Goal: Information Seeking & Learning: Learn about a topic

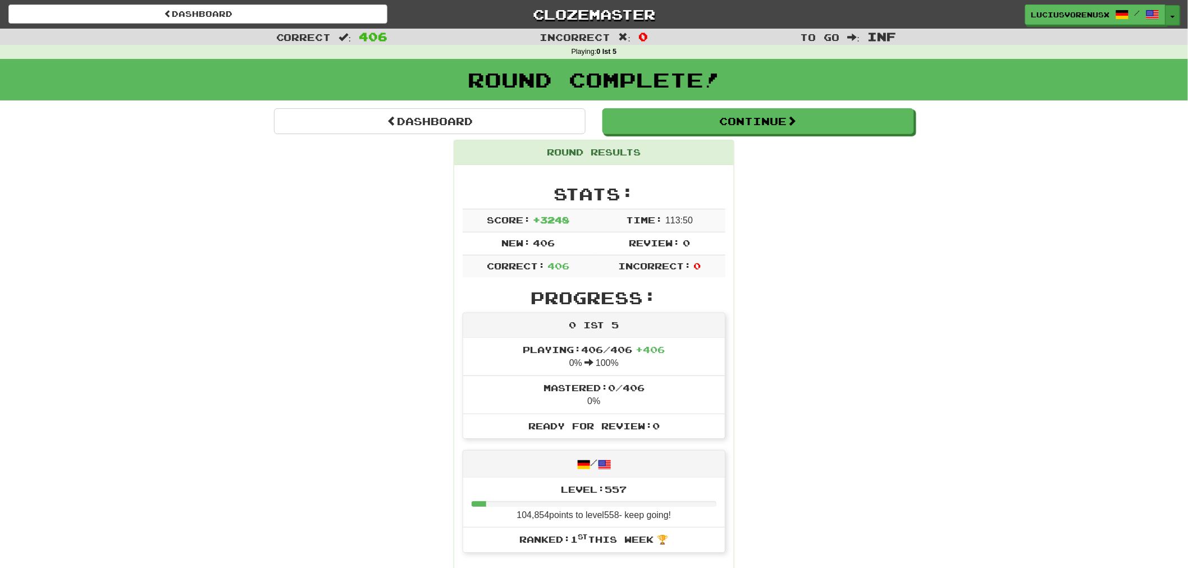
click at [1174, 16] on span "button" at bounding box center [1173, 17] width 4 height 2
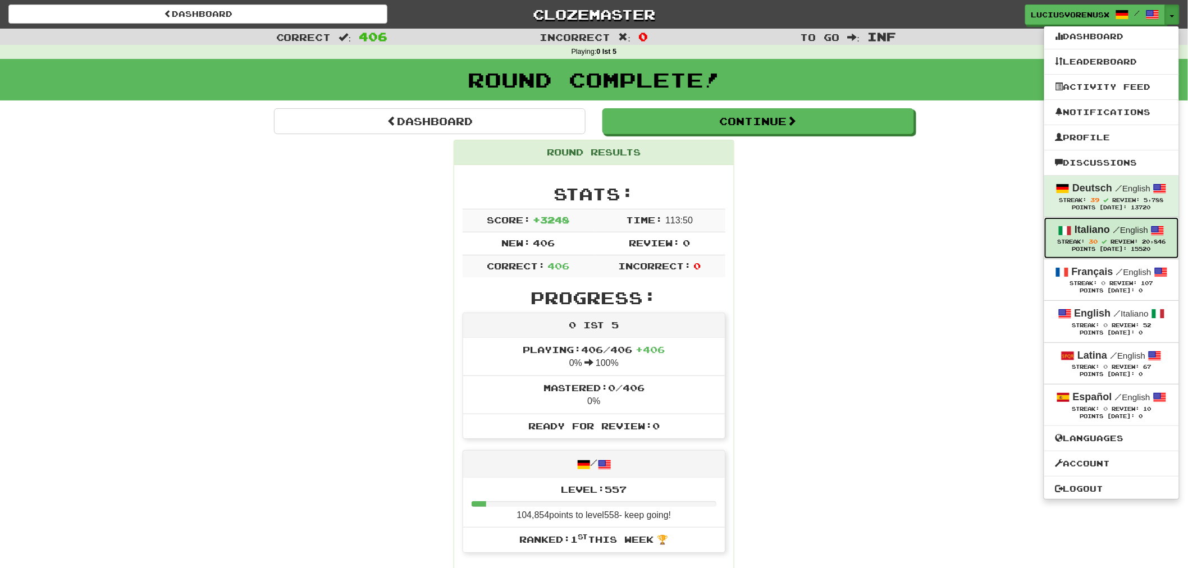
click at [1110, 227] on div "Italiano / English" at bounding box center [1112, 230] width 112 height 15
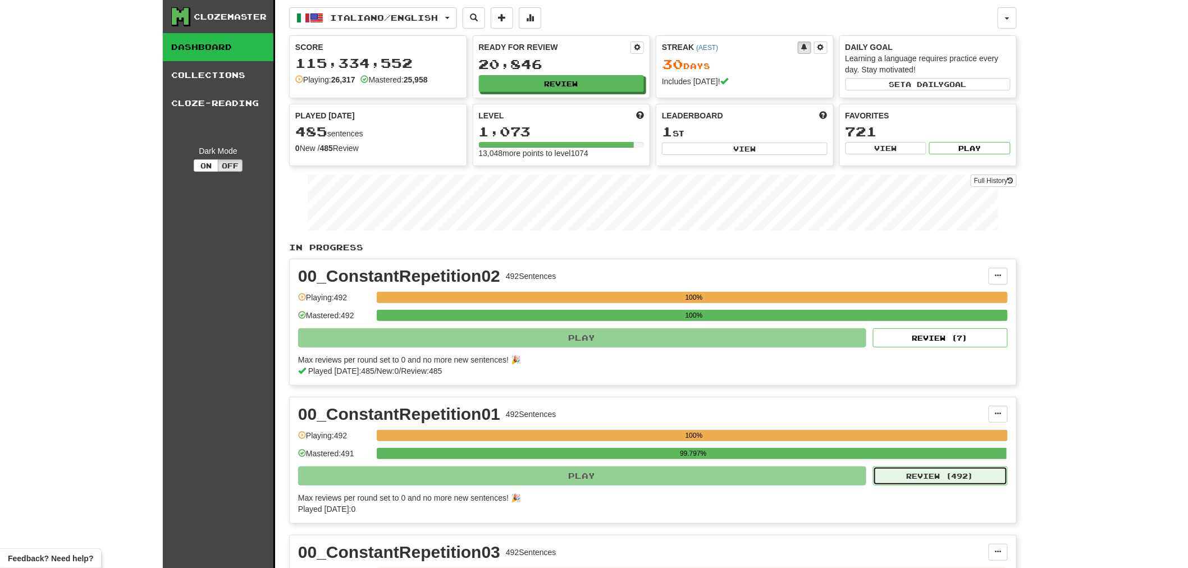
click at [974, 476] on button "Review ( 492 )" at bounding box center [940, 476] width 135 height 19
select select "********"
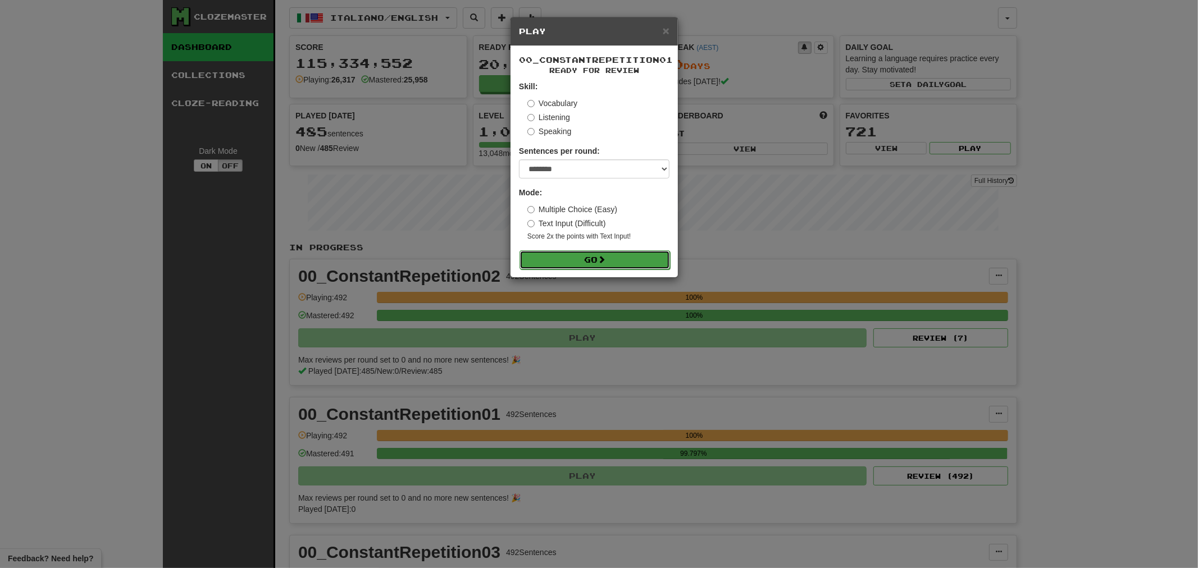
click at [598, 258] on button "Go" at bounding box center [594, 259] width 151 height 19
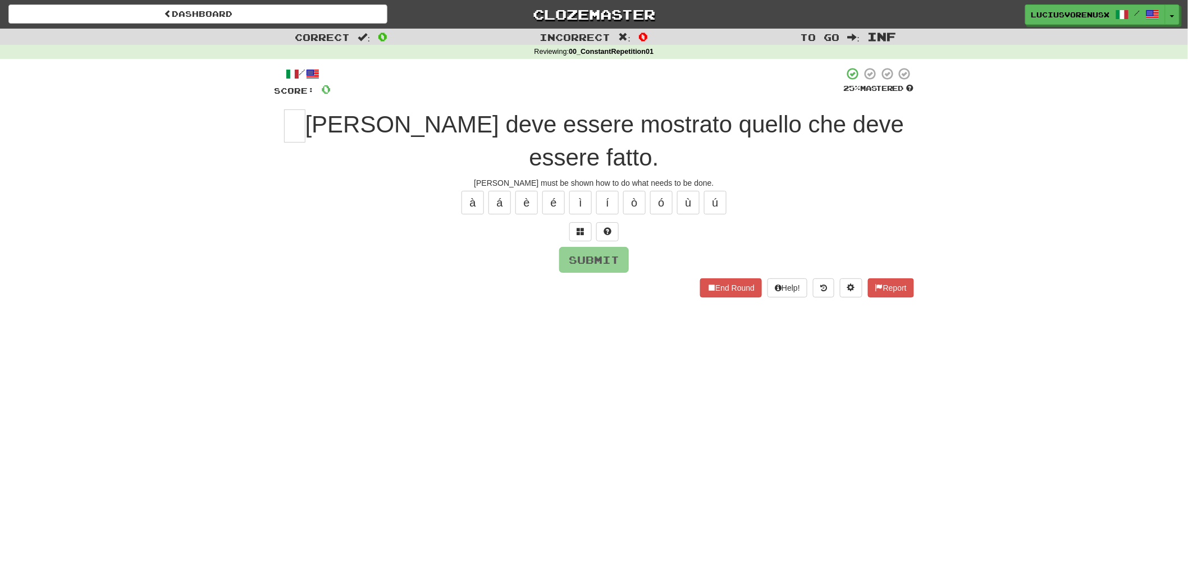
click at [99, 267] on div "Correct : 0 Incorrect : 0 To go : Inf Reviewing : 00_ConstantRepetition01 / Sco…" at bounding box center [594, 171] width 1188 height 285
click at [309, 122] on span "[PERSON_NAME] deve essere mostrato quello che deve essere fatto." at bounding box center [605, 141] width 599 height 60
click at [304, 122] on input "text" at bounding box center [294, 126] width 21 height 33
type input "*"
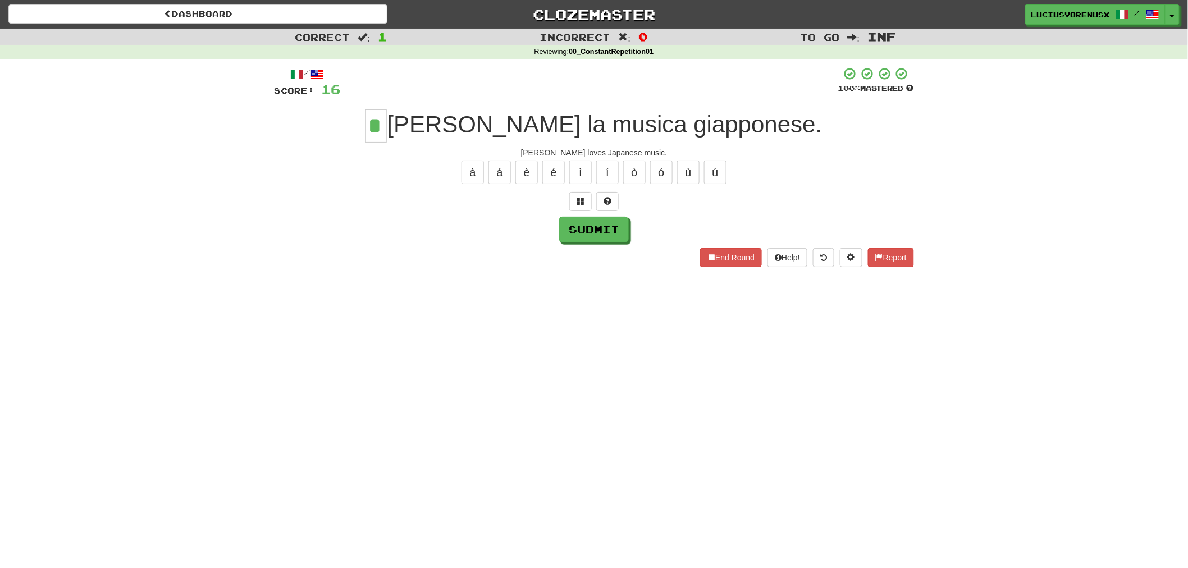
type input "*"
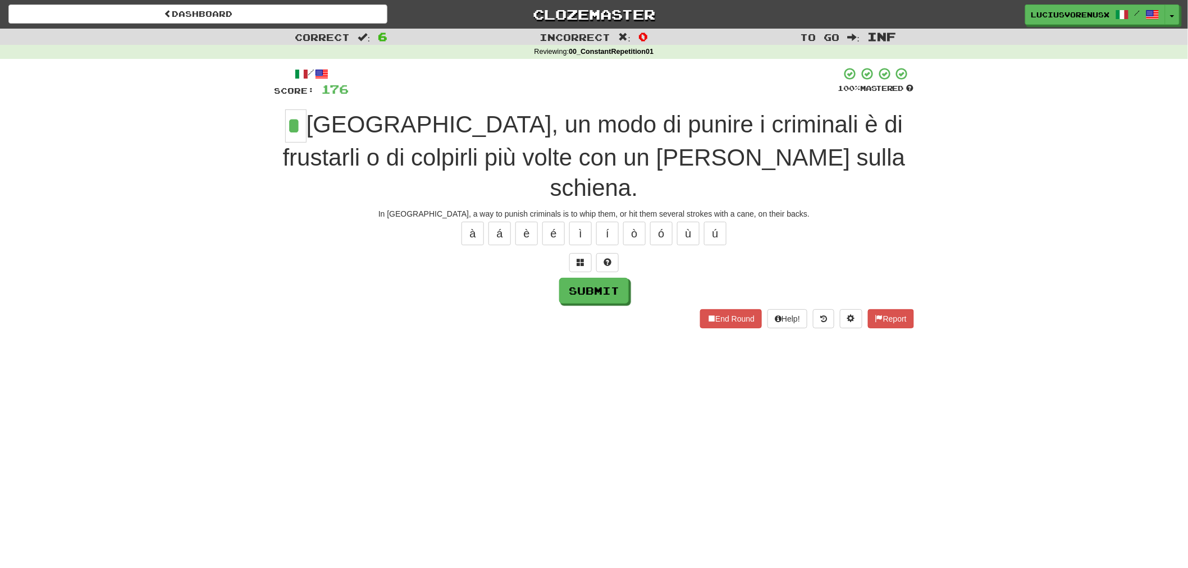
type input "*"
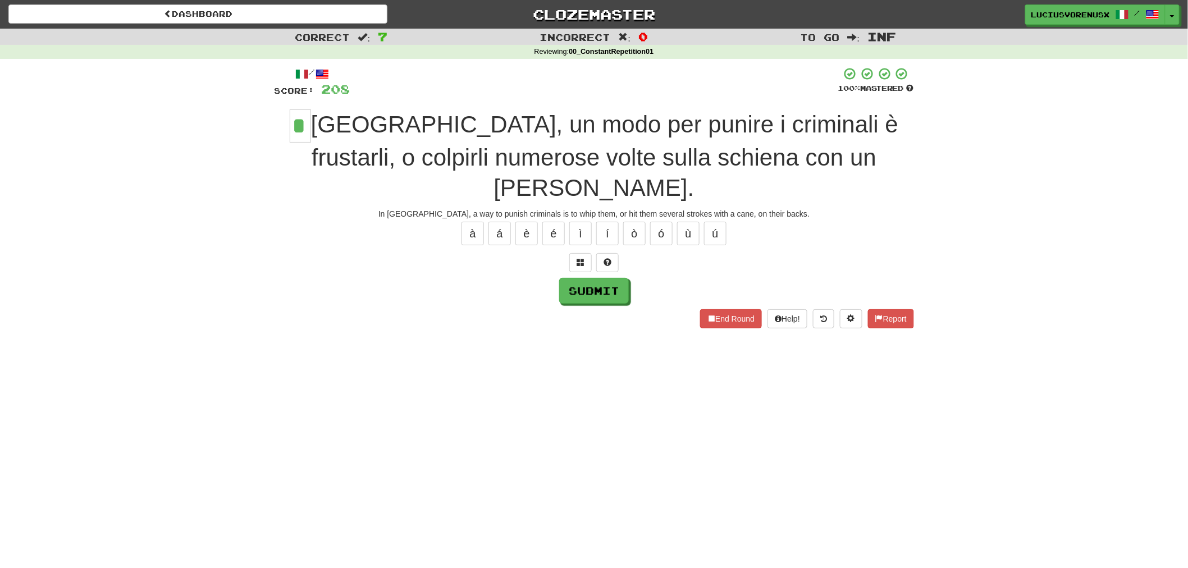
type input "*"
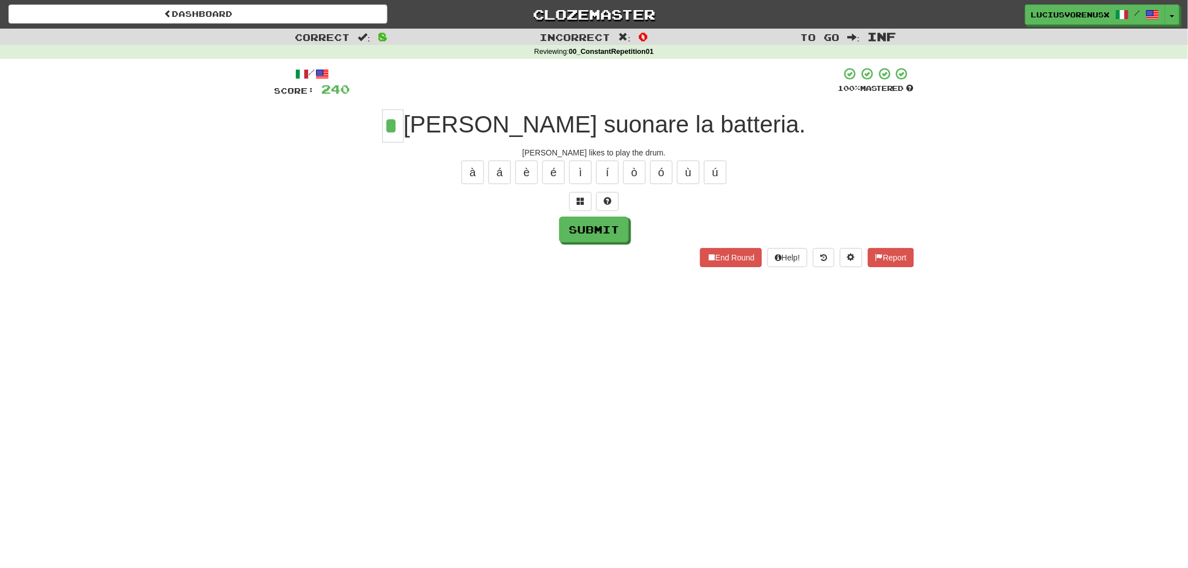
type input "*"
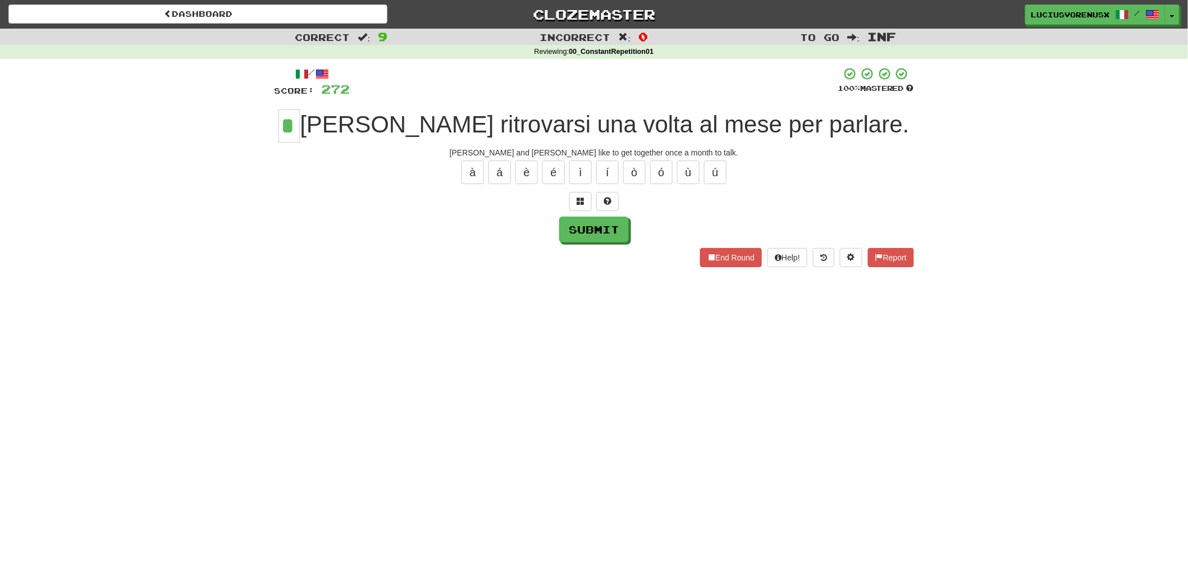
type input "*"
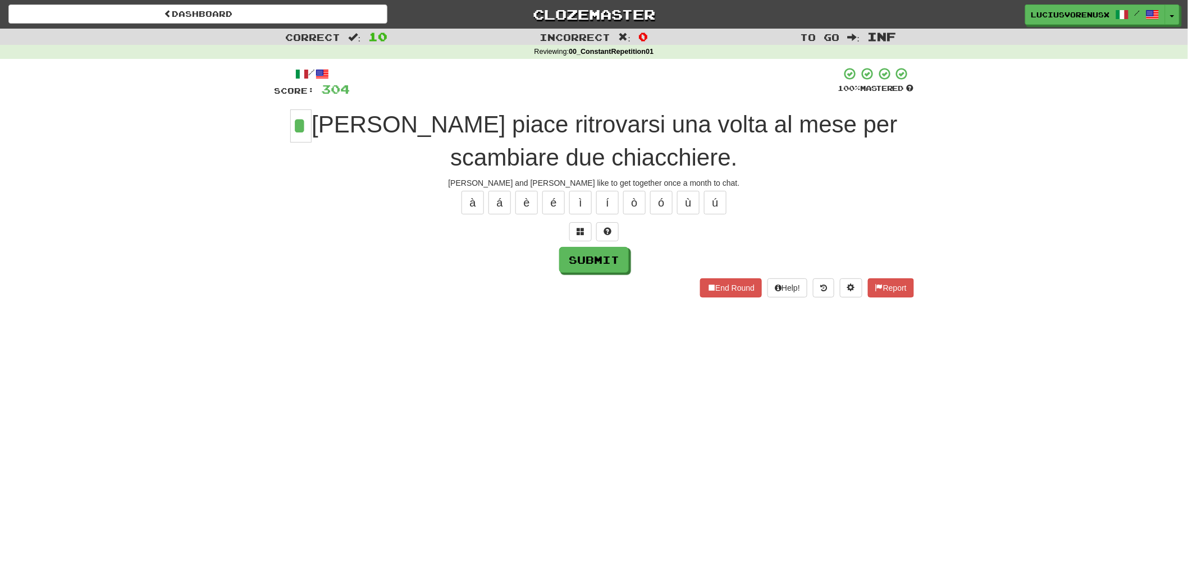
type input "*"
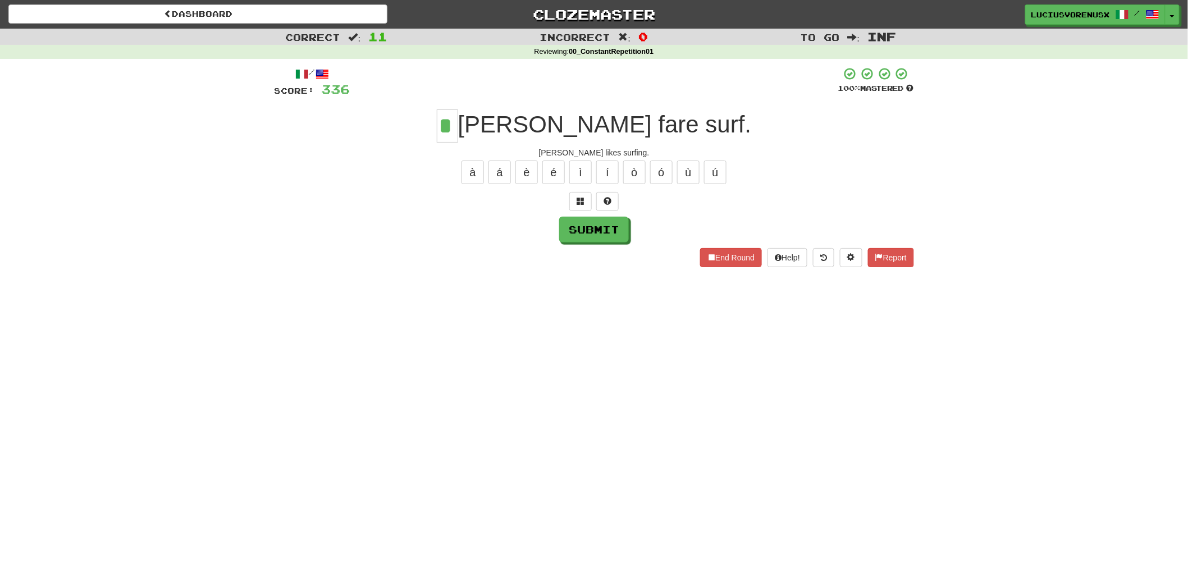
type input "*"
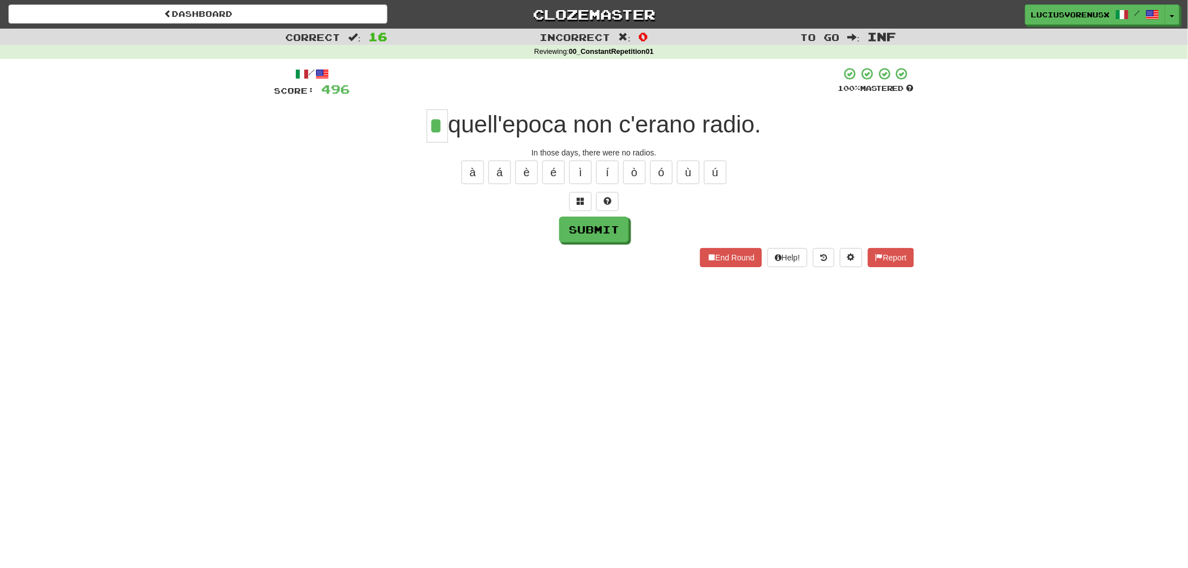
type input "*"
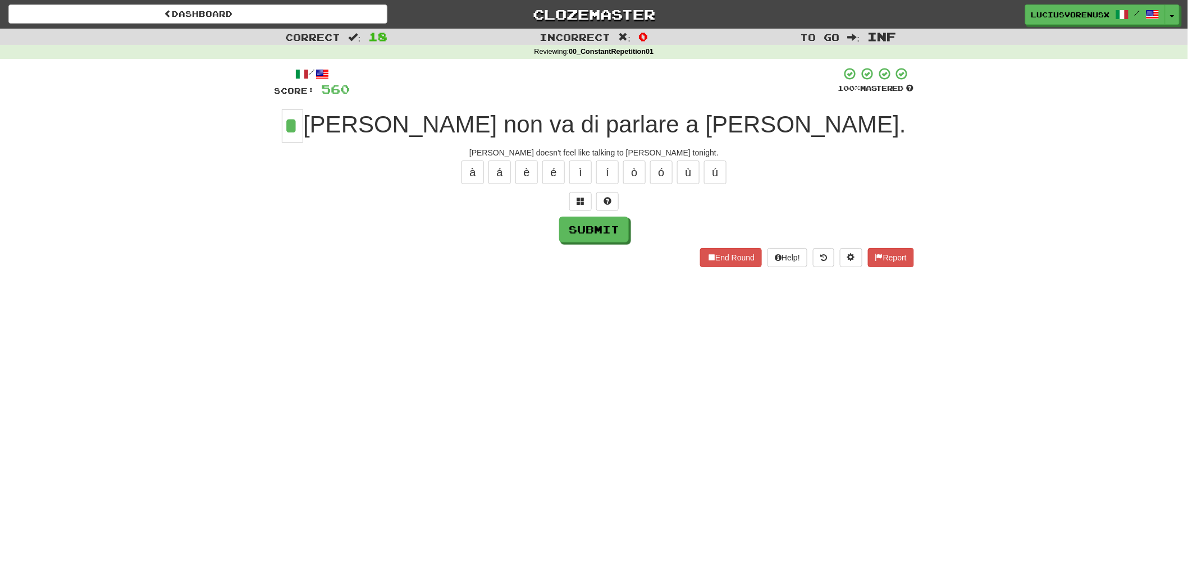
type input "*"
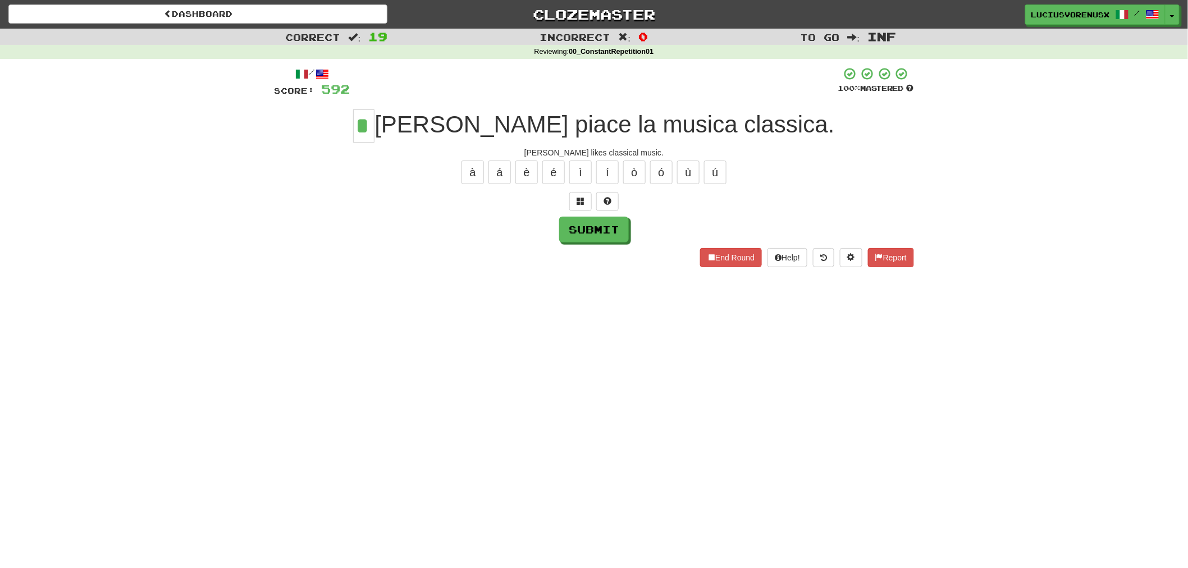
type input "*"
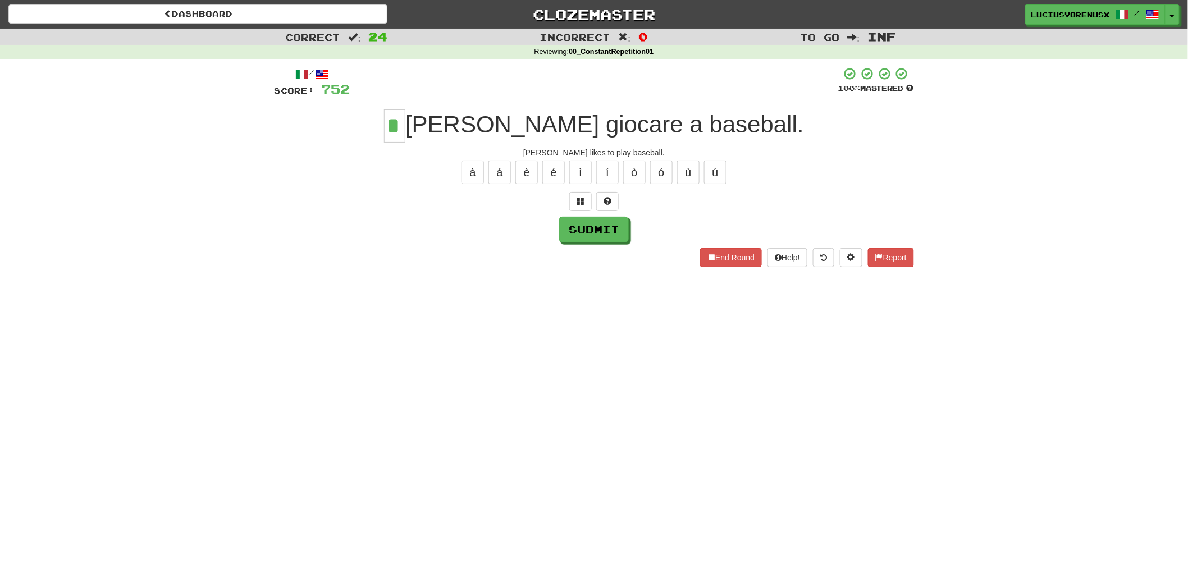
type input "*"
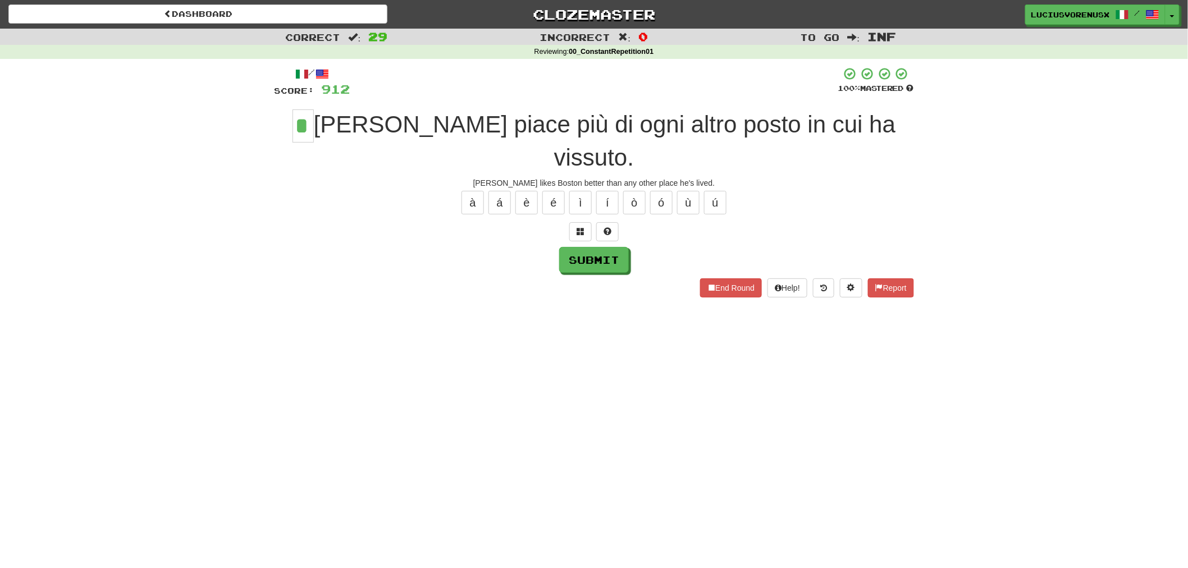
type input "*"
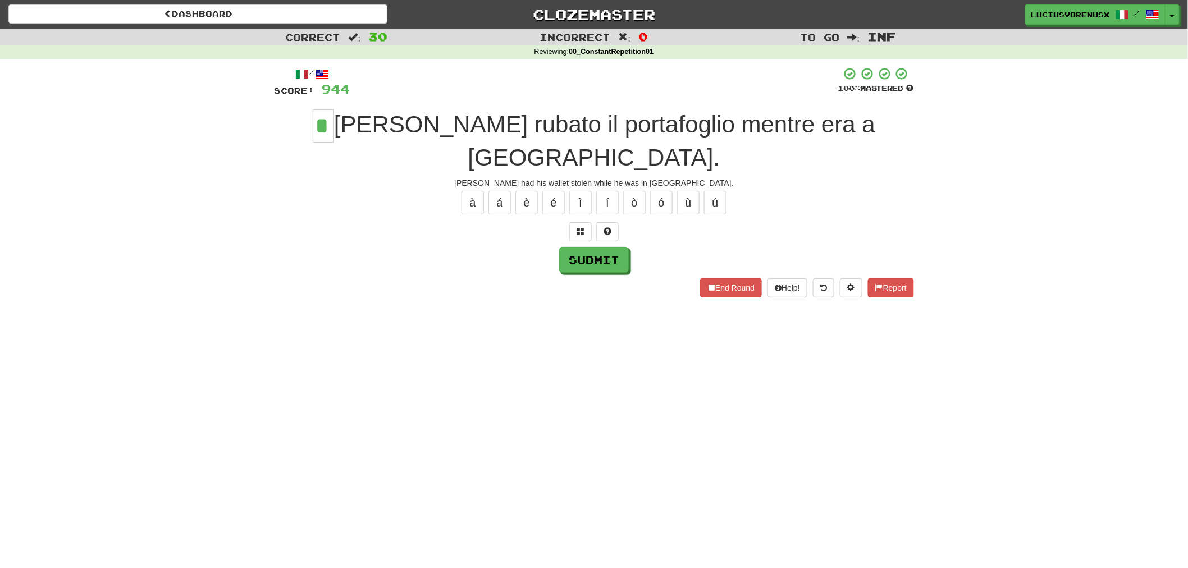
type input "*"
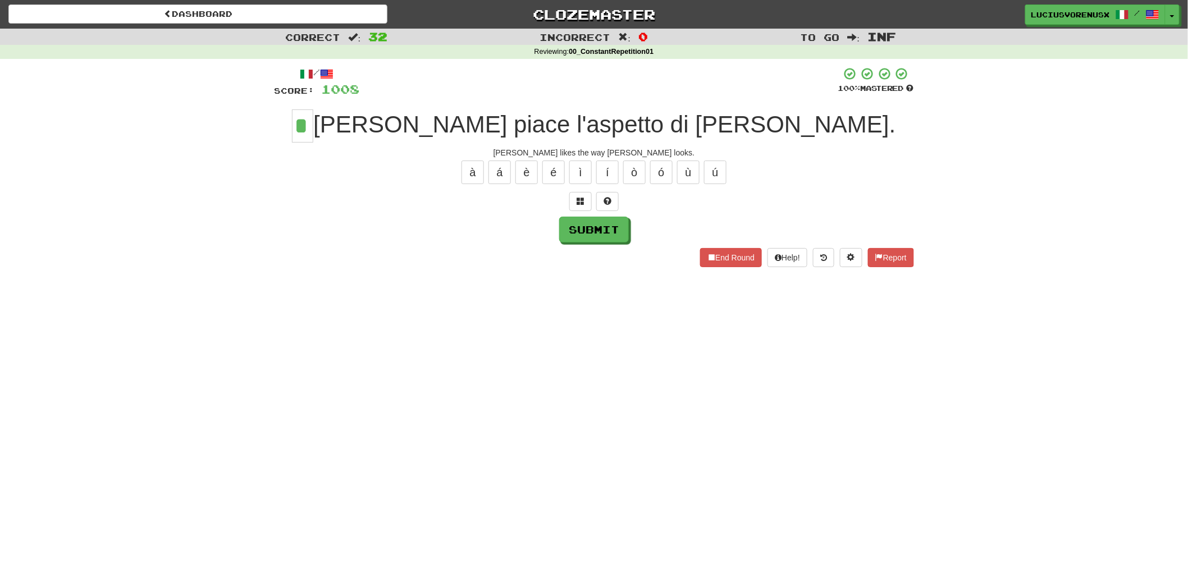
type input "*"
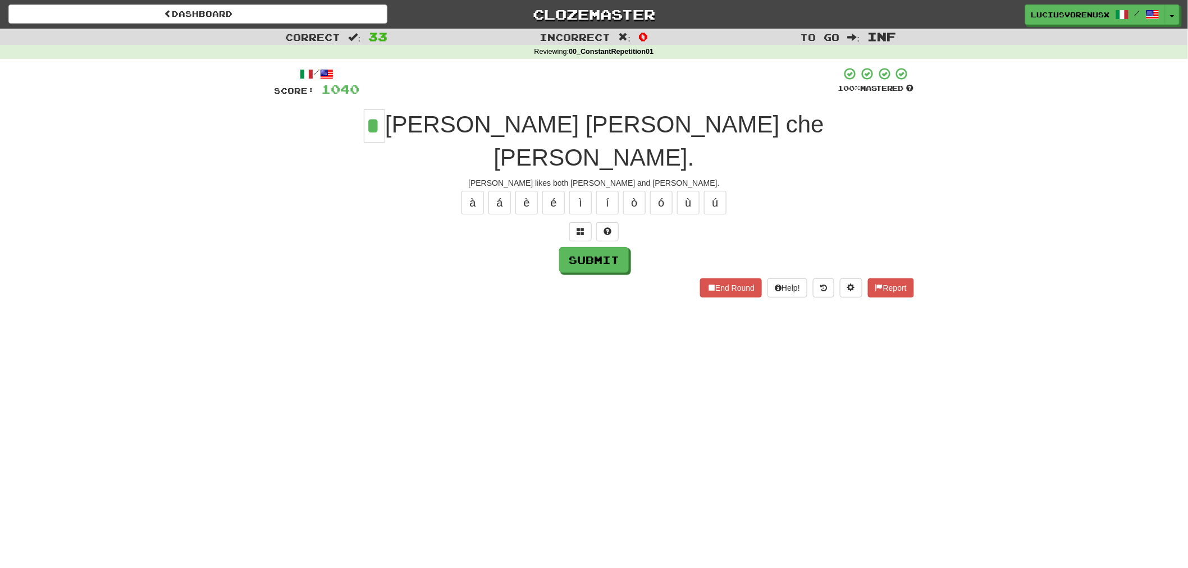
type input "*"
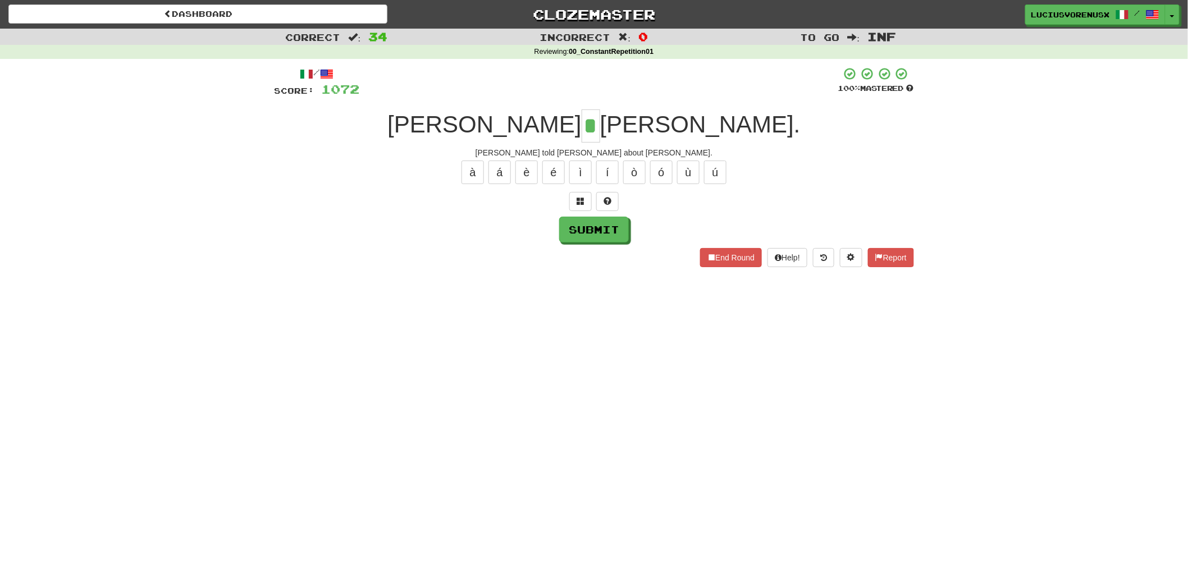
type input "*"
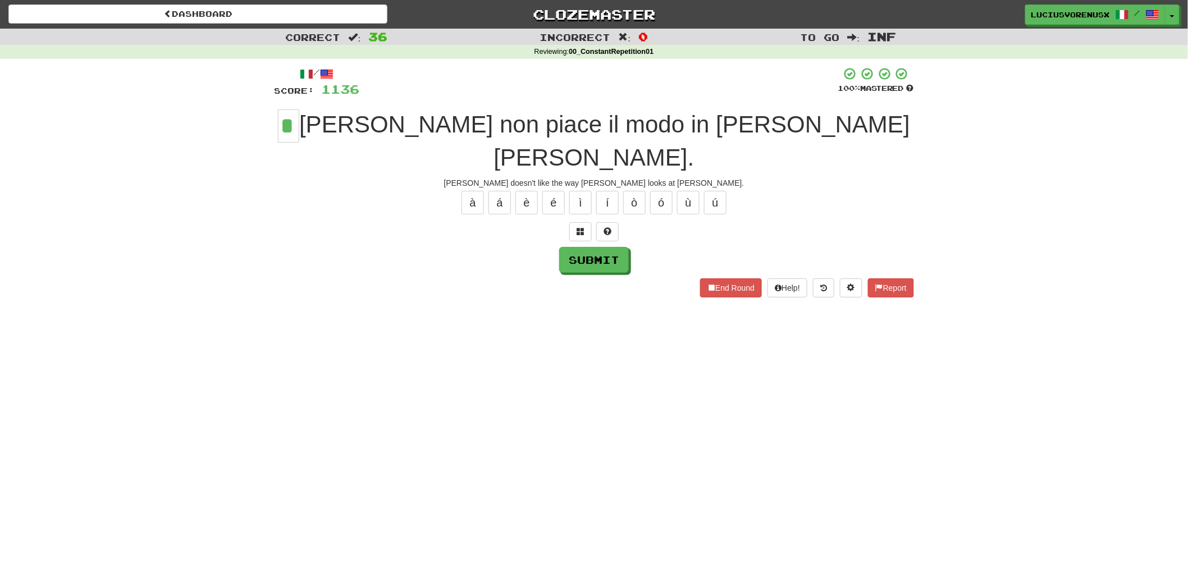
type input "*"
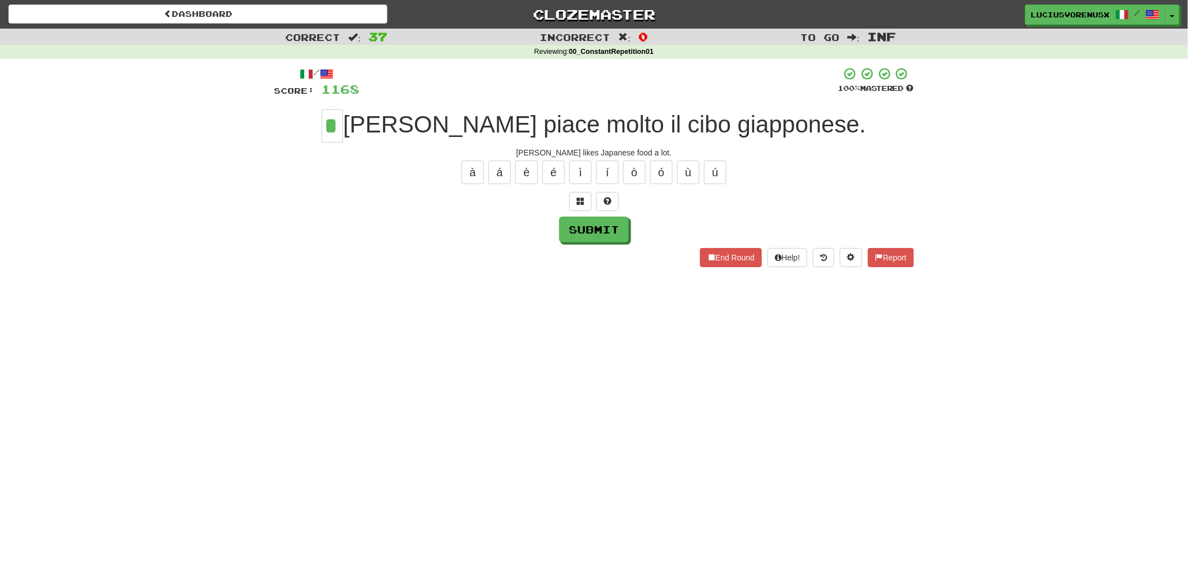
type input "*"
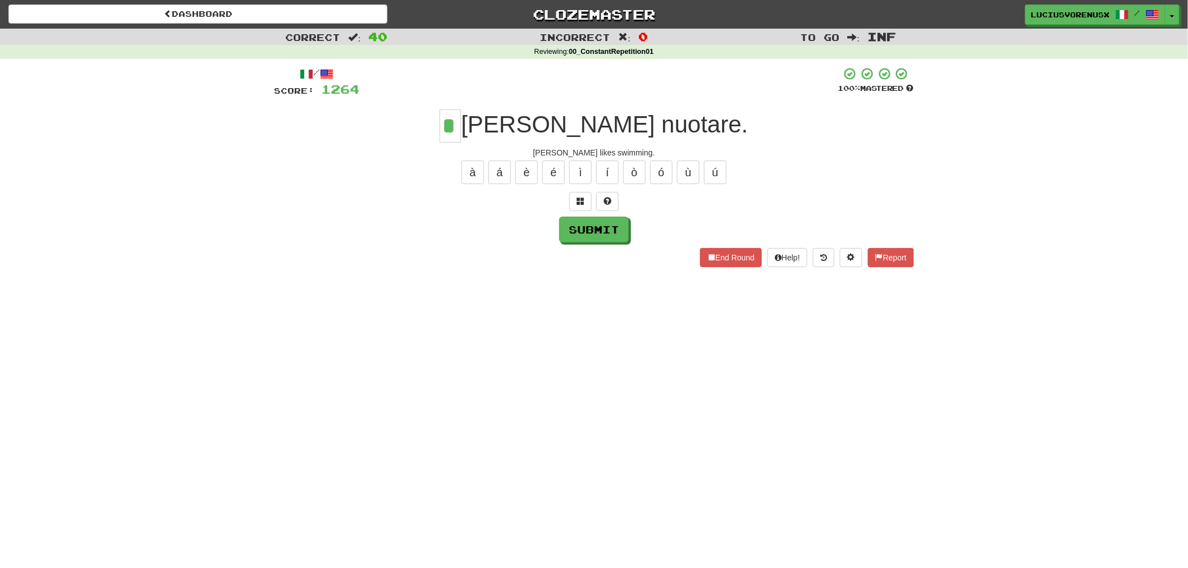
type input "*"
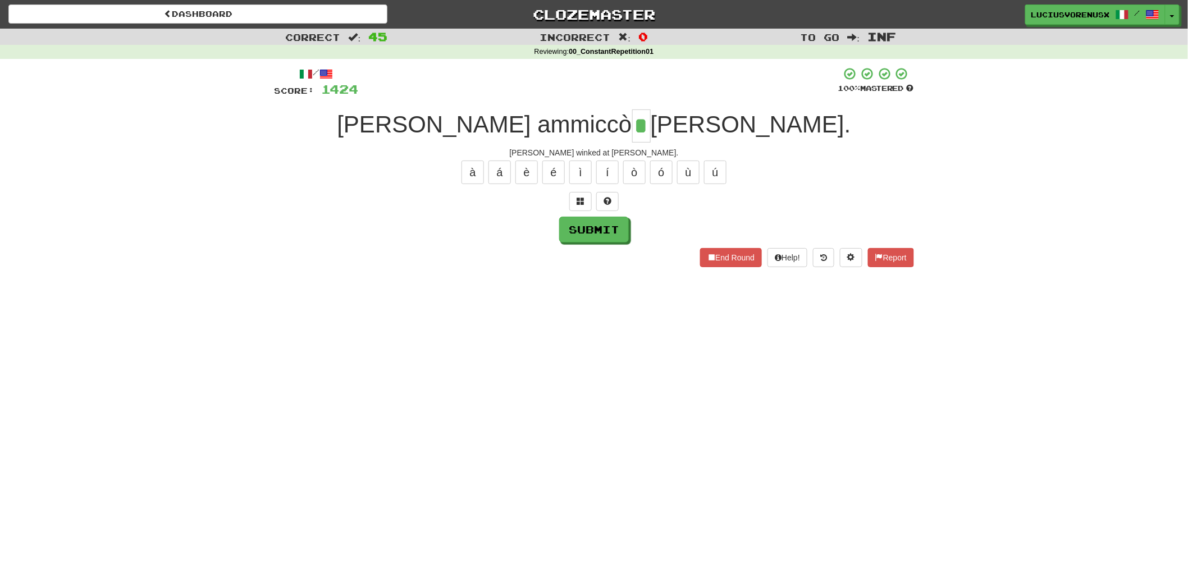
type input "*"
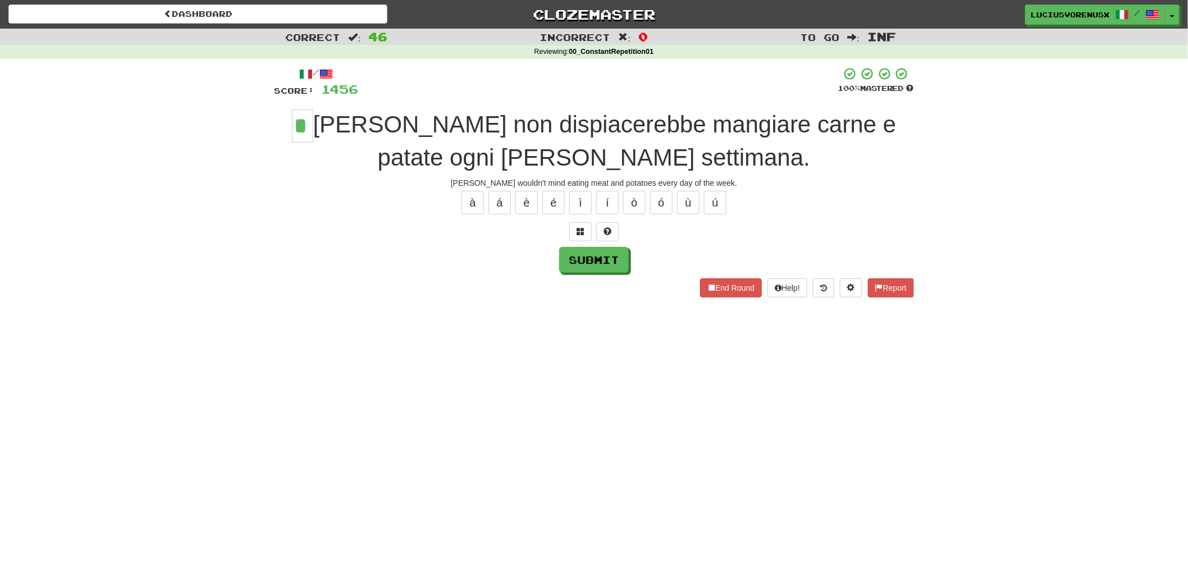
type input "*"
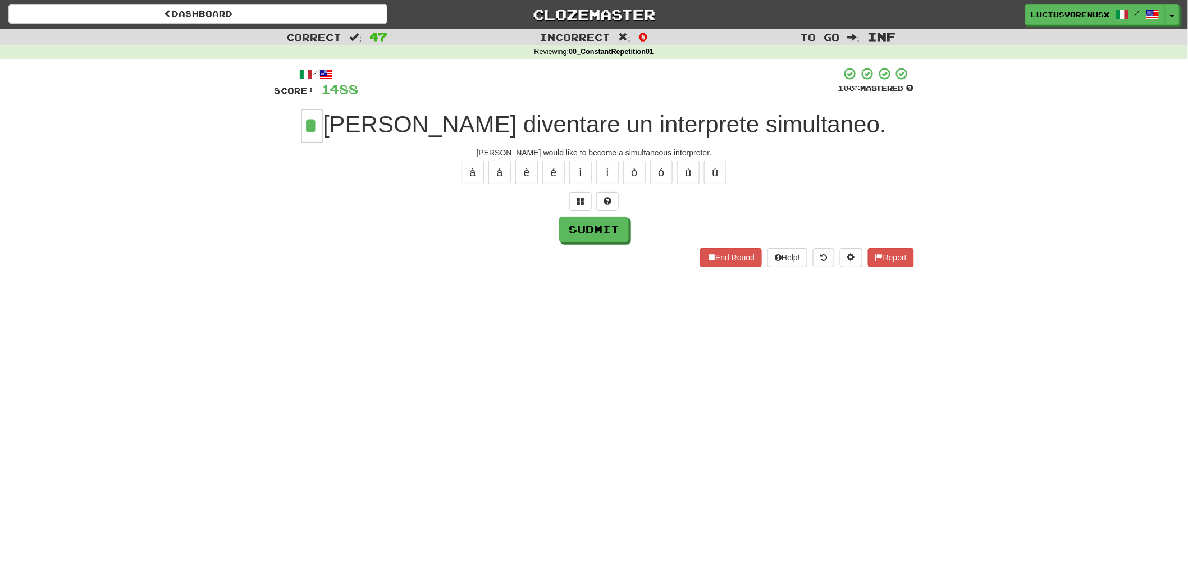
type input "*"
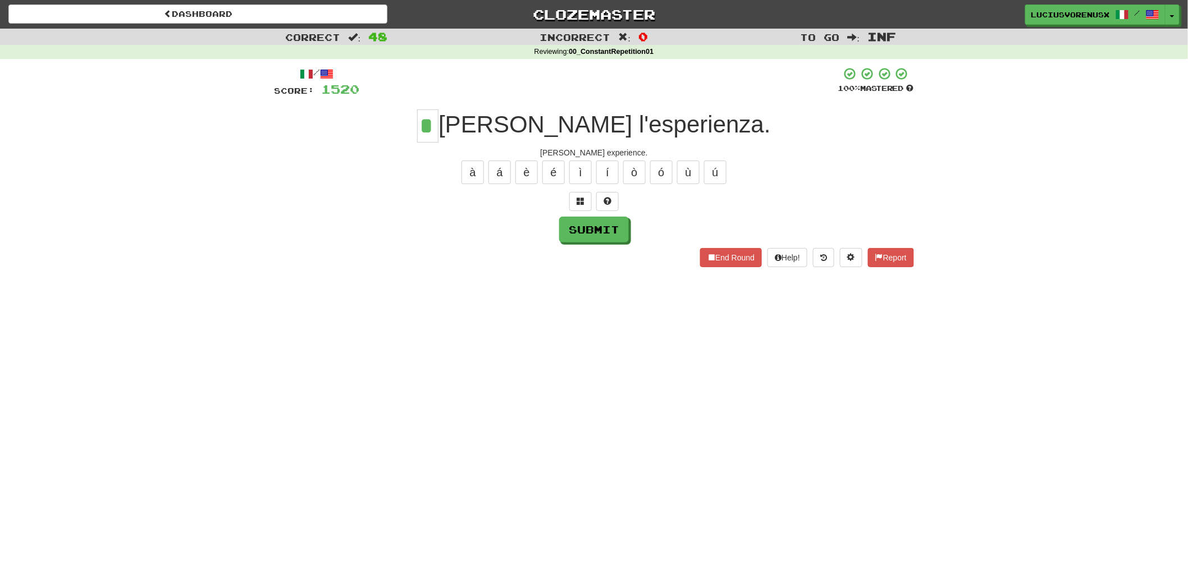
type input "*"
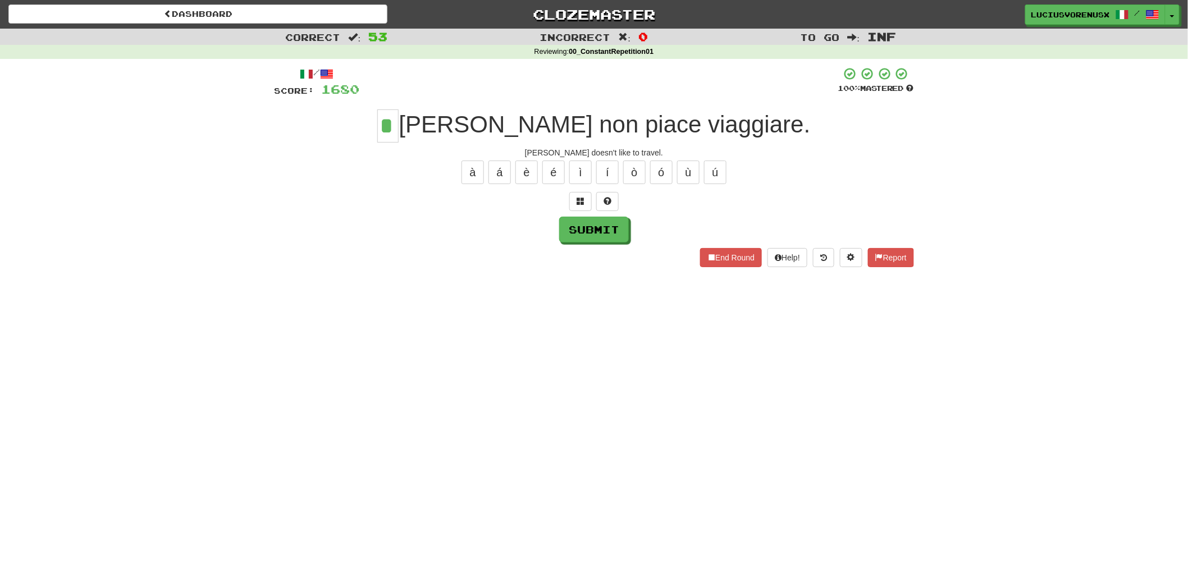
type input "*"
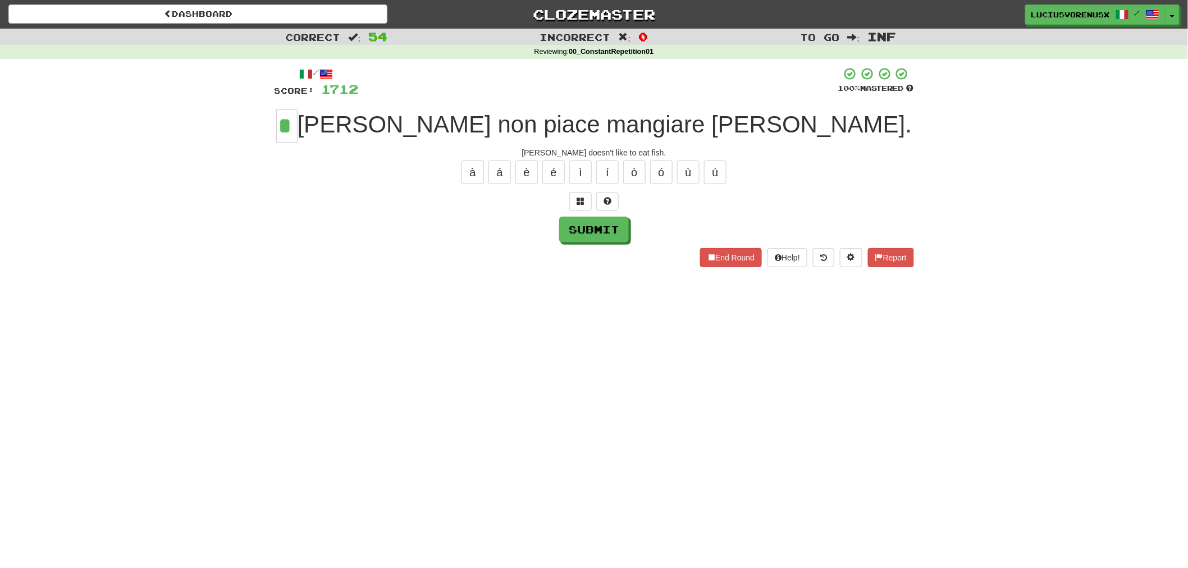
type input "*"
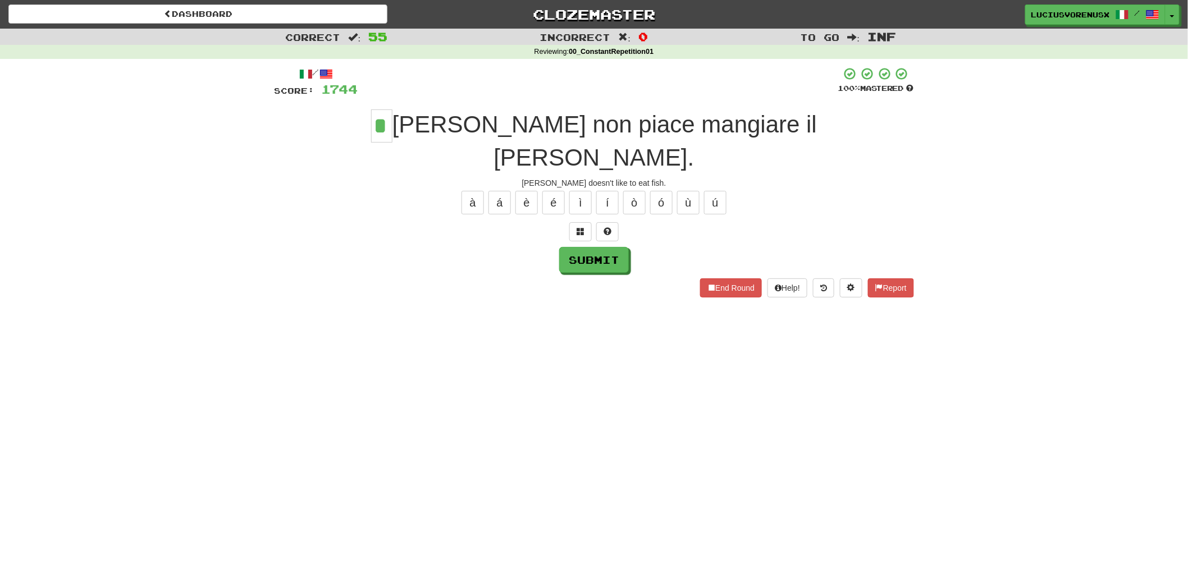
type input "*"
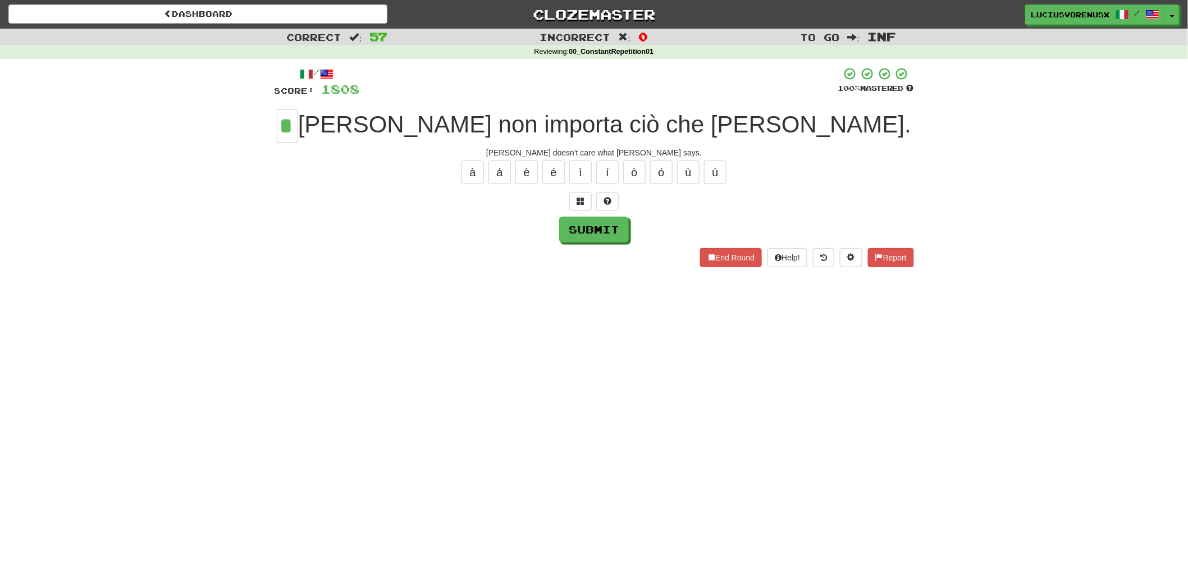
type input "*"
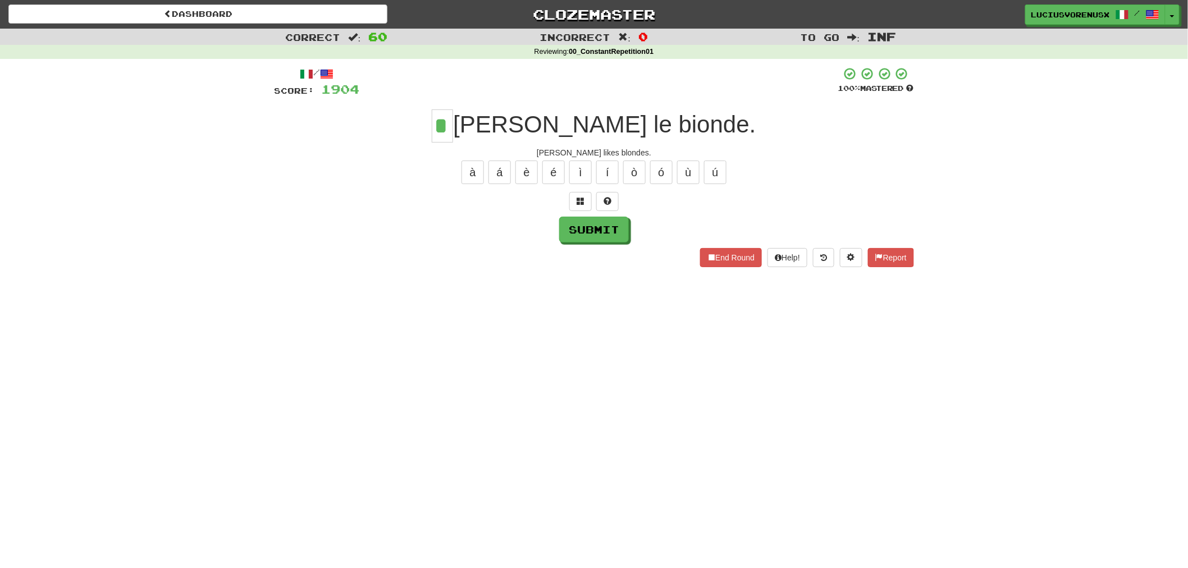
type input "*"
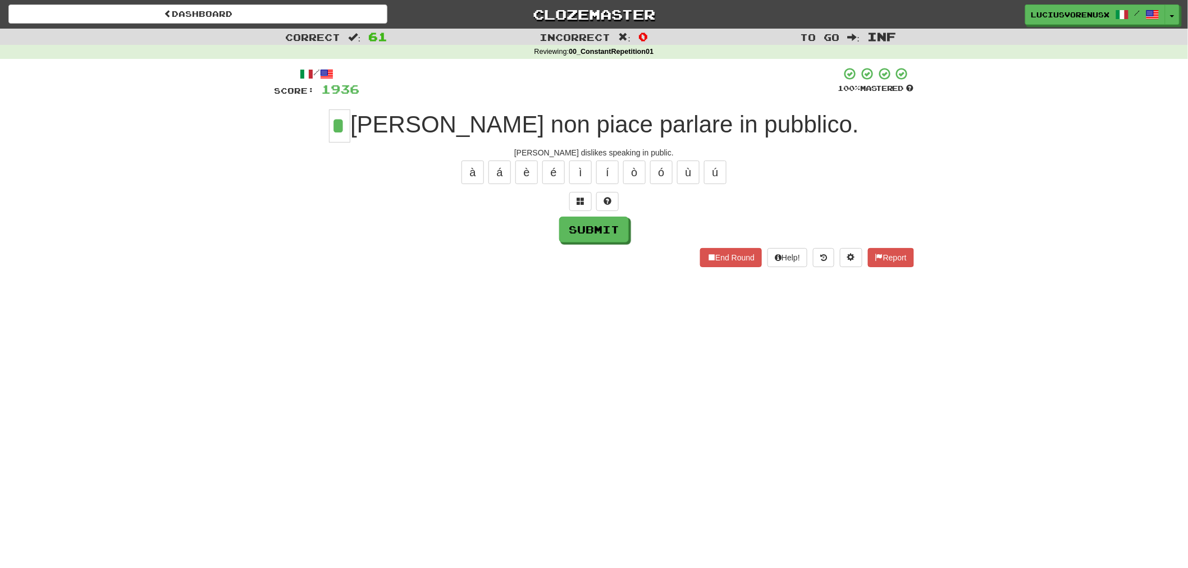
type input "*"
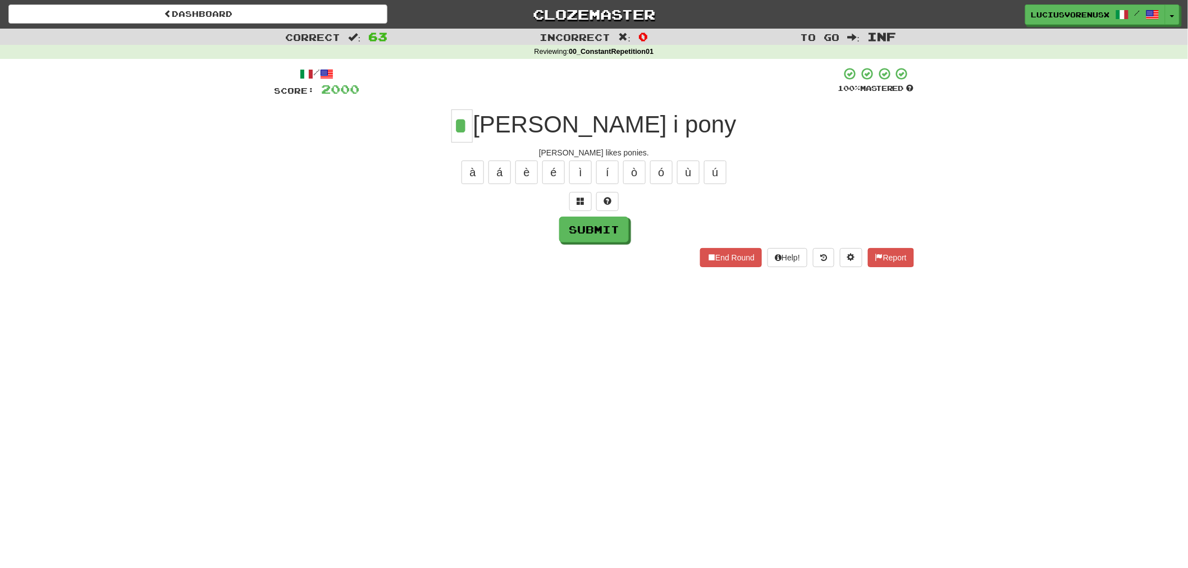
type input "*"
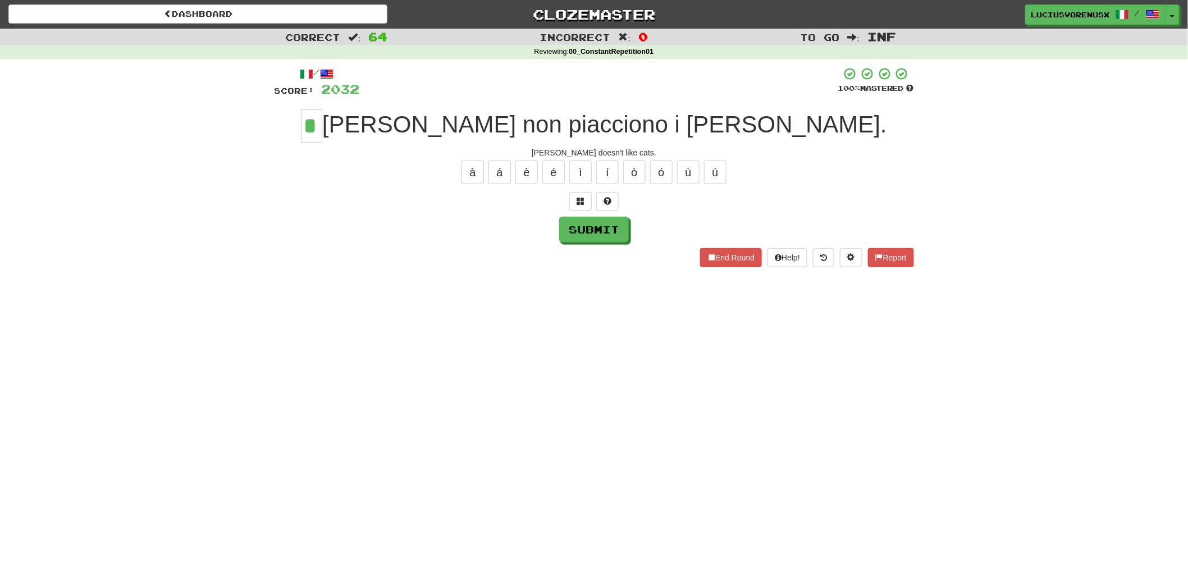
type input "*"
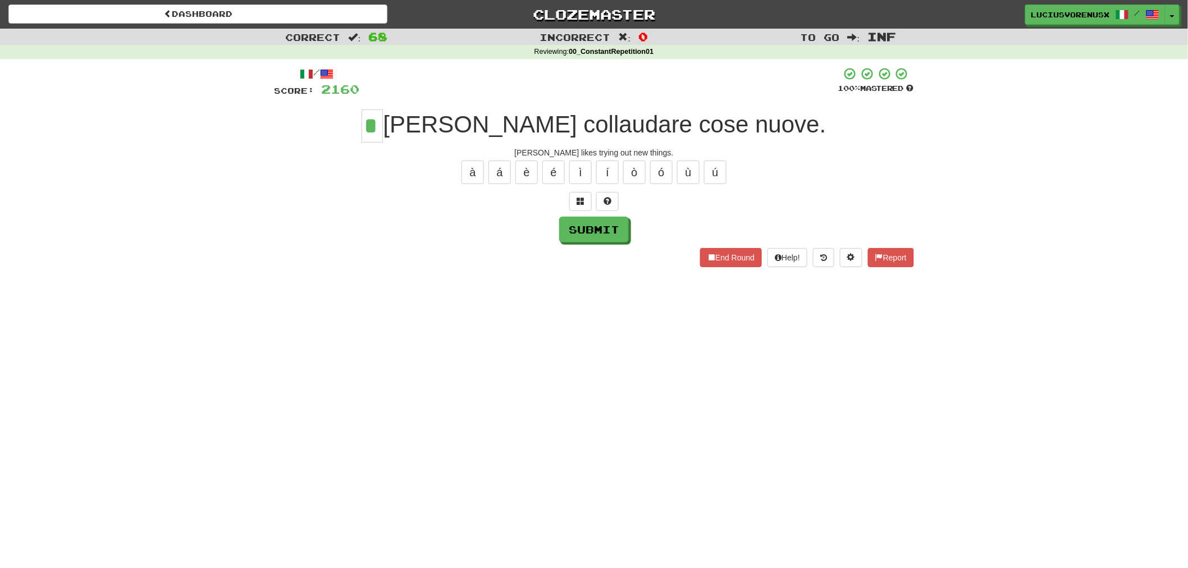
type input "*"
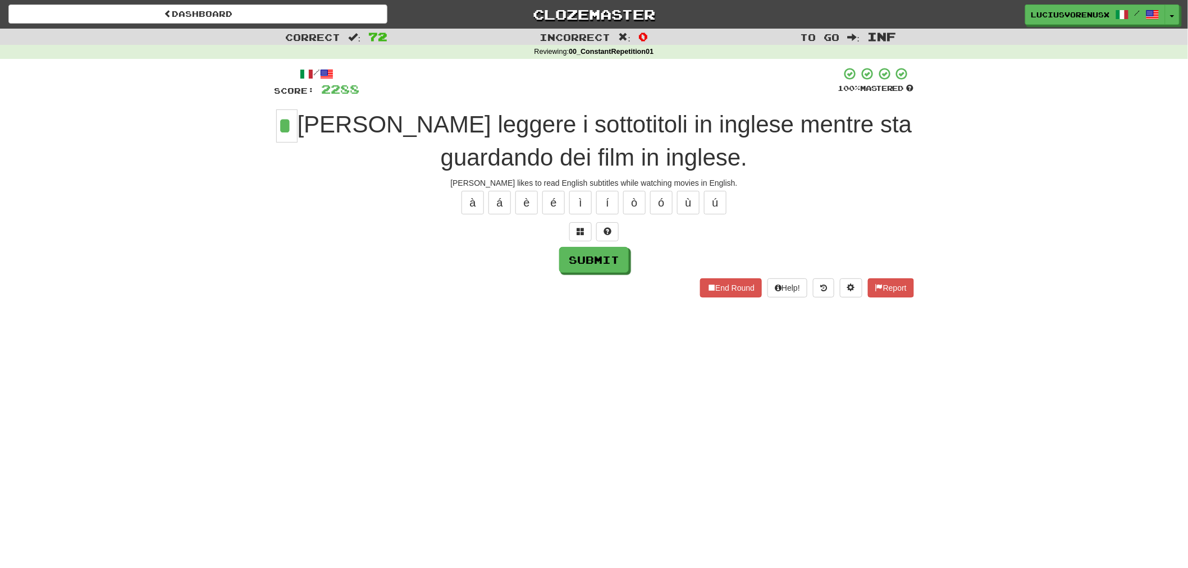
type input "*"
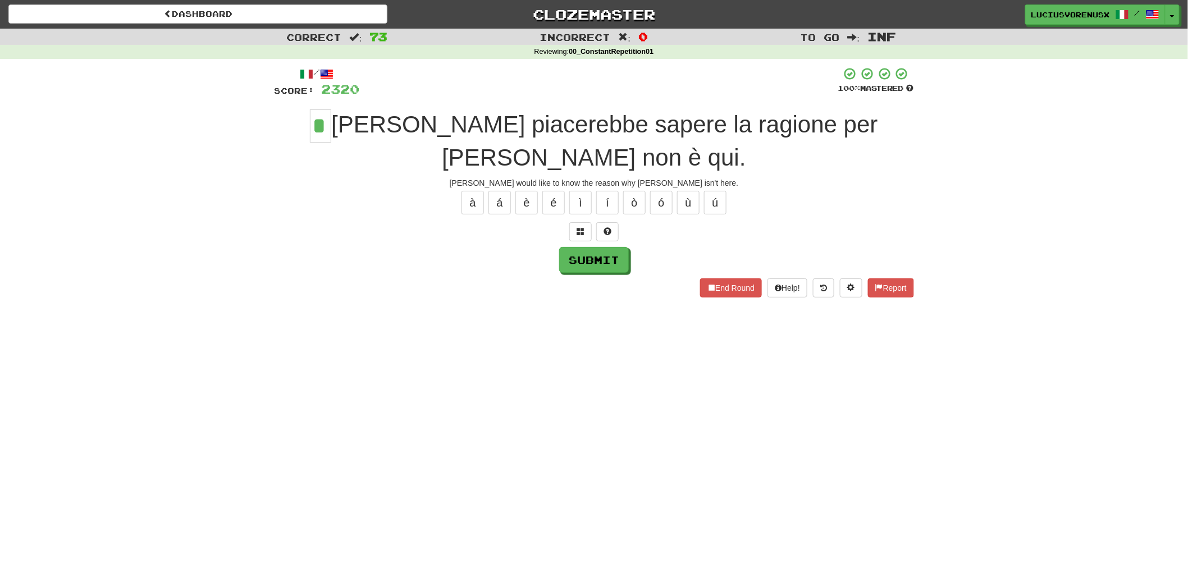
type input "*"
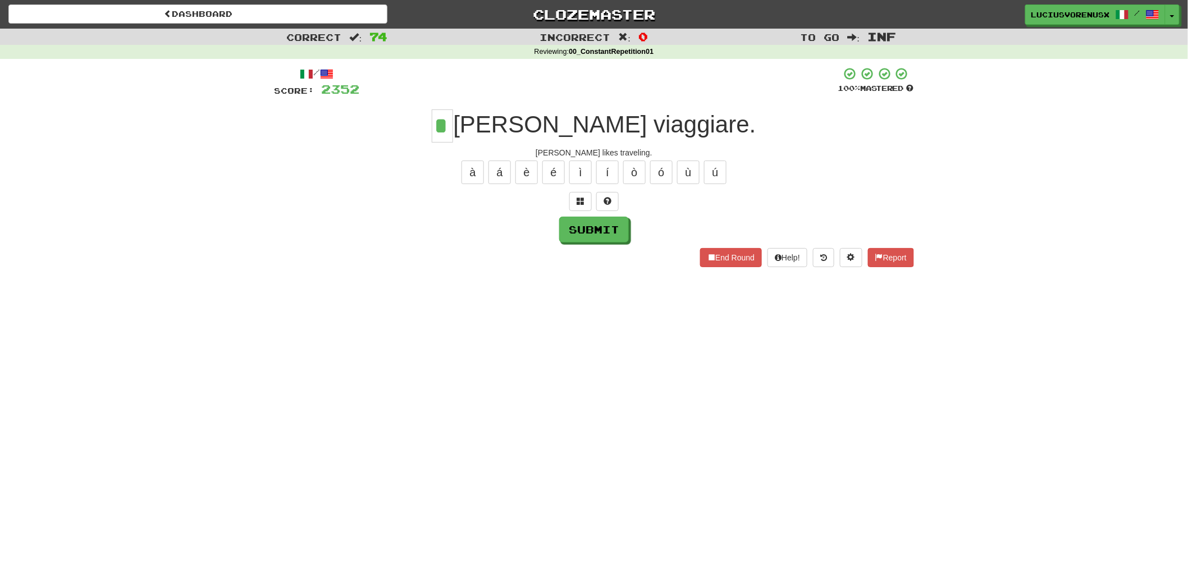
type input "*"
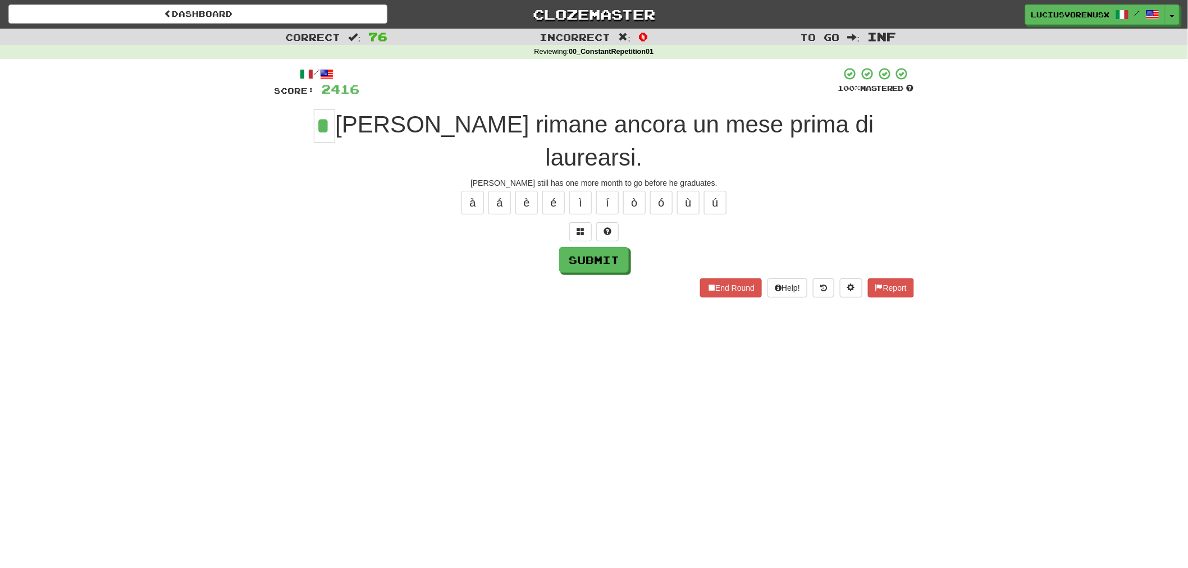
type input "*"
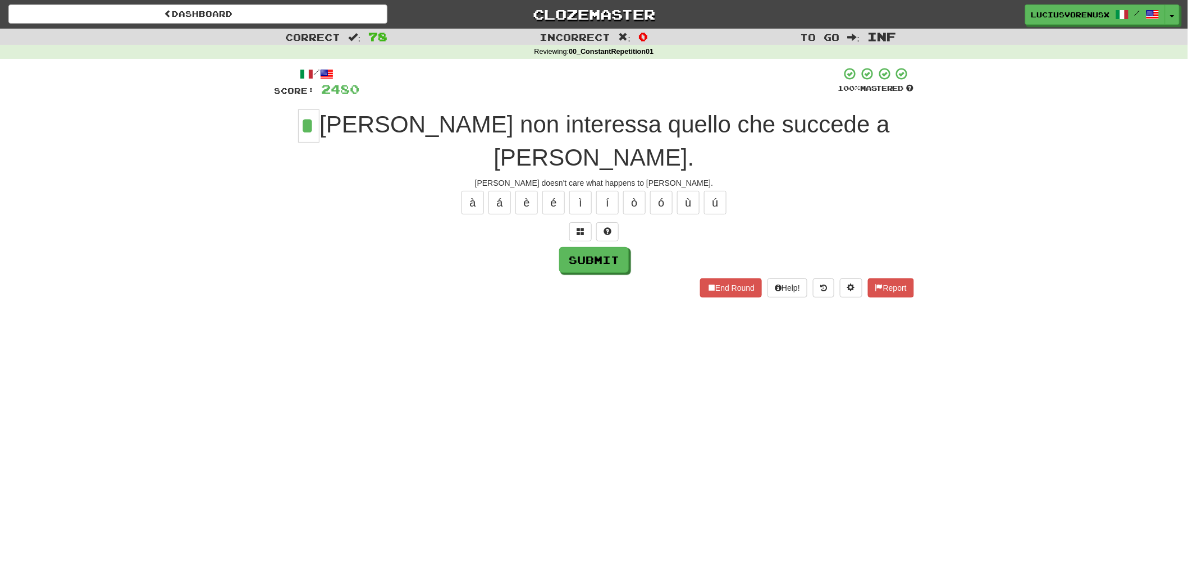
type input "*"
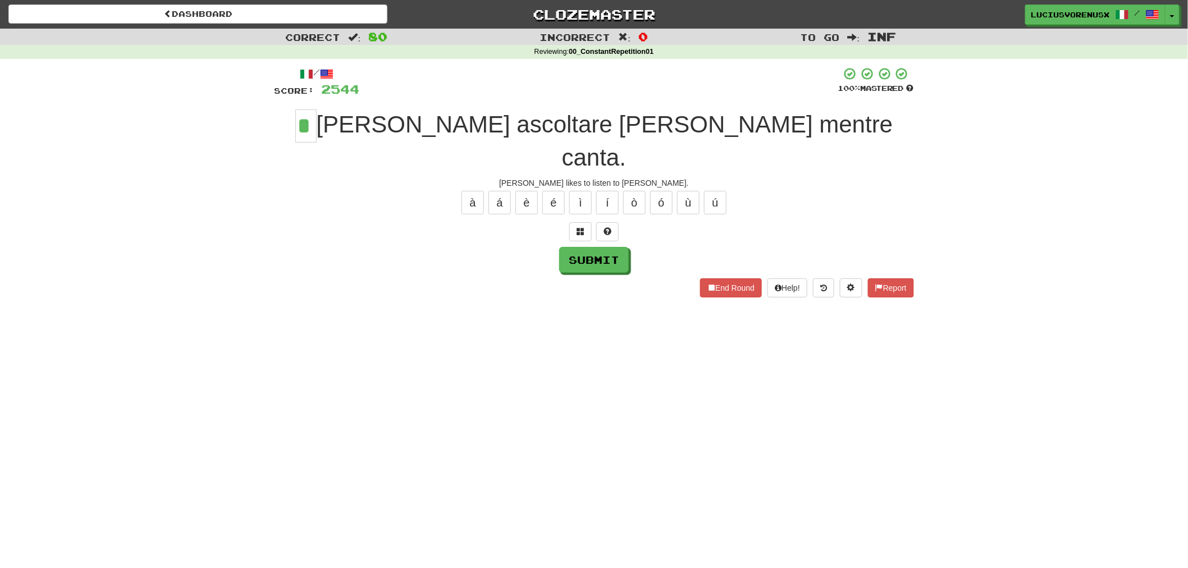
type input "*"
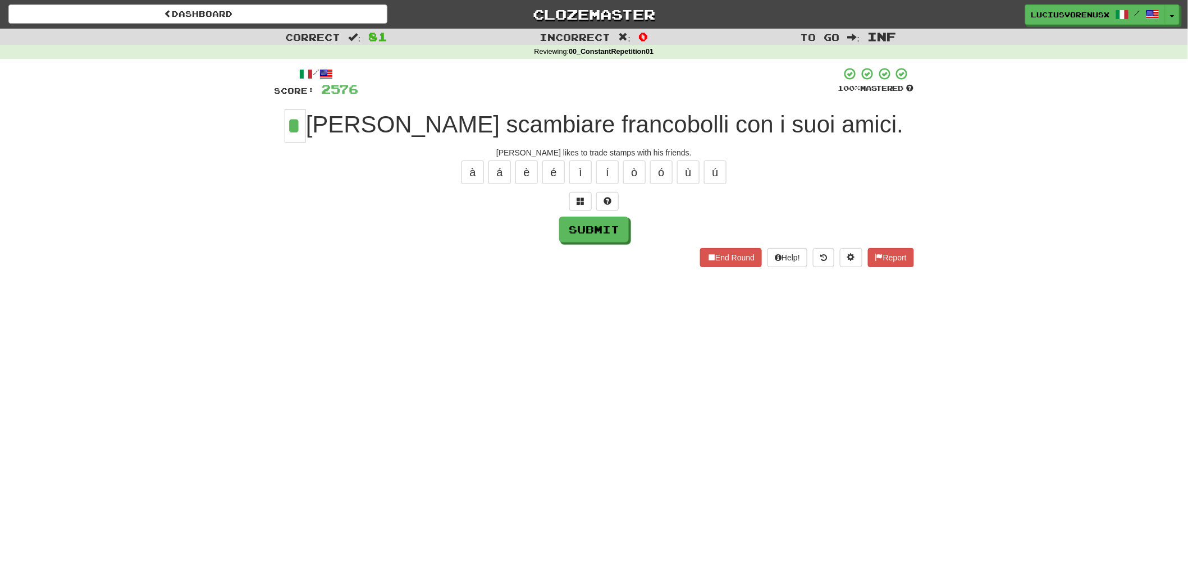
type input "*"
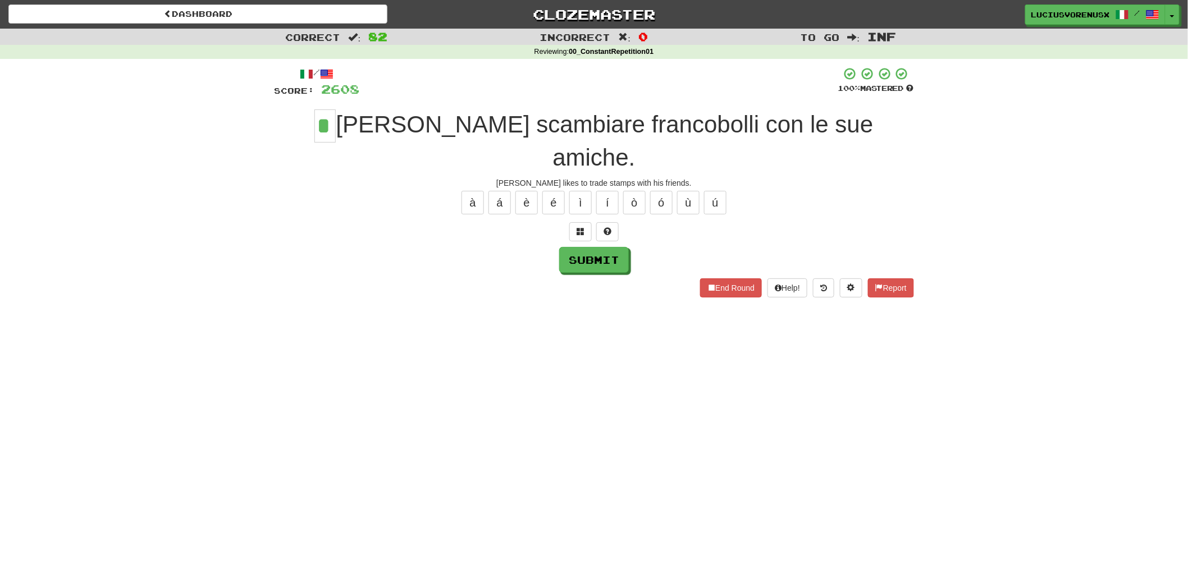
type input "*"
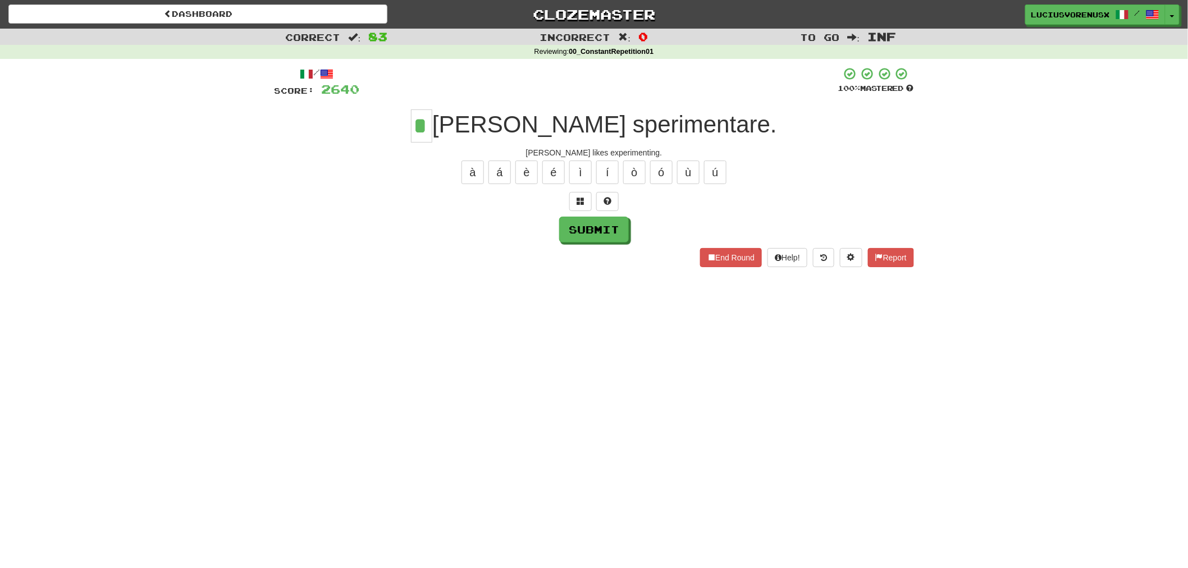
type input "*"
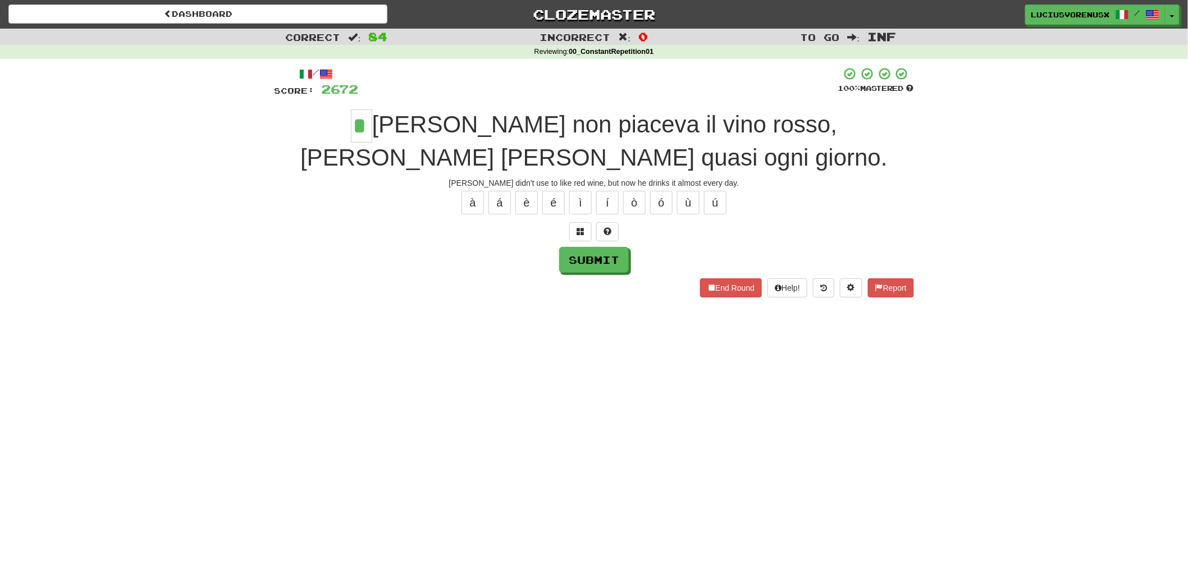
type input "*"
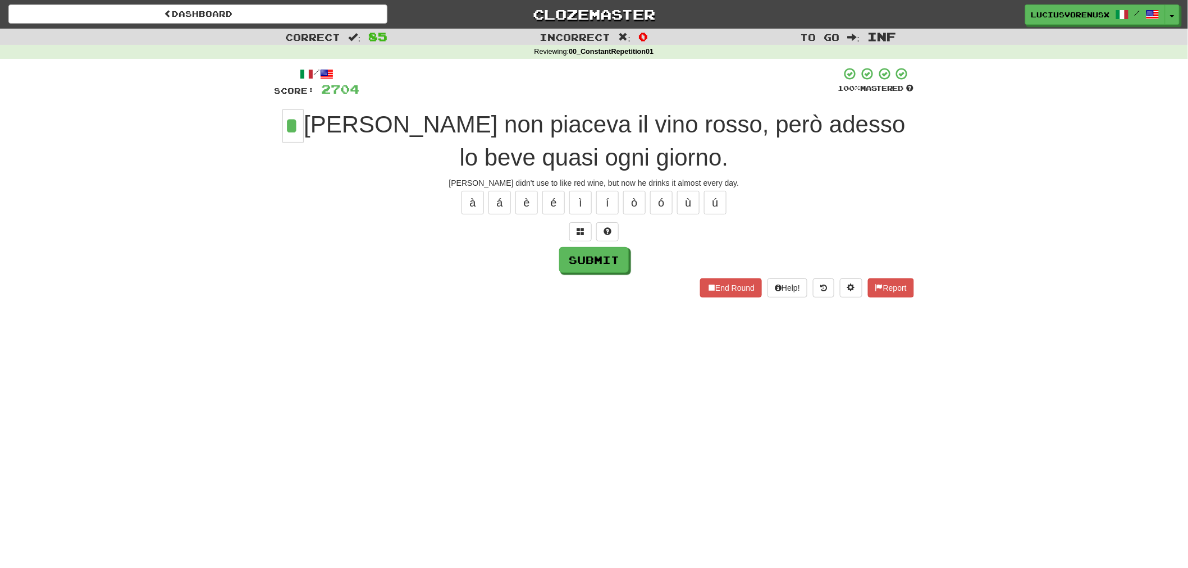
type input "*"
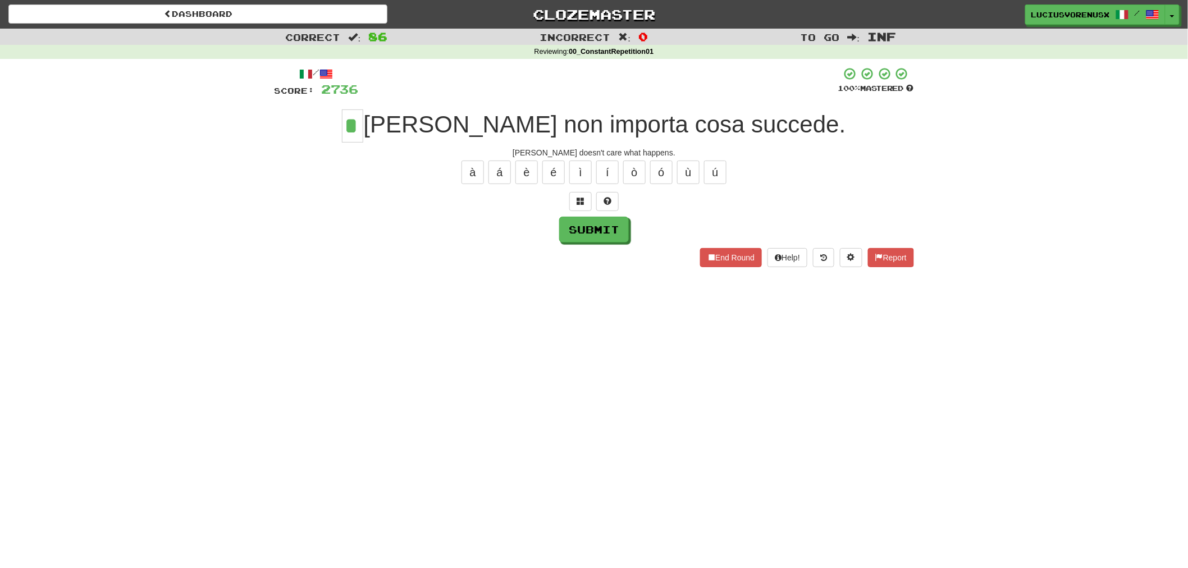
type input "*"
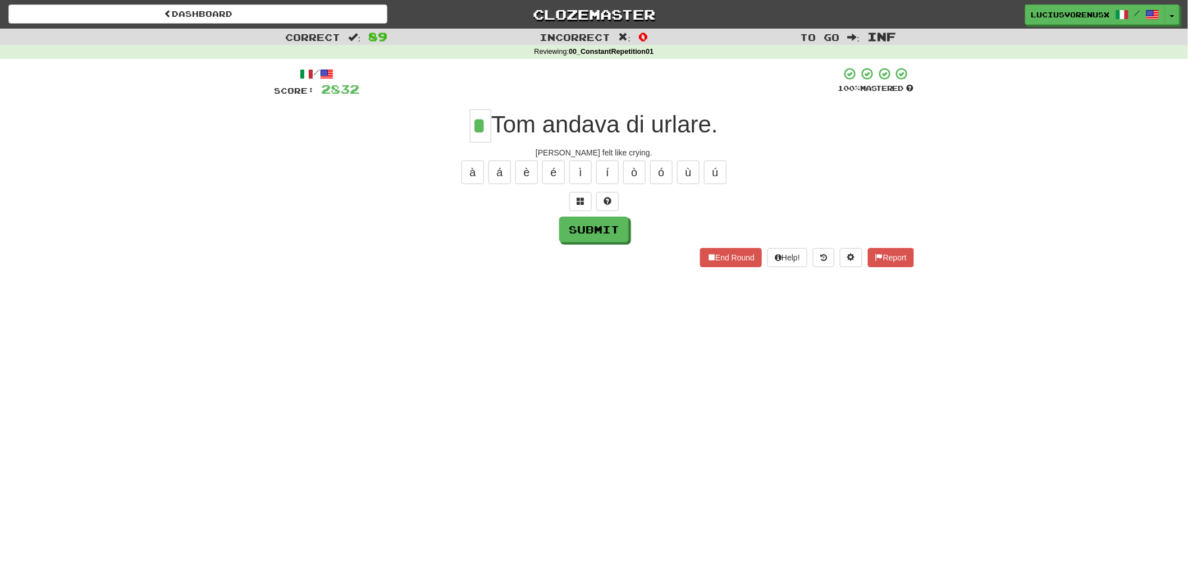
type input "*"
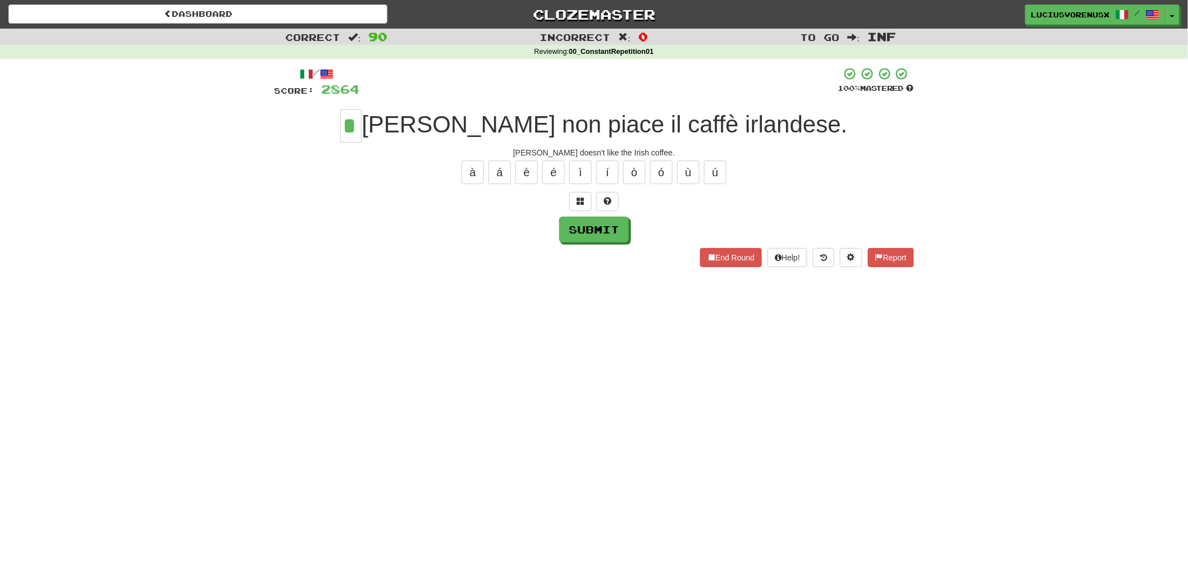
type input "*"
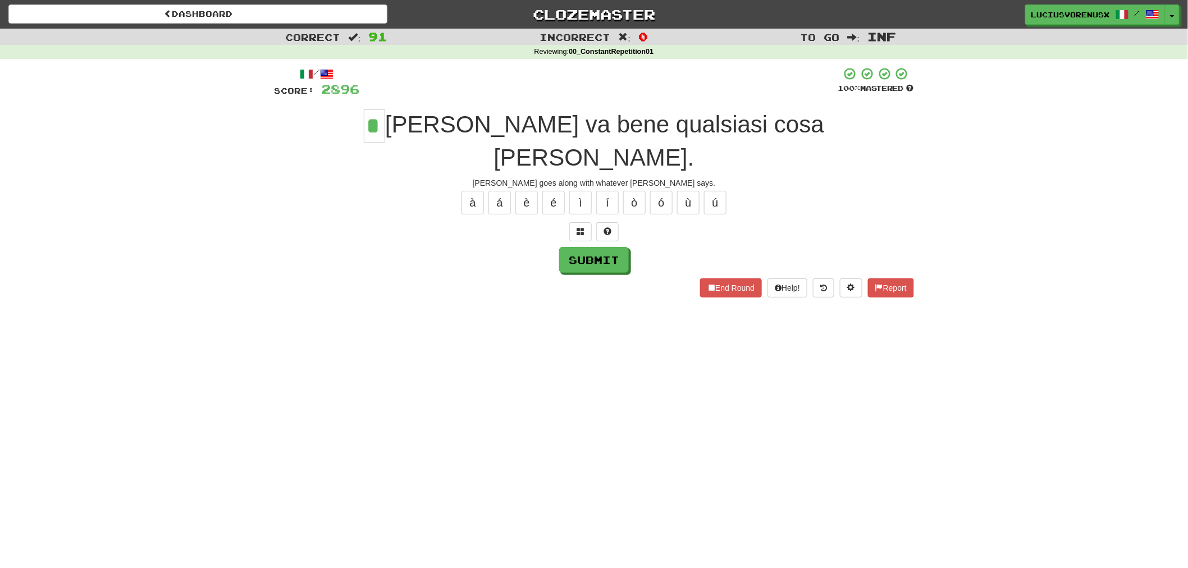
type input "*"
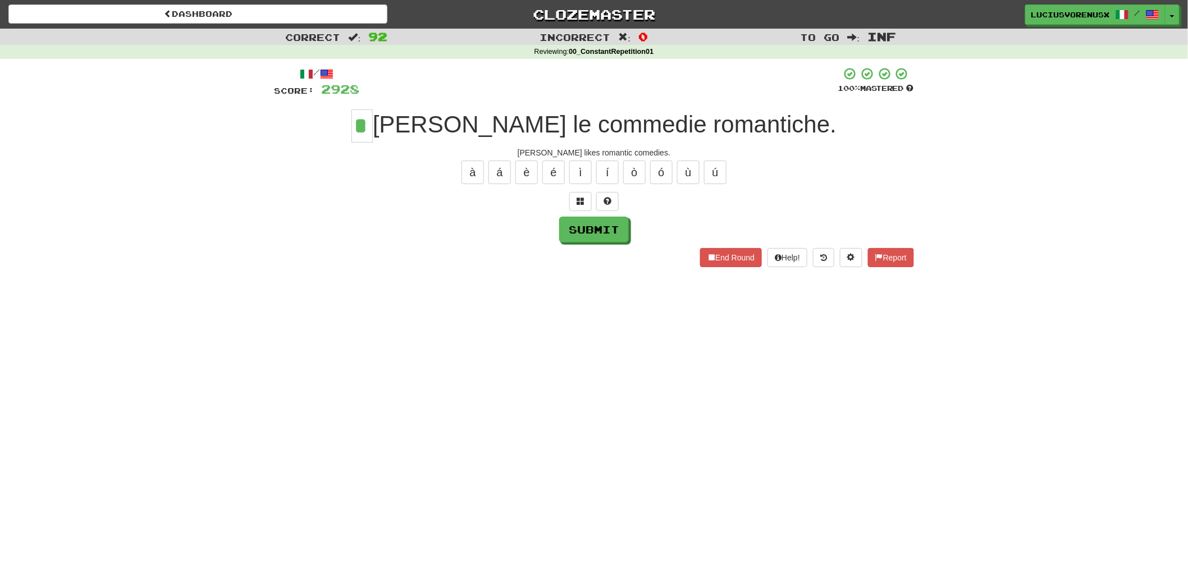
type input "*"
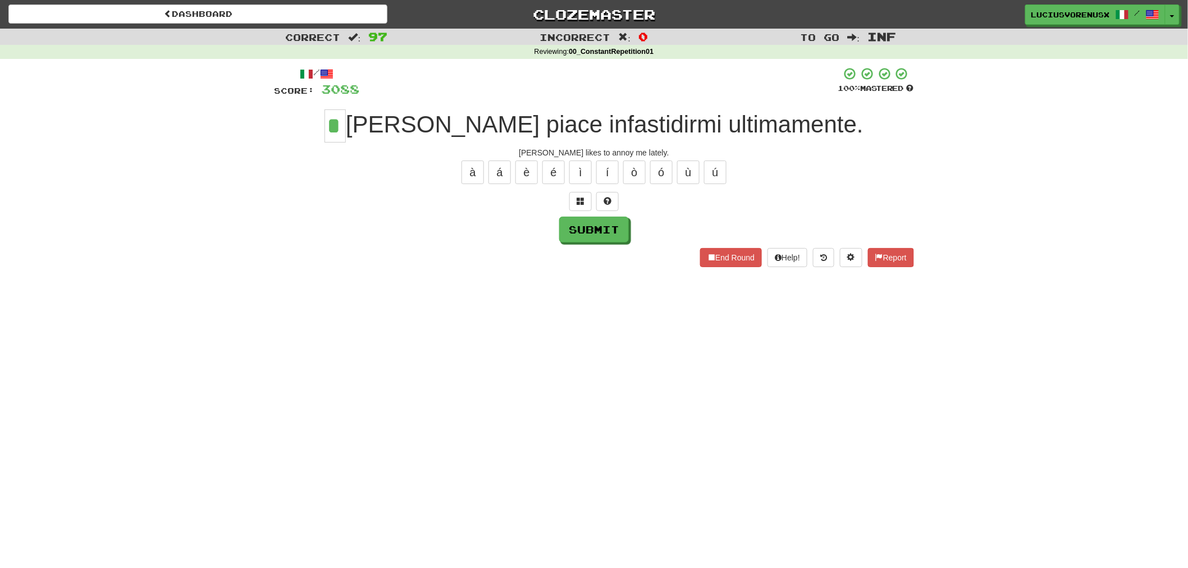
type input "*"
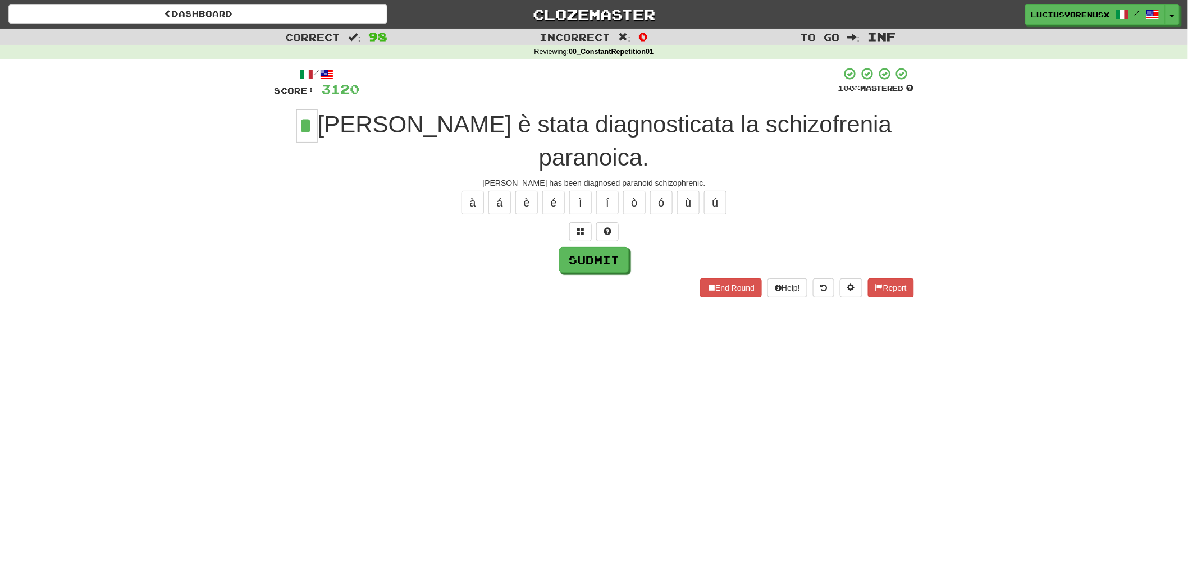
type input "*"
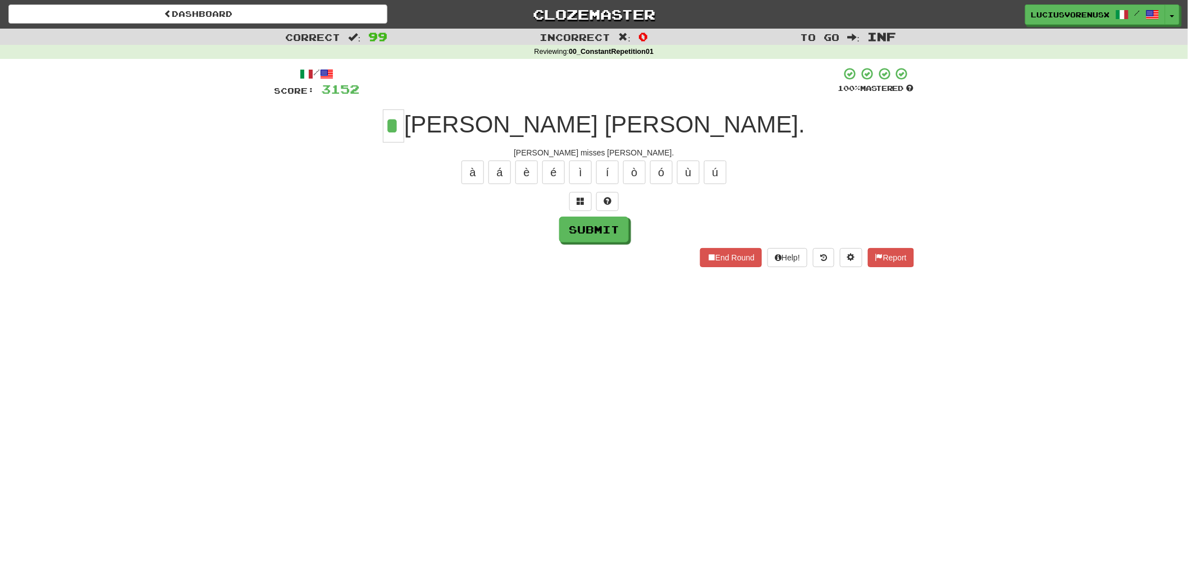
type input "*"
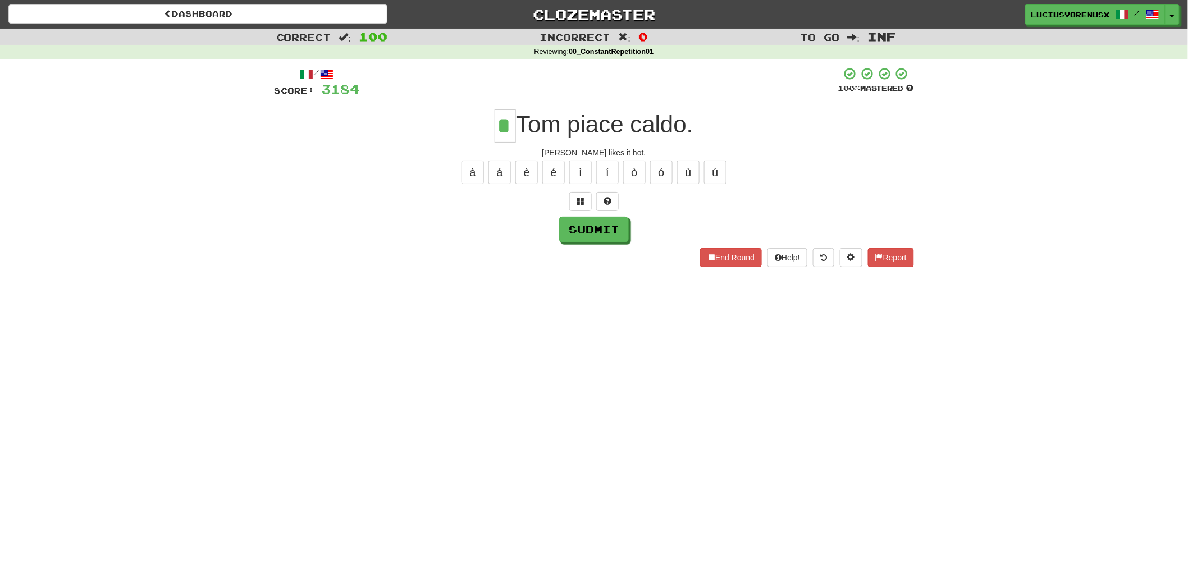
type input "*"
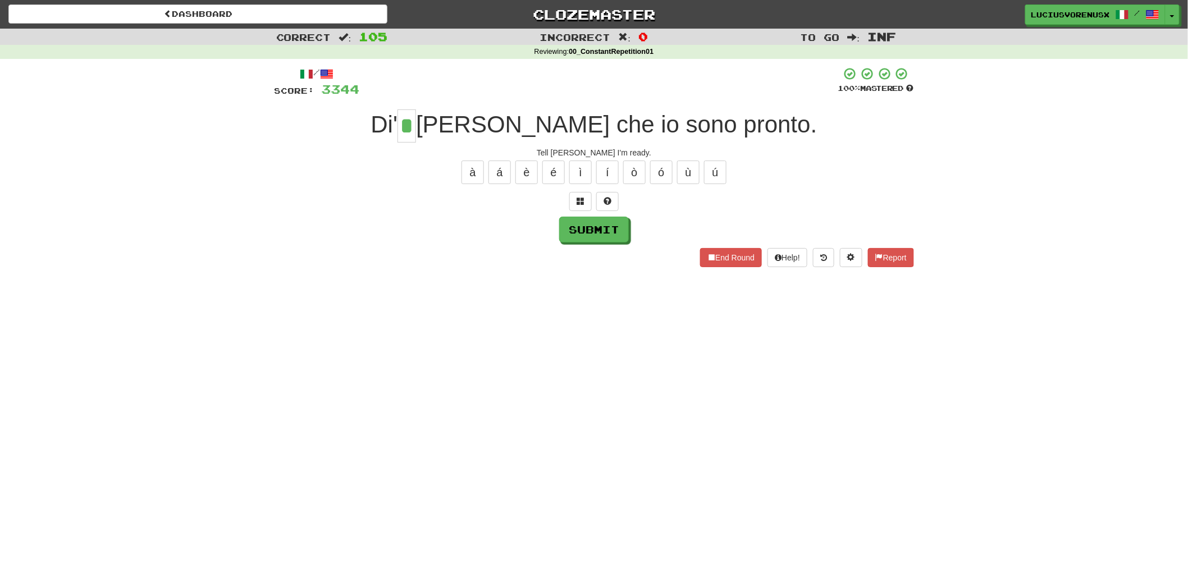
type input "*"
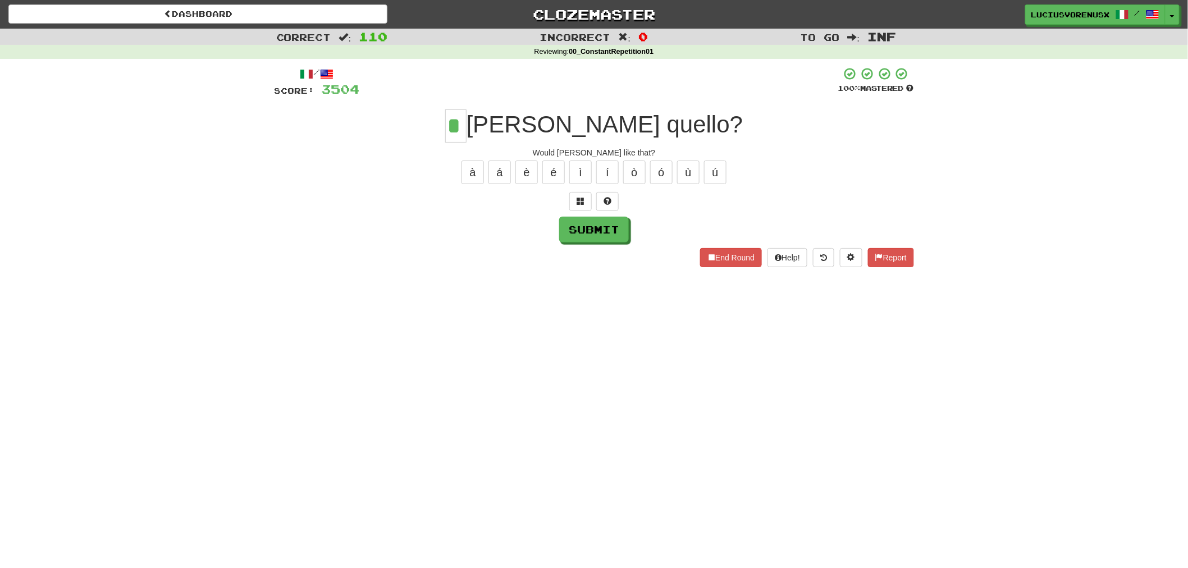
type input "*"
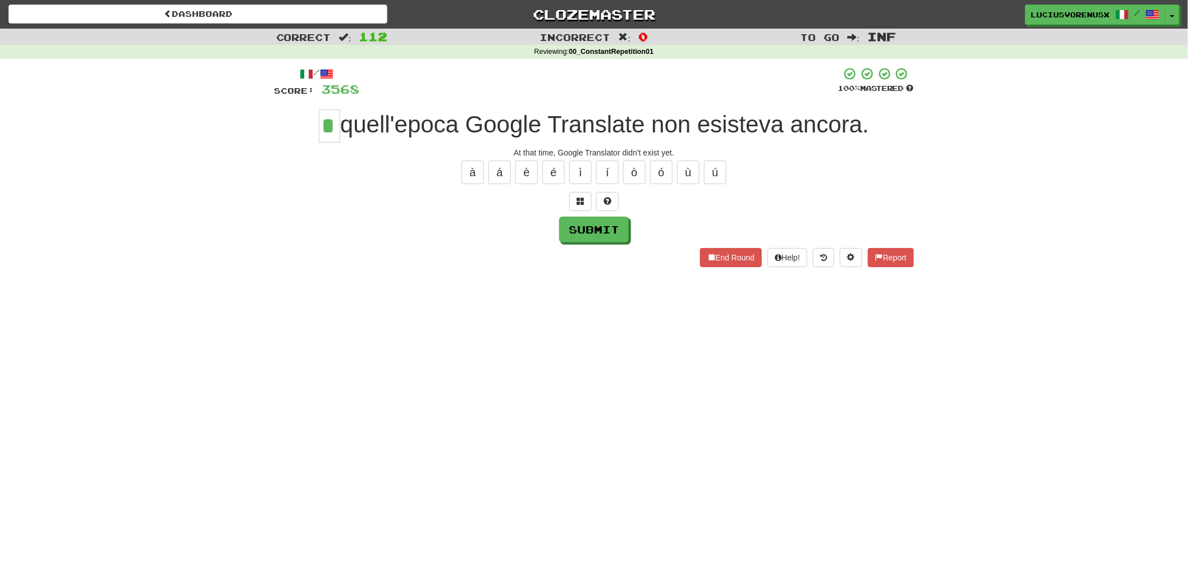
type input "*"
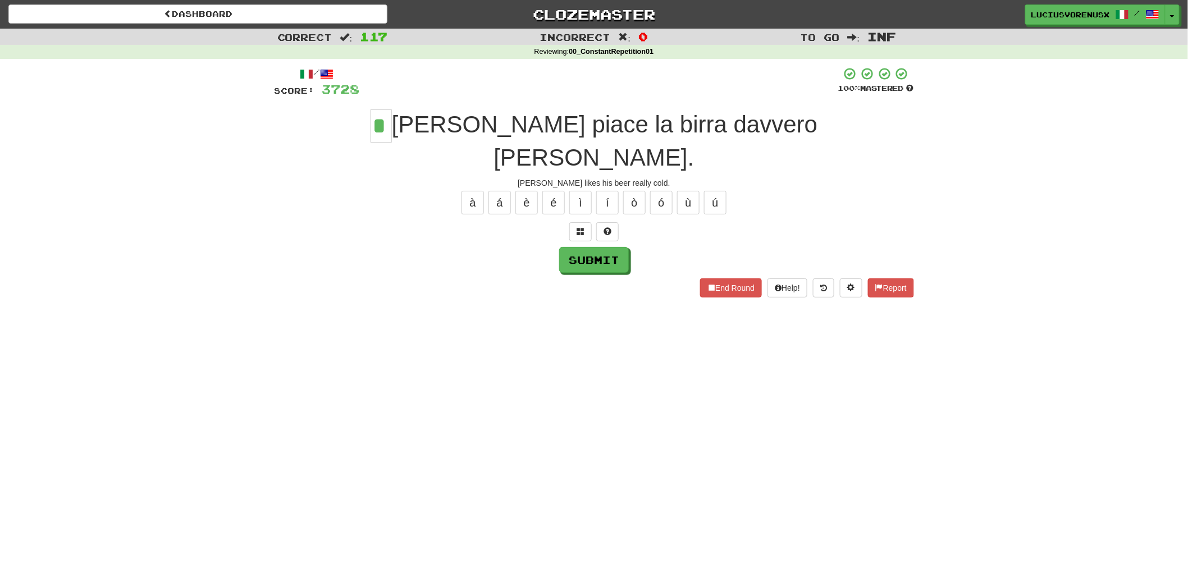
type input "*"
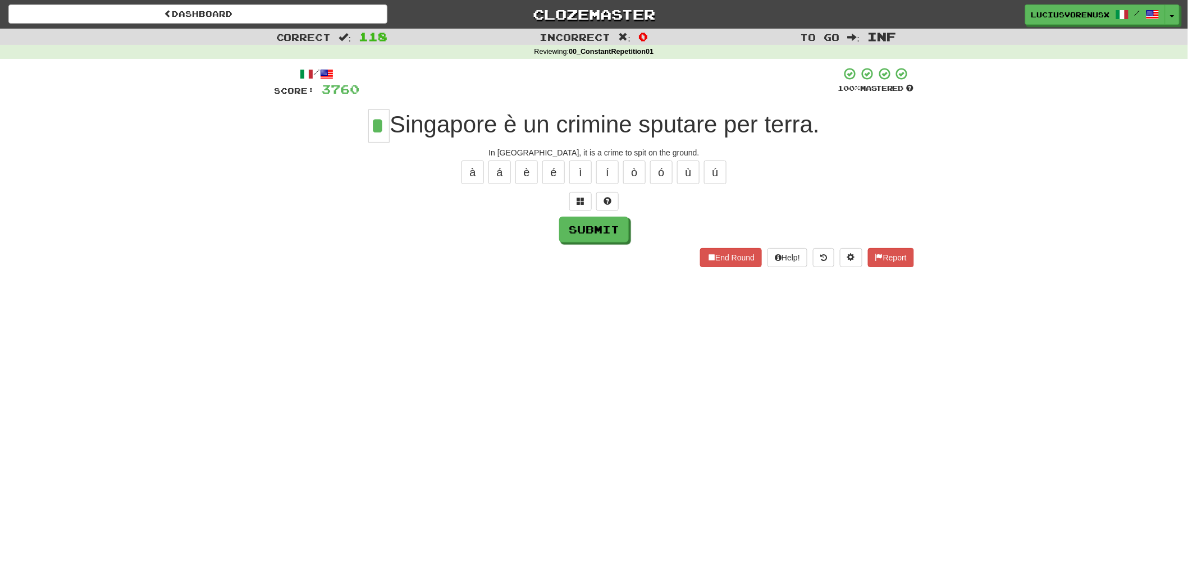
type input "*"
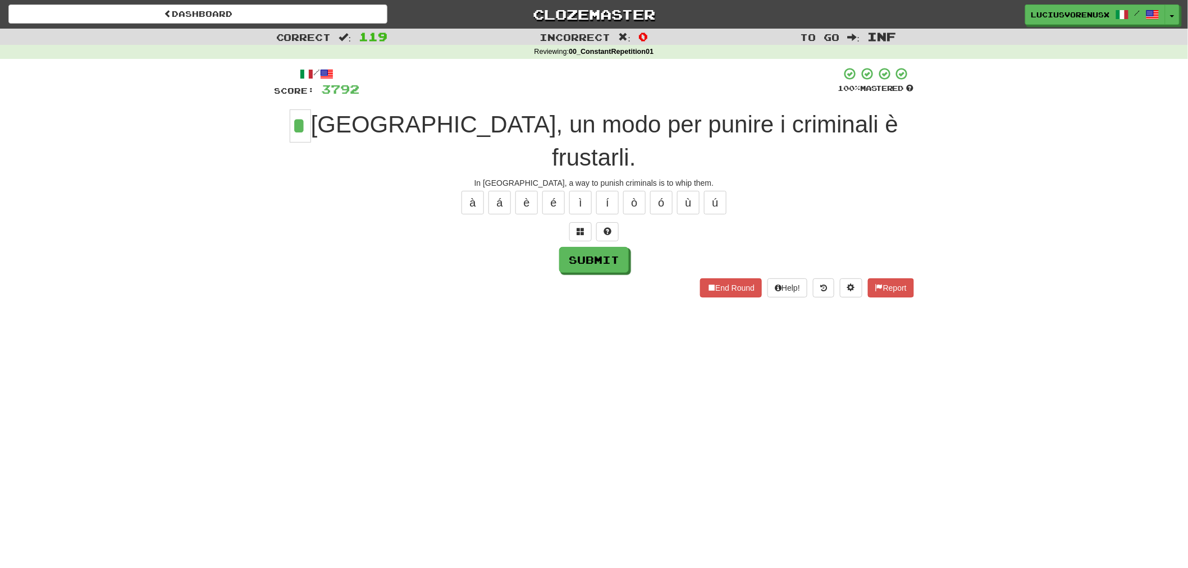
type input "*"
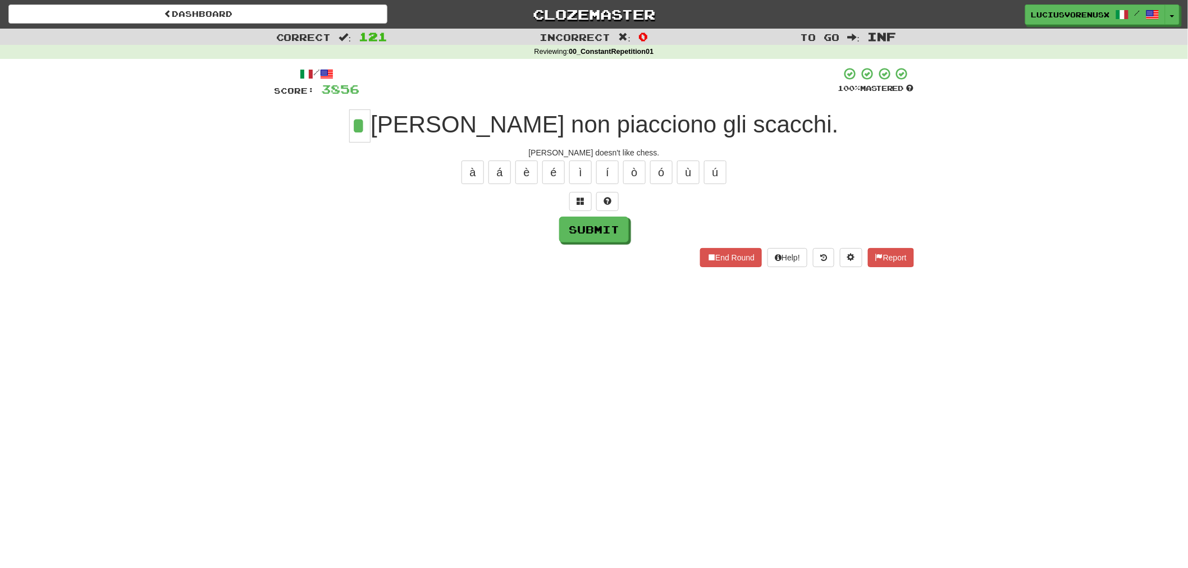
type input "*"
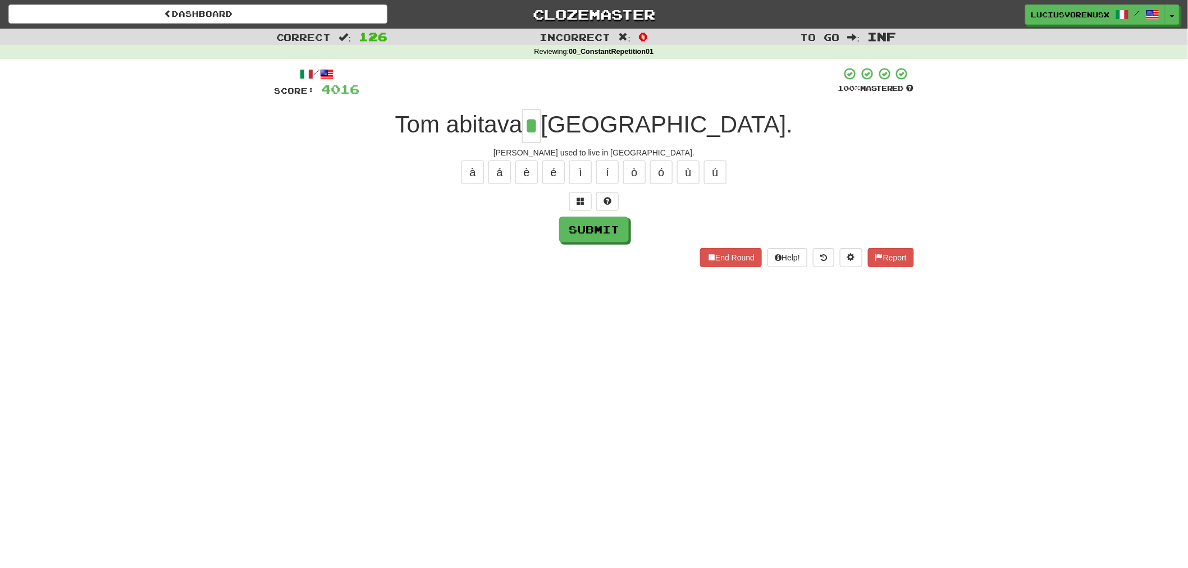
type input "*"
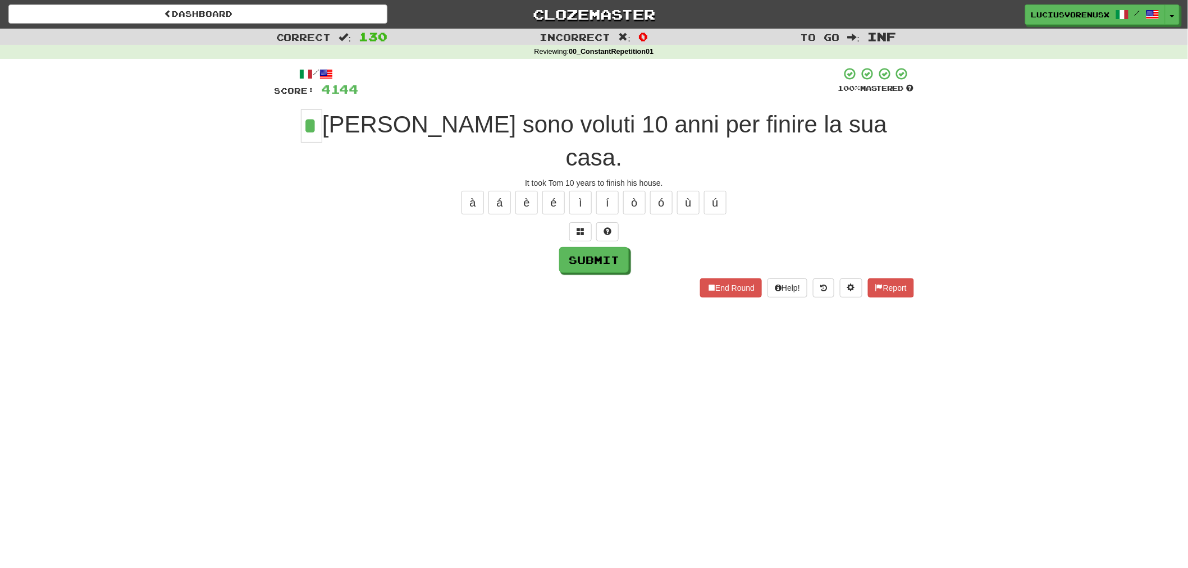
type input "*"
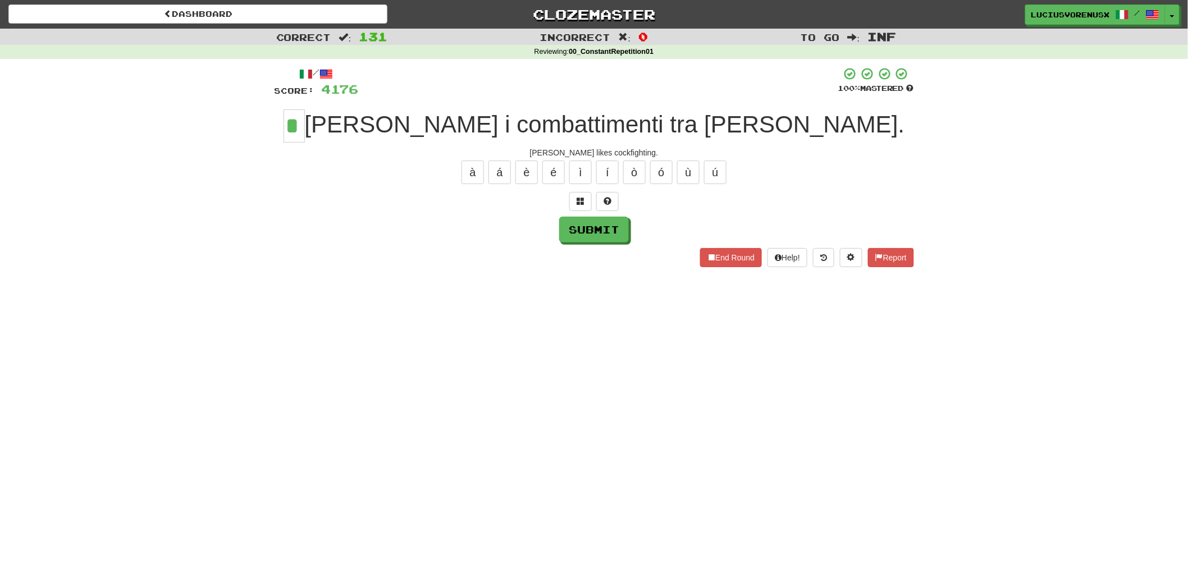
type input "*"
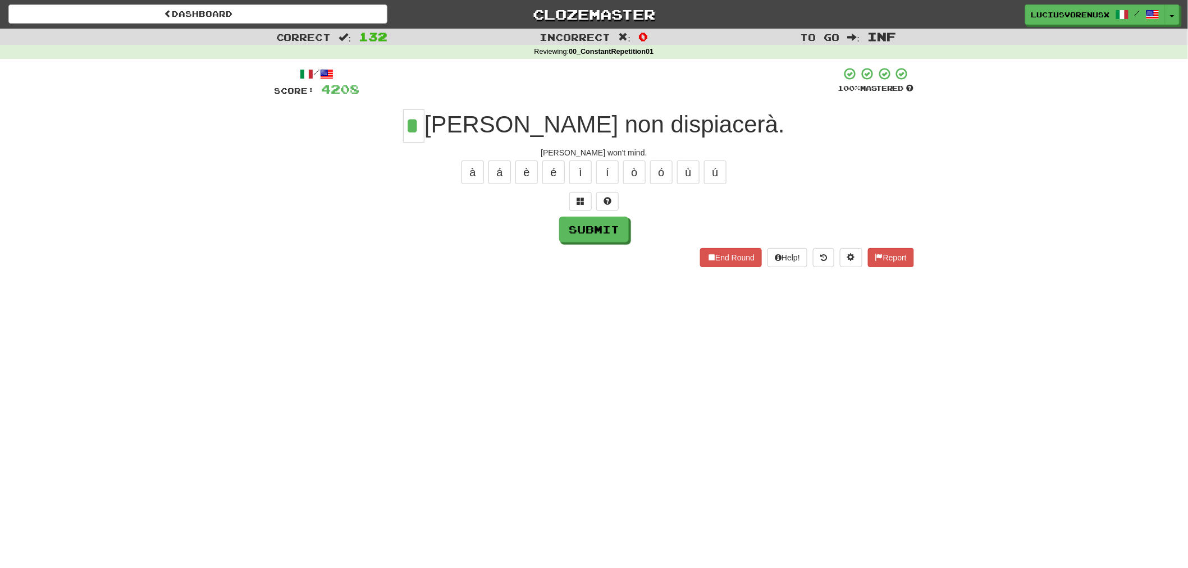
type input "*"
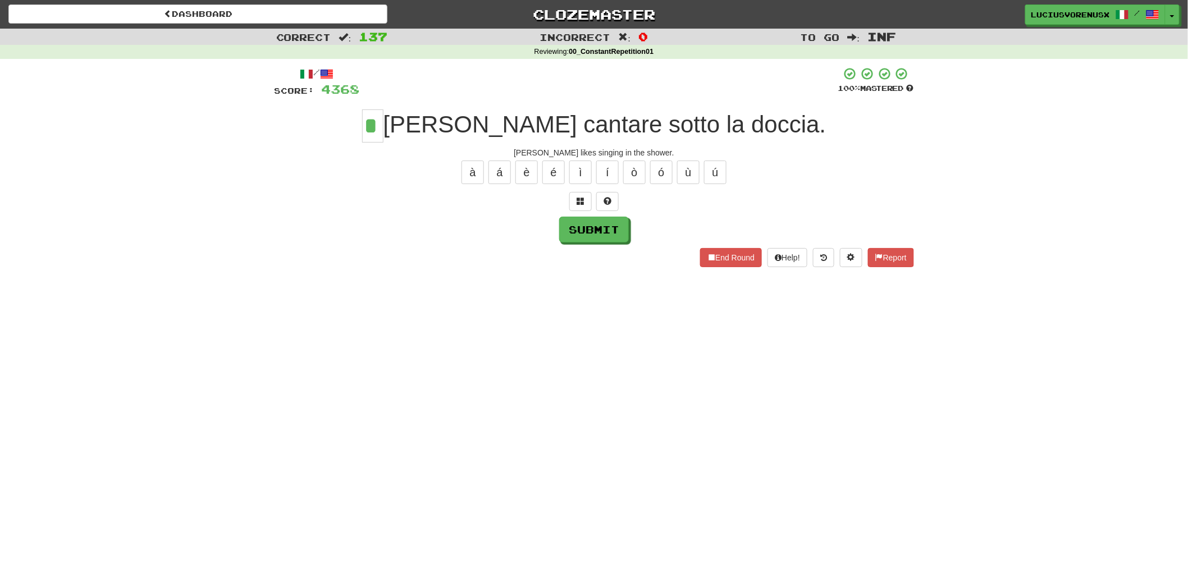
type input "*"
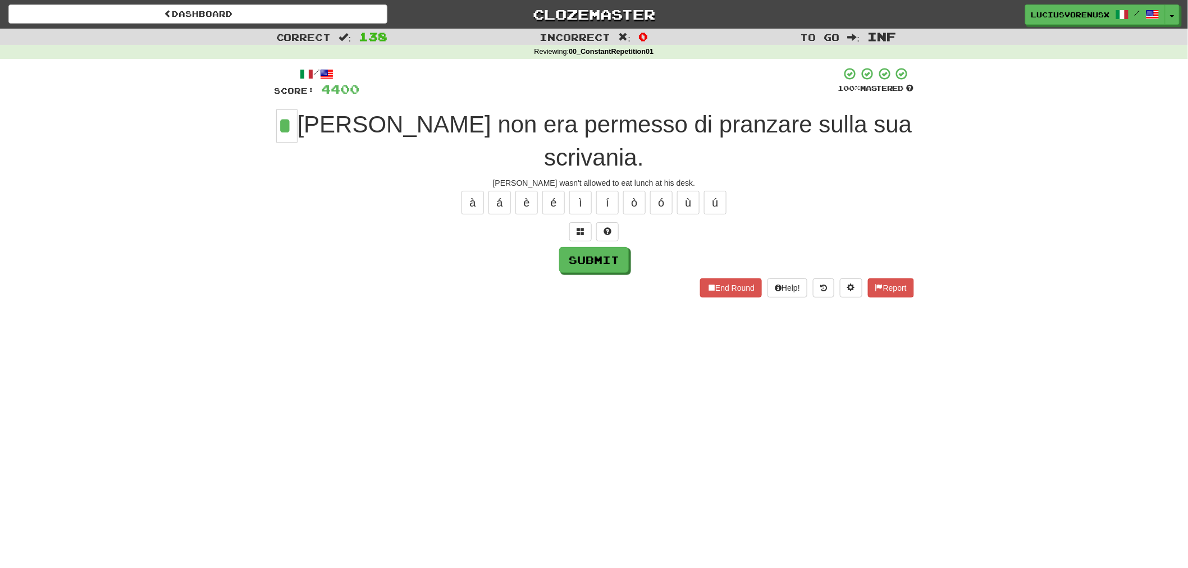
type input "*"
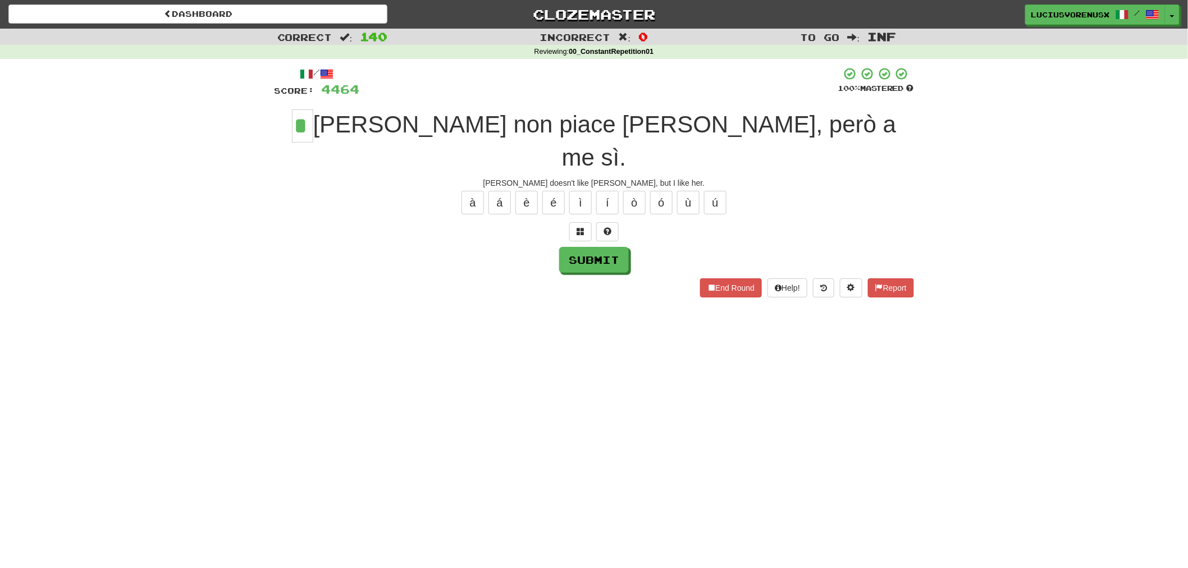
type input "*"
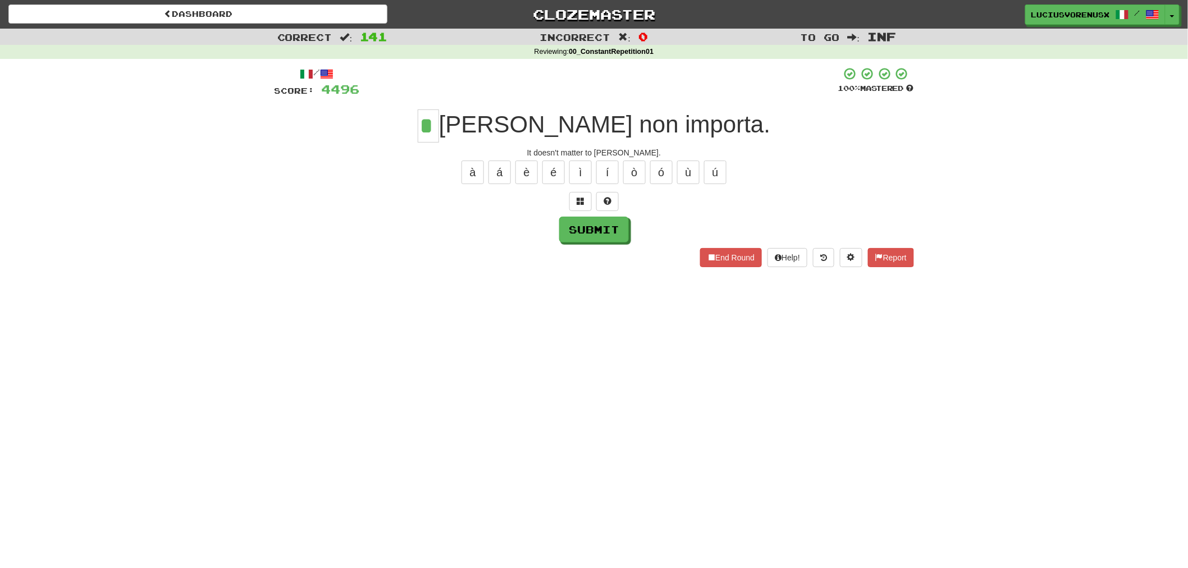
type input "*"
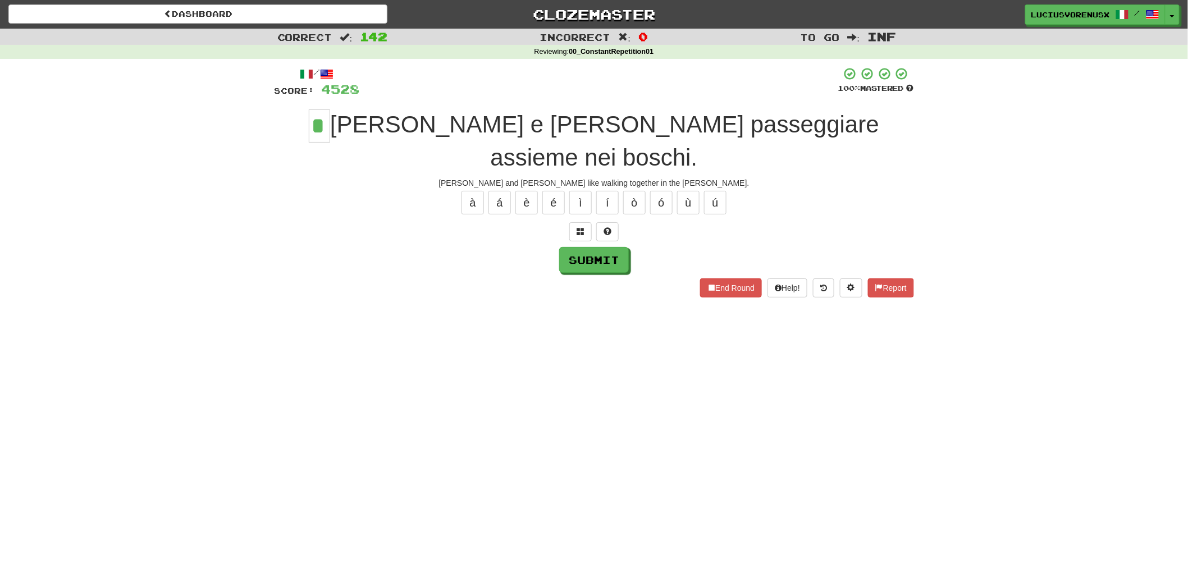
type input "*"
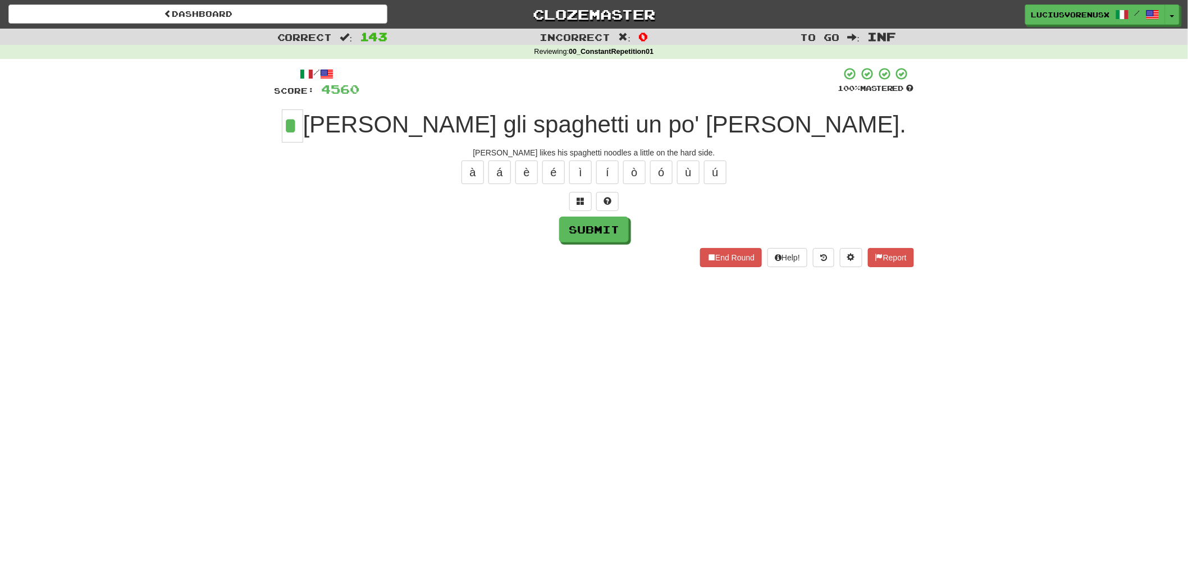
type input "*"
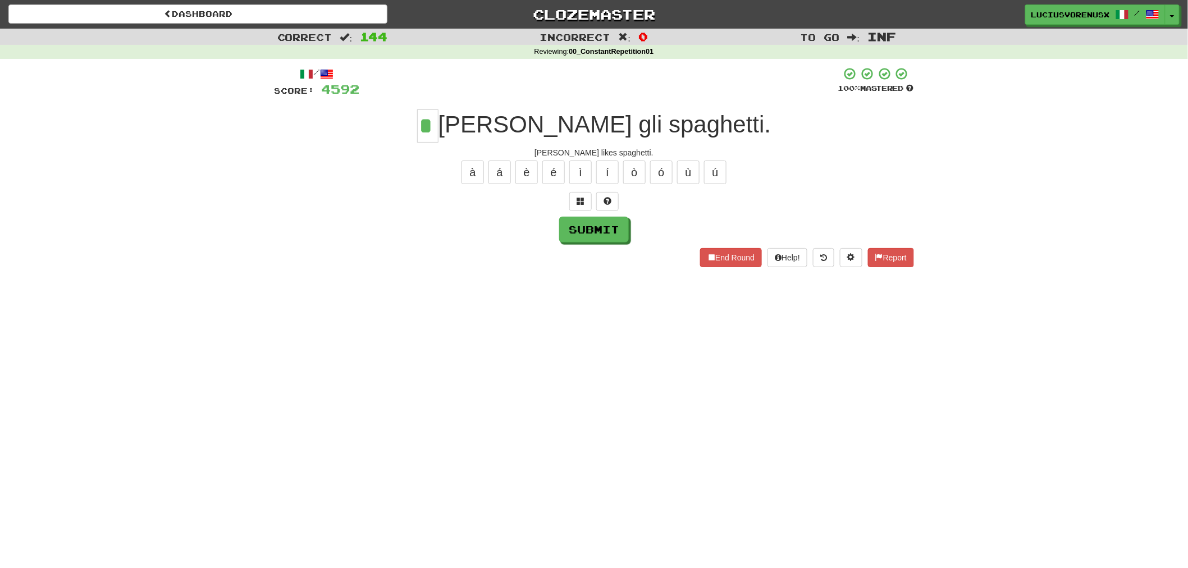
type input "*"
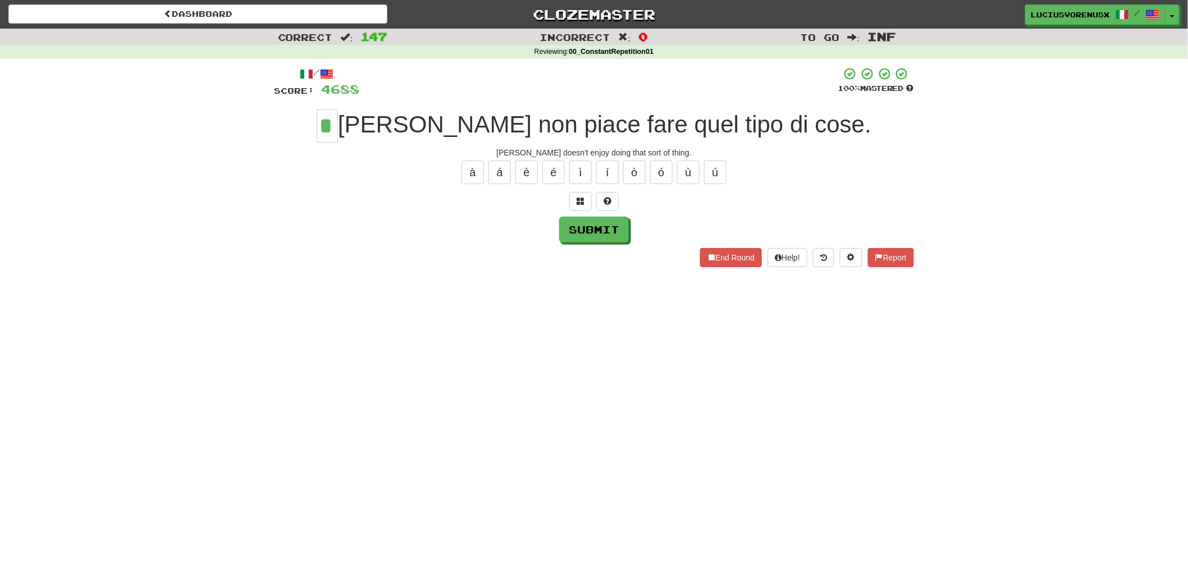
type input "*"
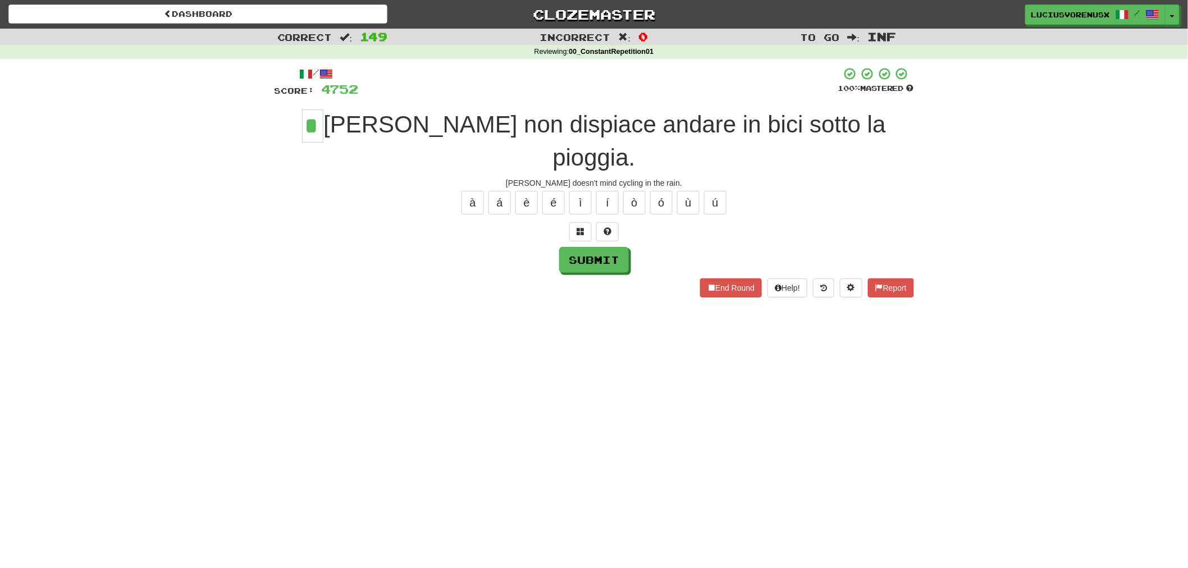
type input "*"
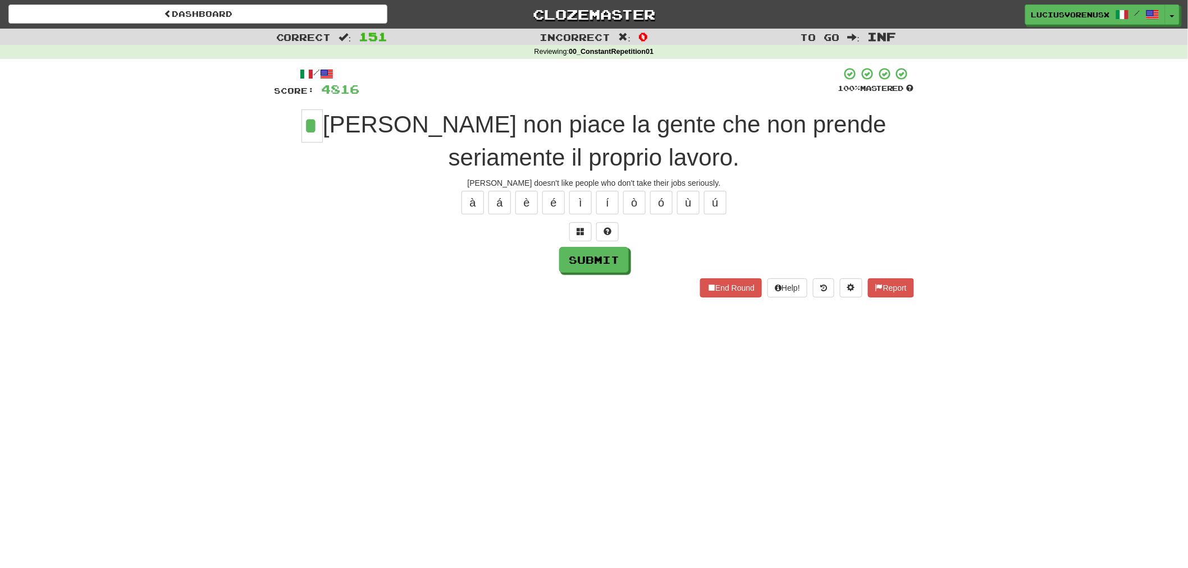
type input "*"
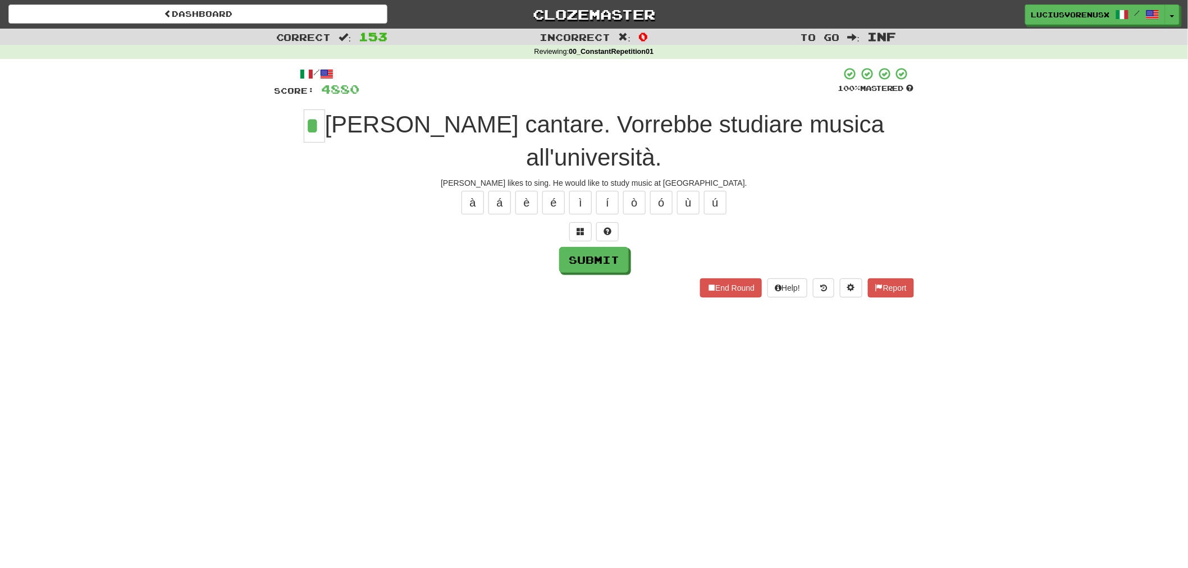
type input "*"
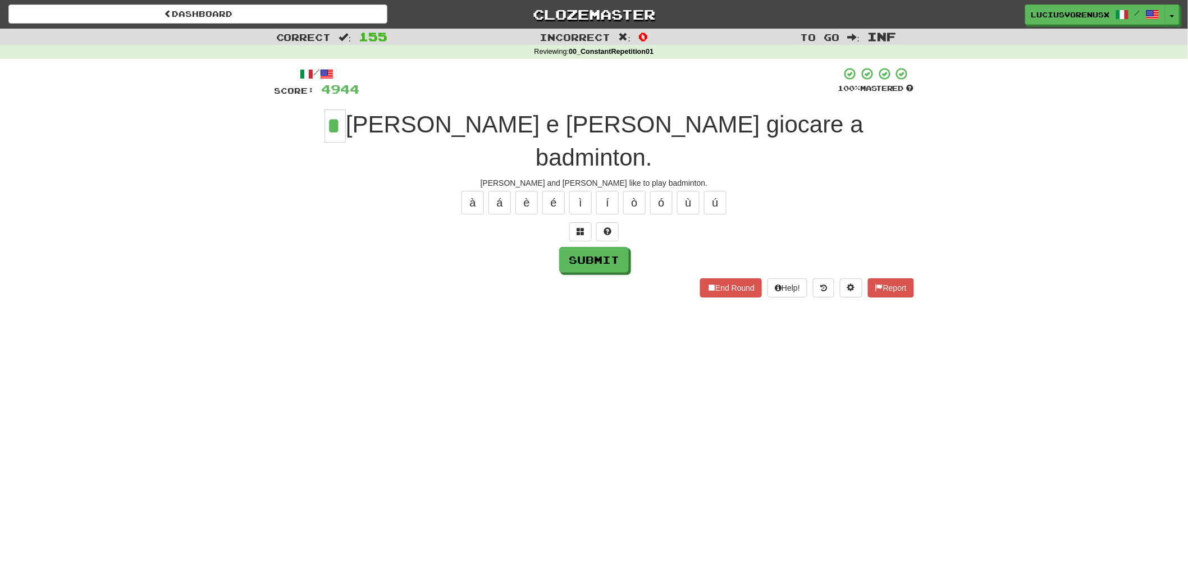
type input "*"
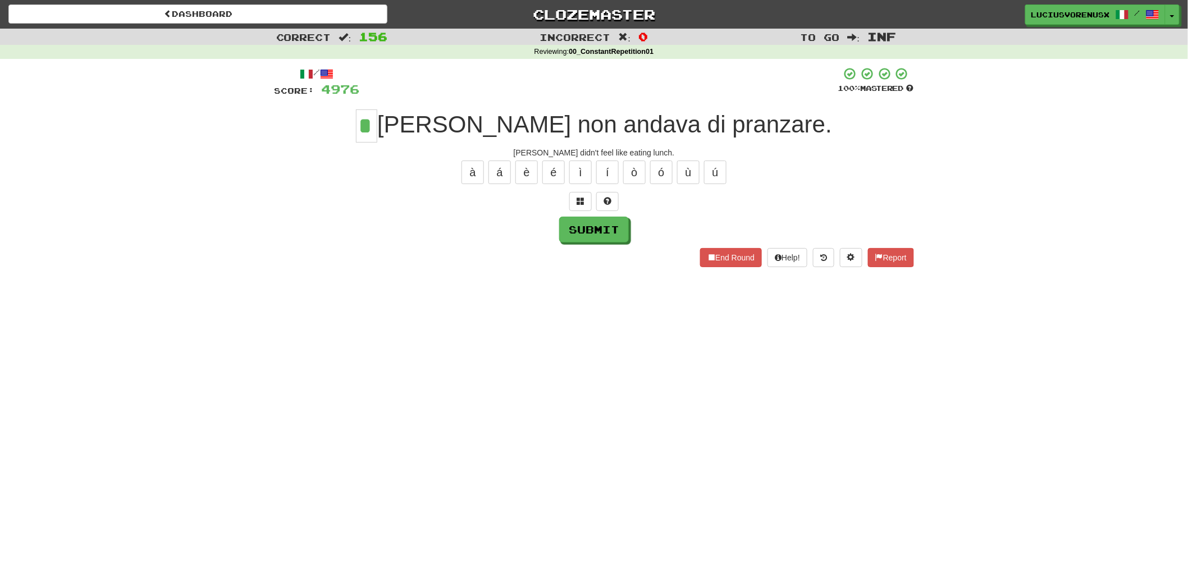
type input "*"
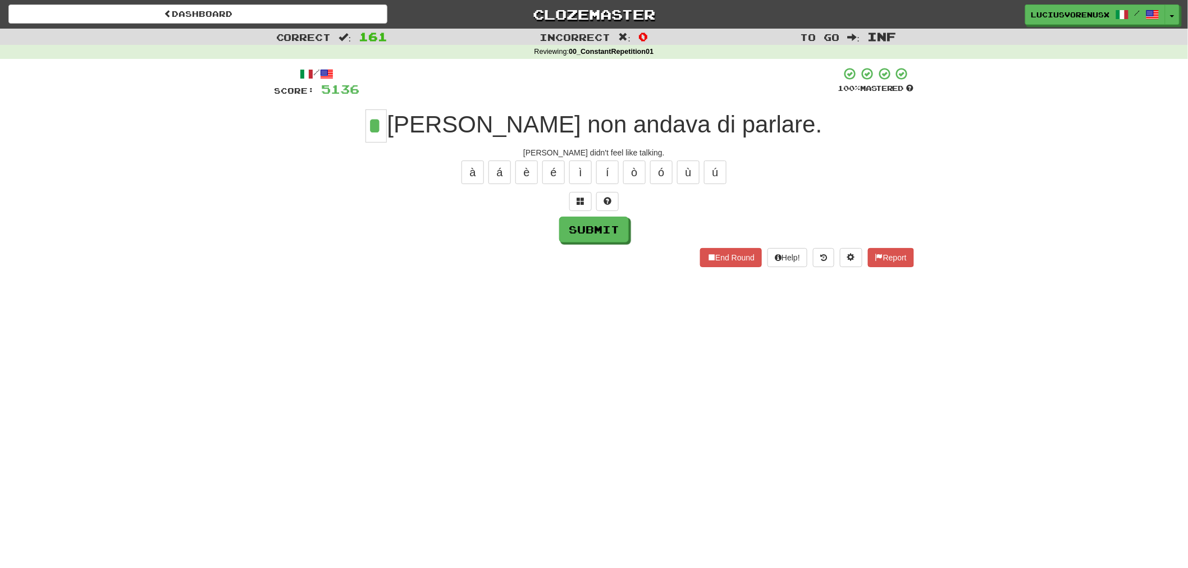
type input "*"
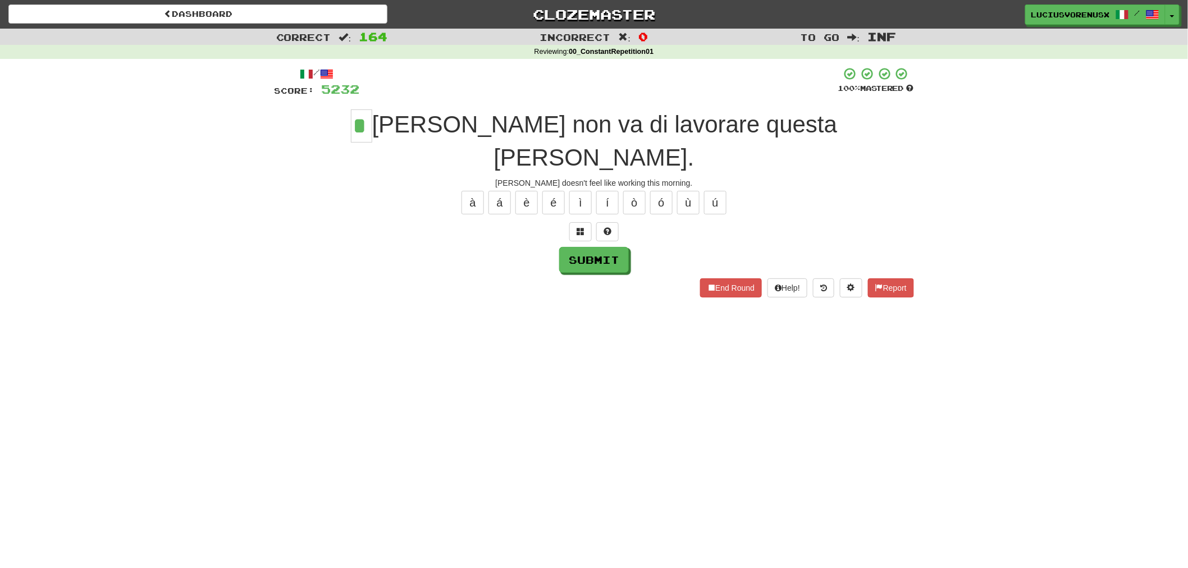
type input "*"
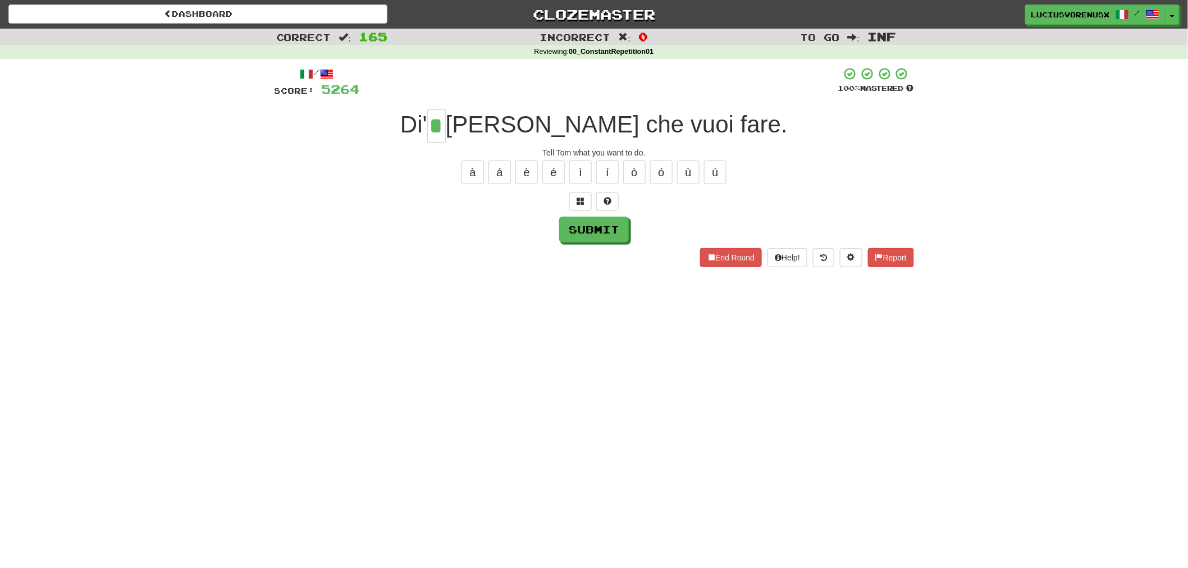
type input "*"
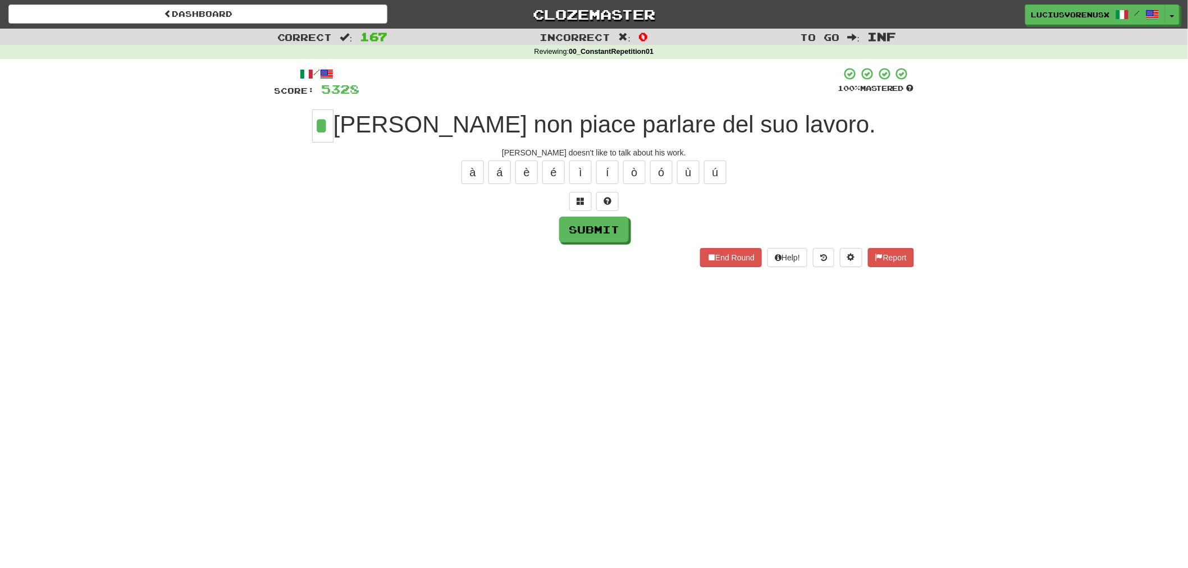
type input "*"
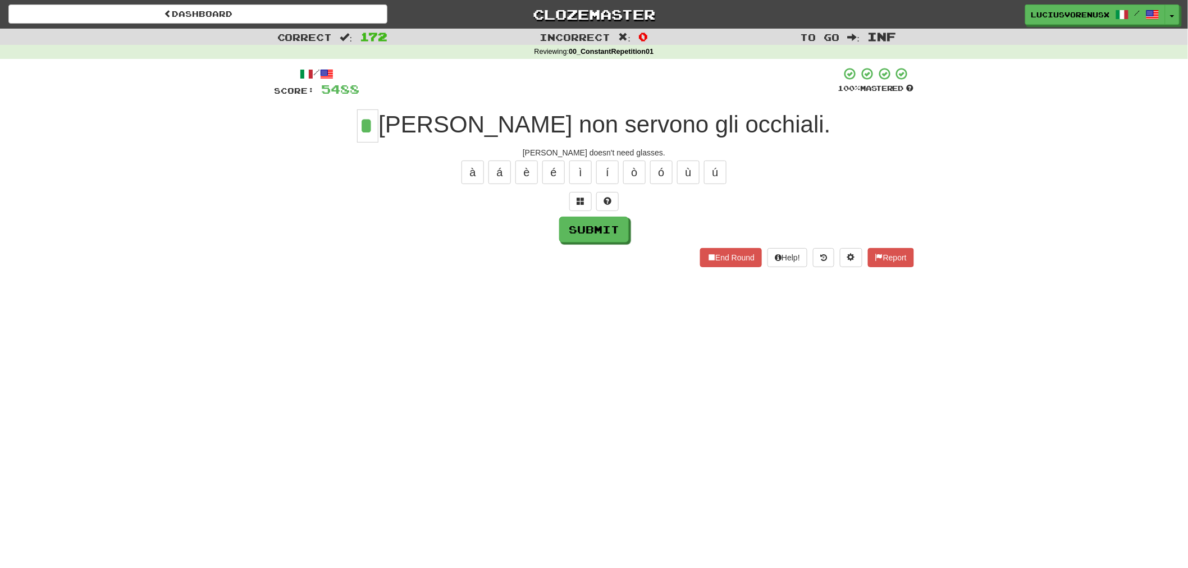
type input "*"
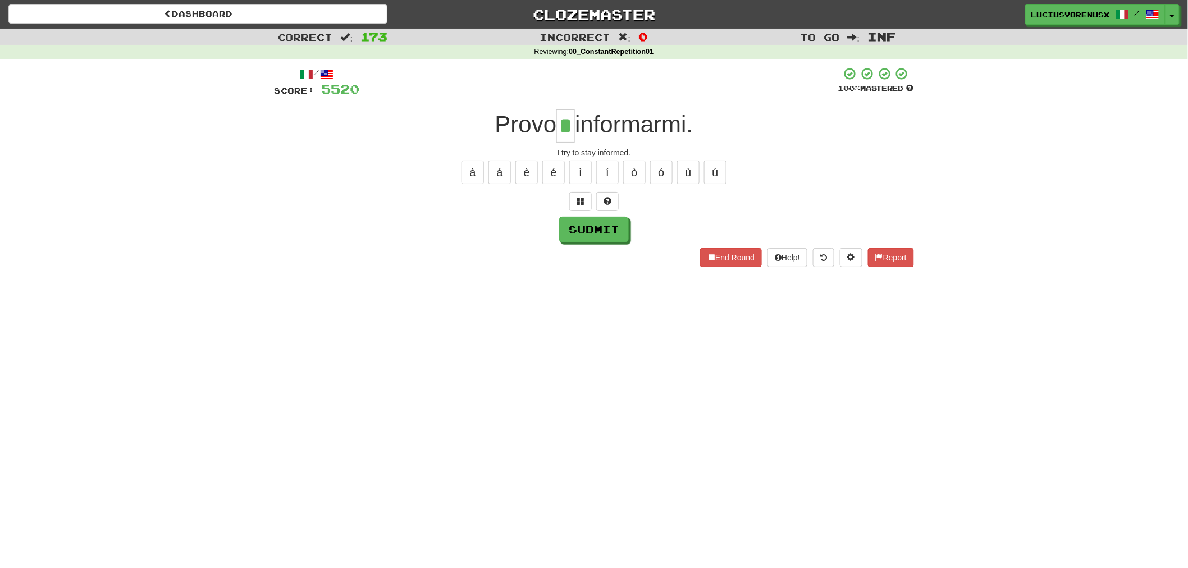
type input "*"
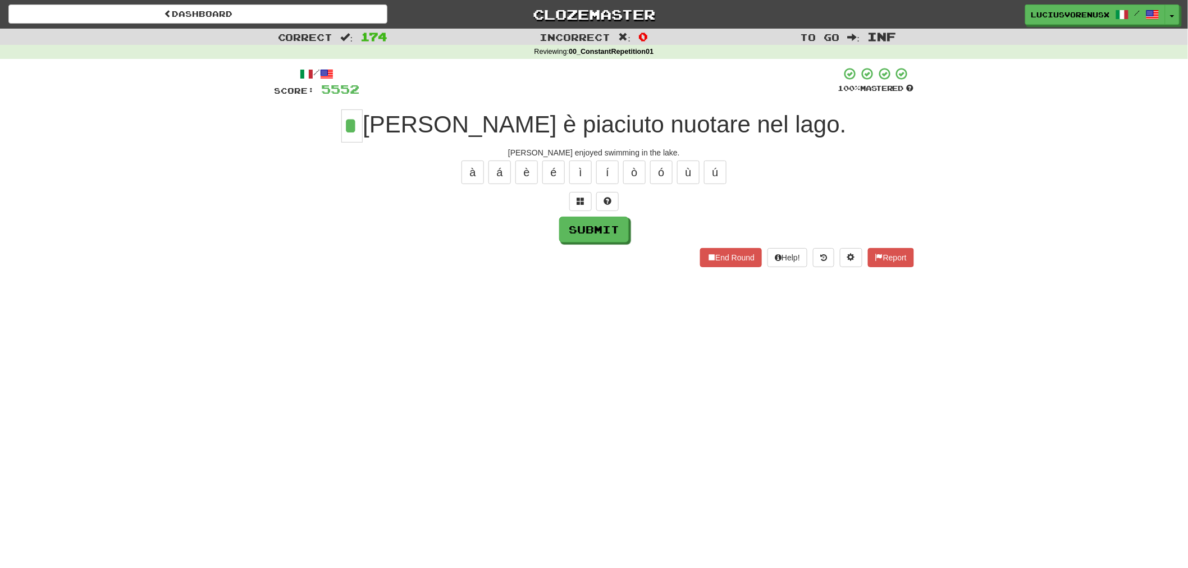
type input "*"
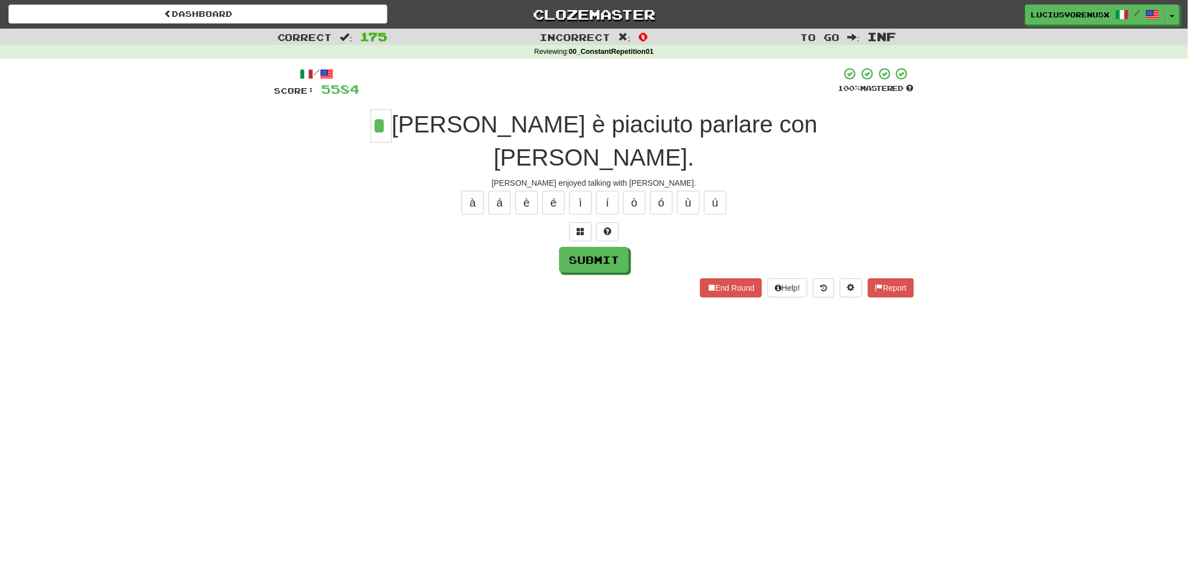
type input "*"
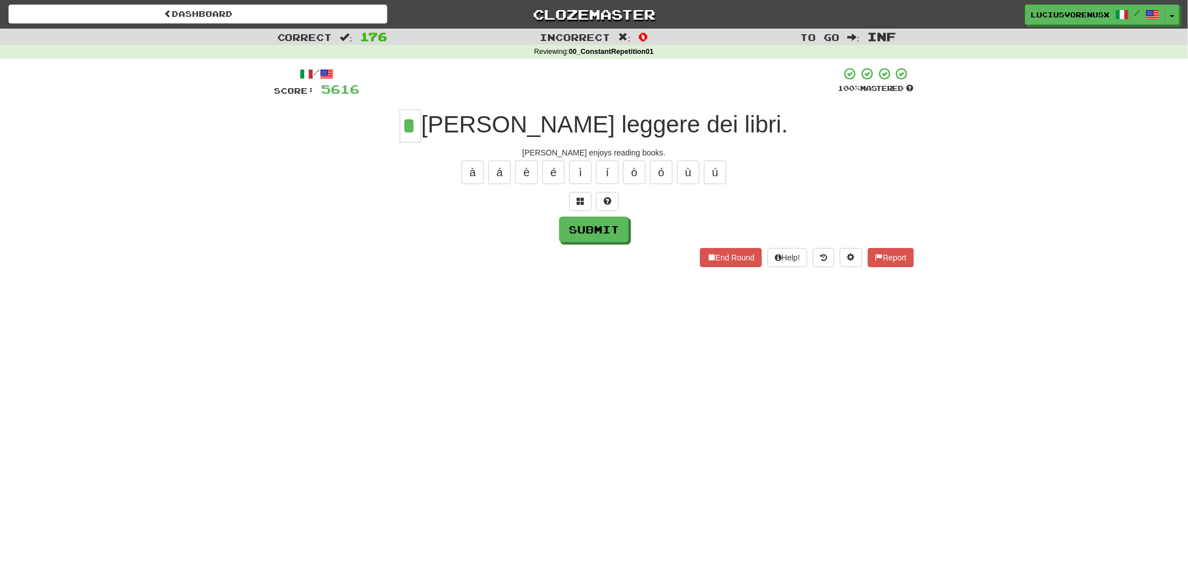
type input "*"
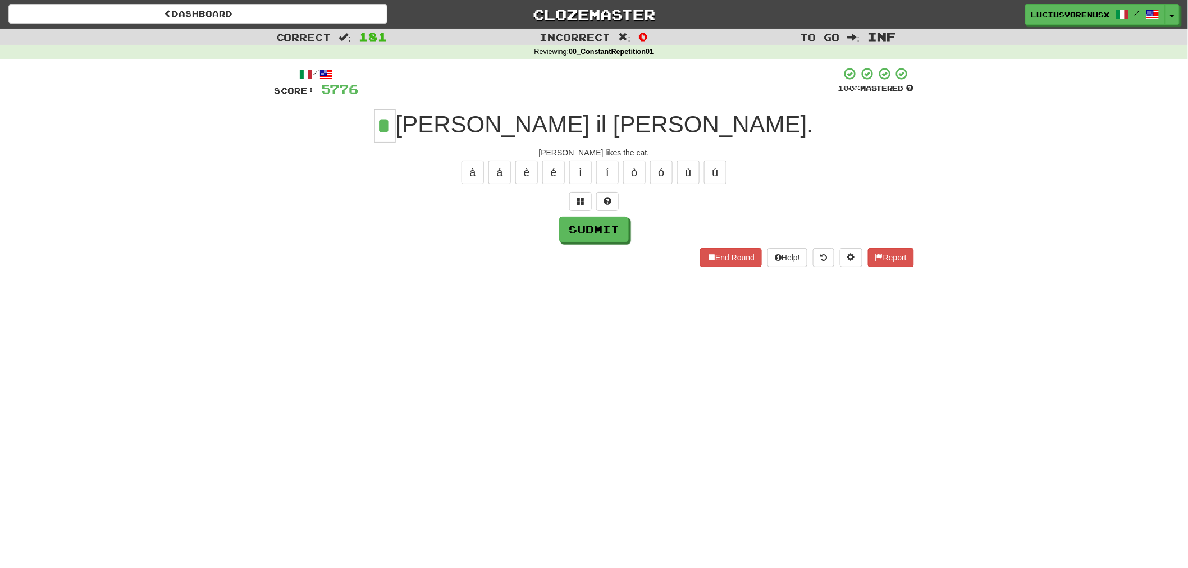
type input "*"
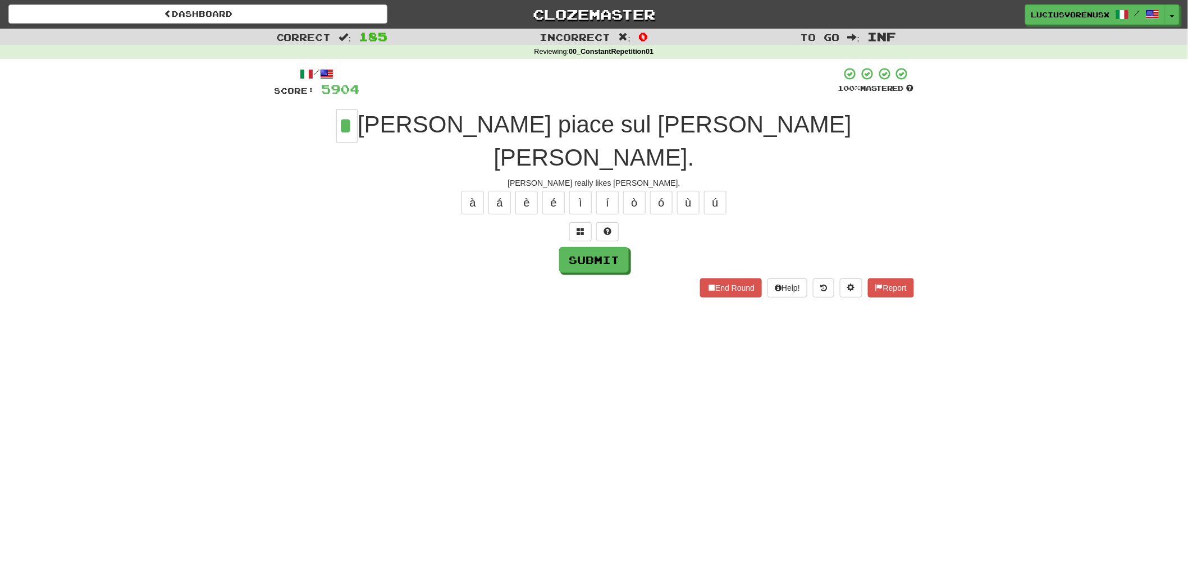
type input "*"
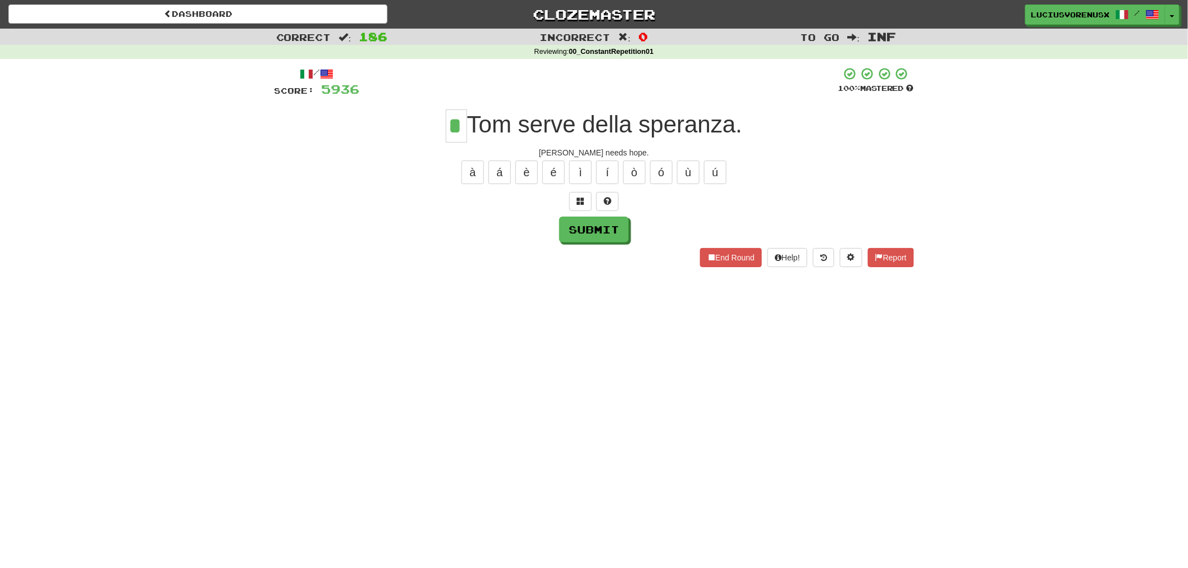
type input "*"
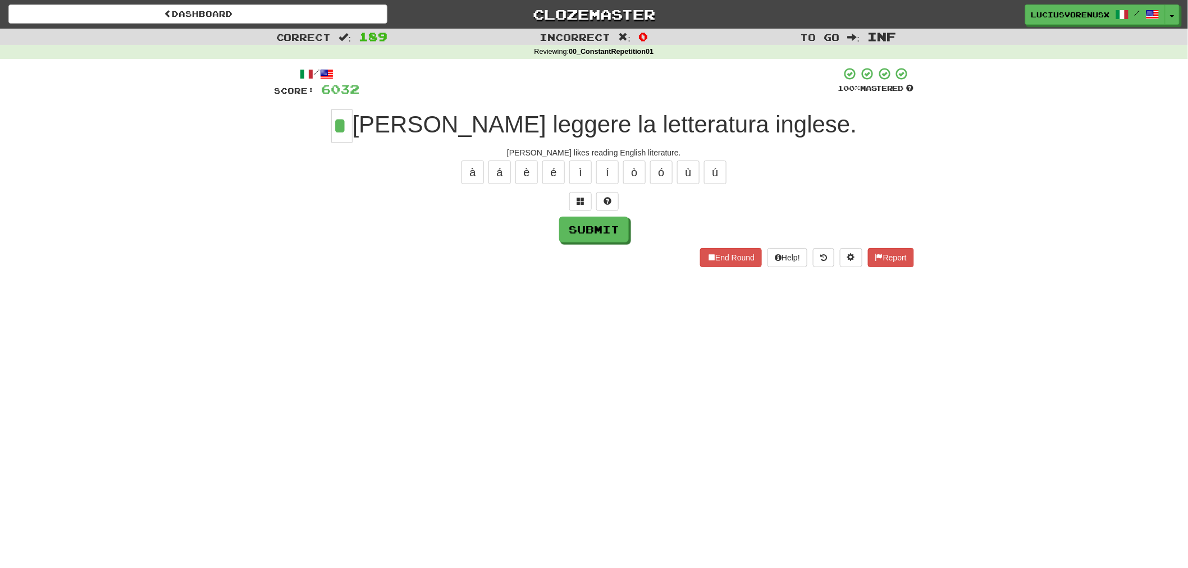
type input "*"
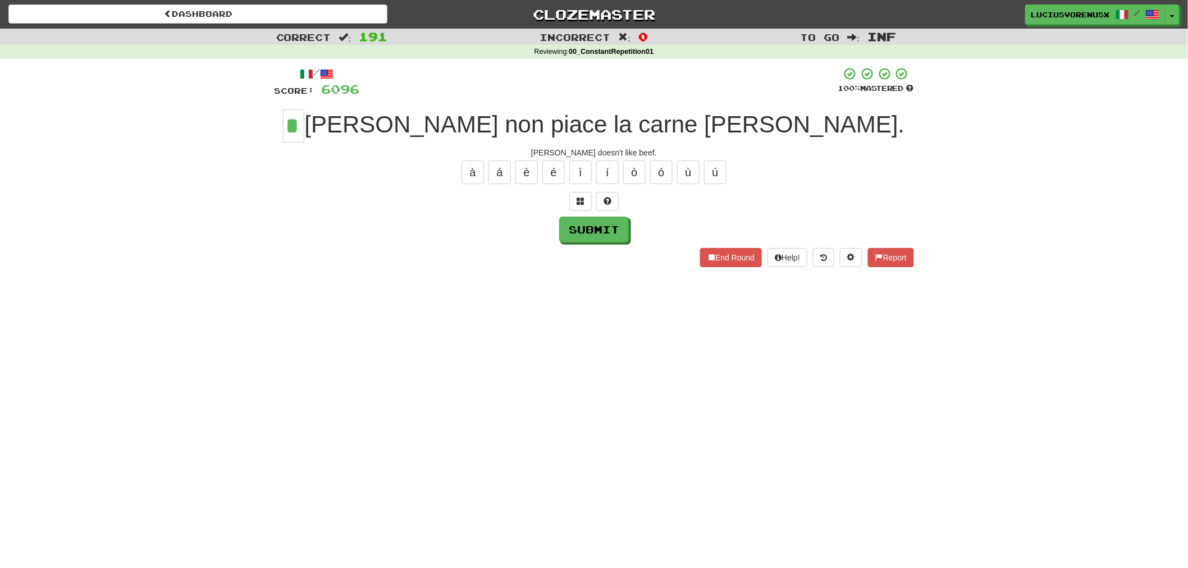
type input "*"
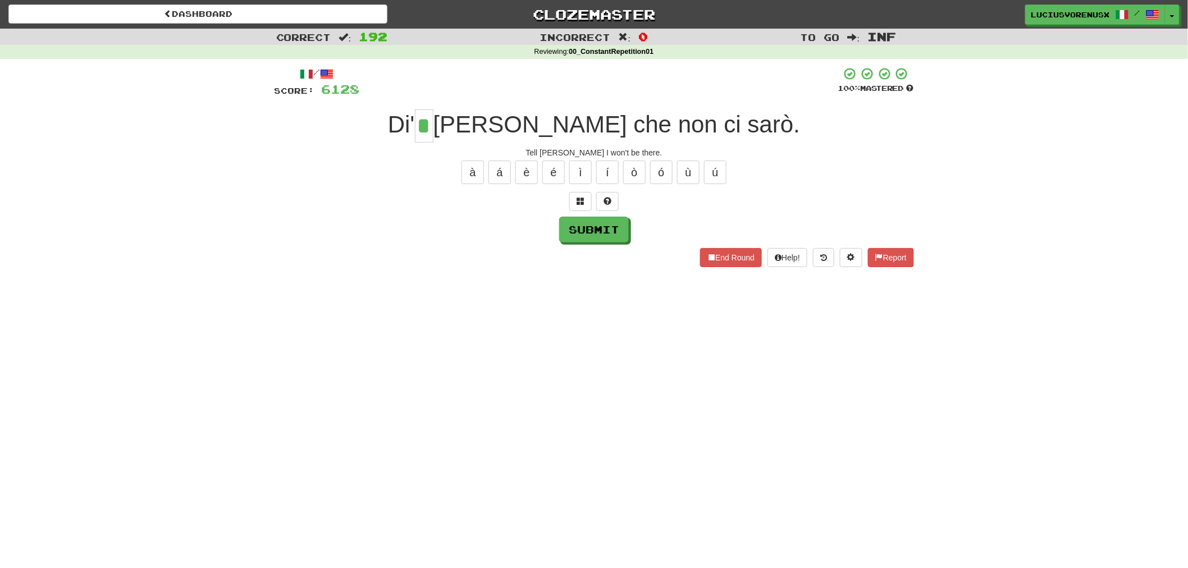
type input "*"
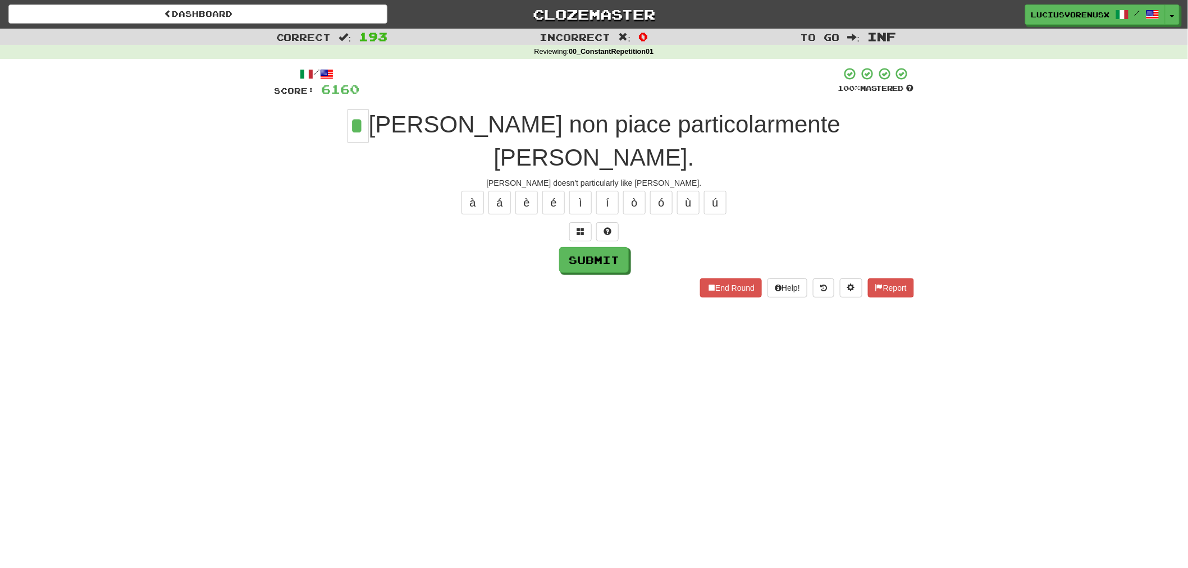
type input "*"
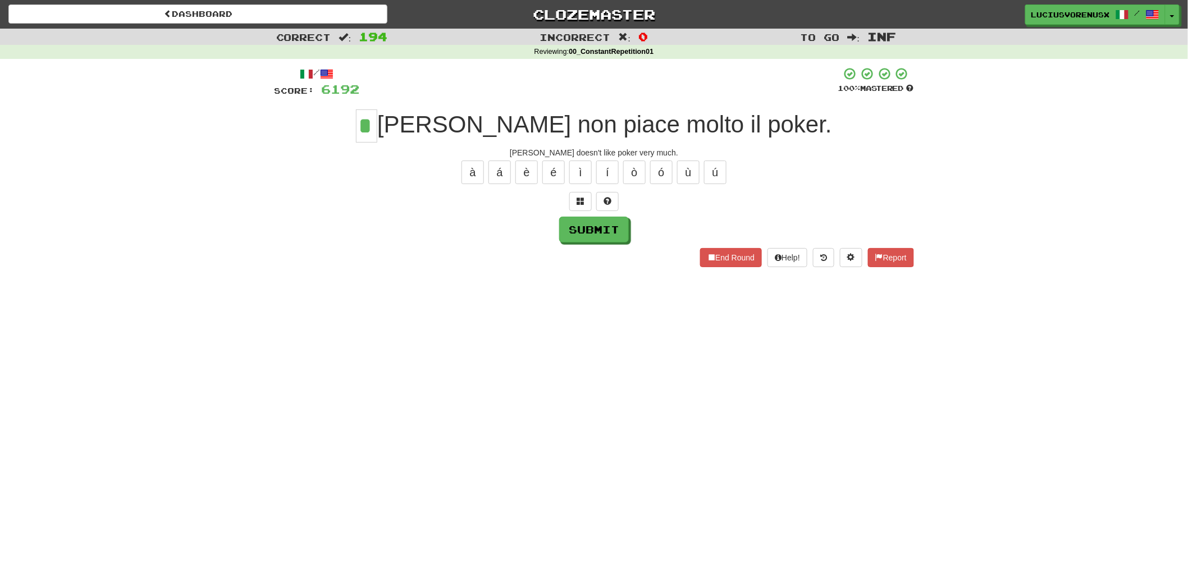
type input "*"
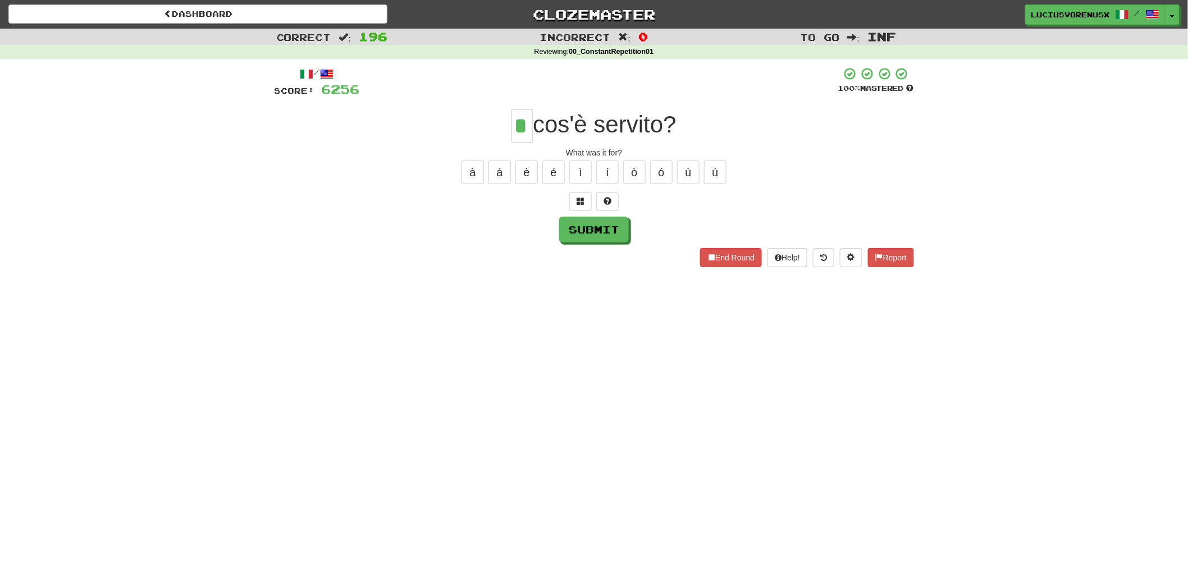
type input "*"
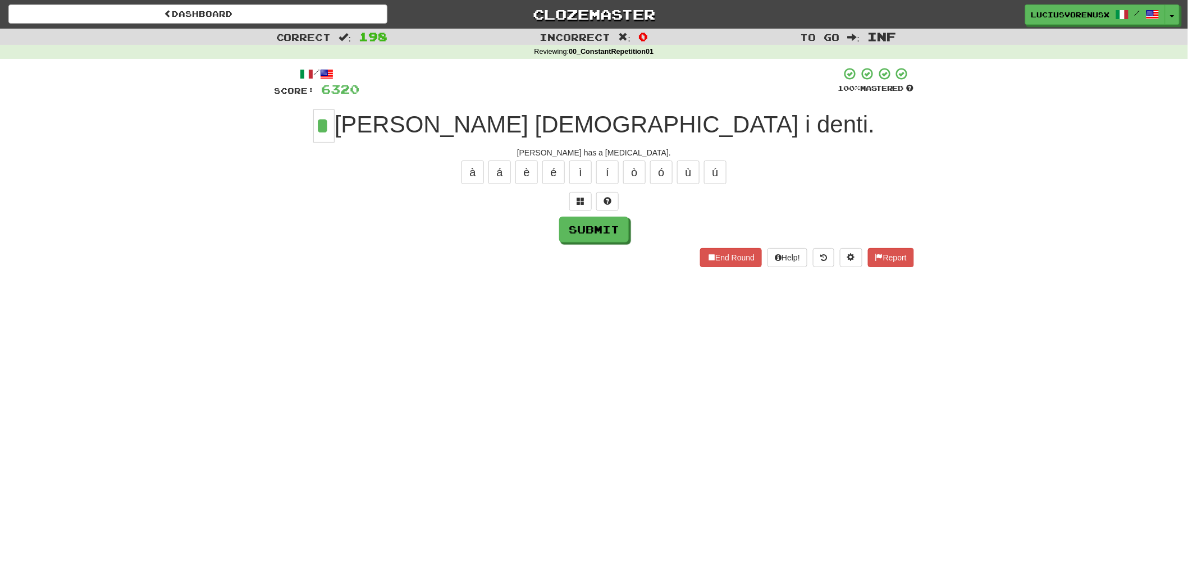
type input "*"
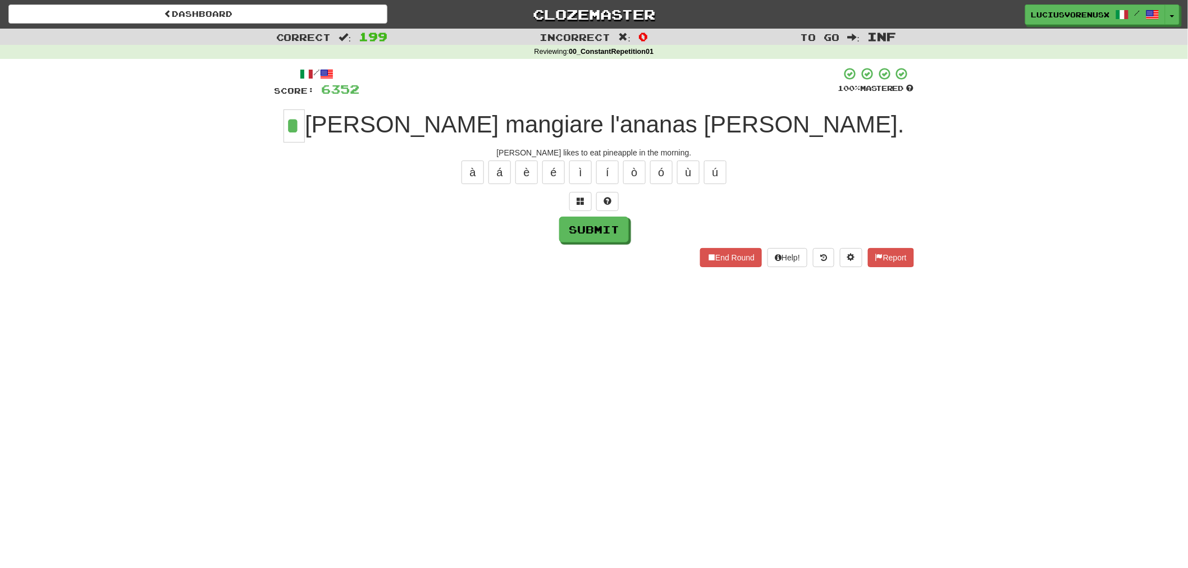
type input "*"
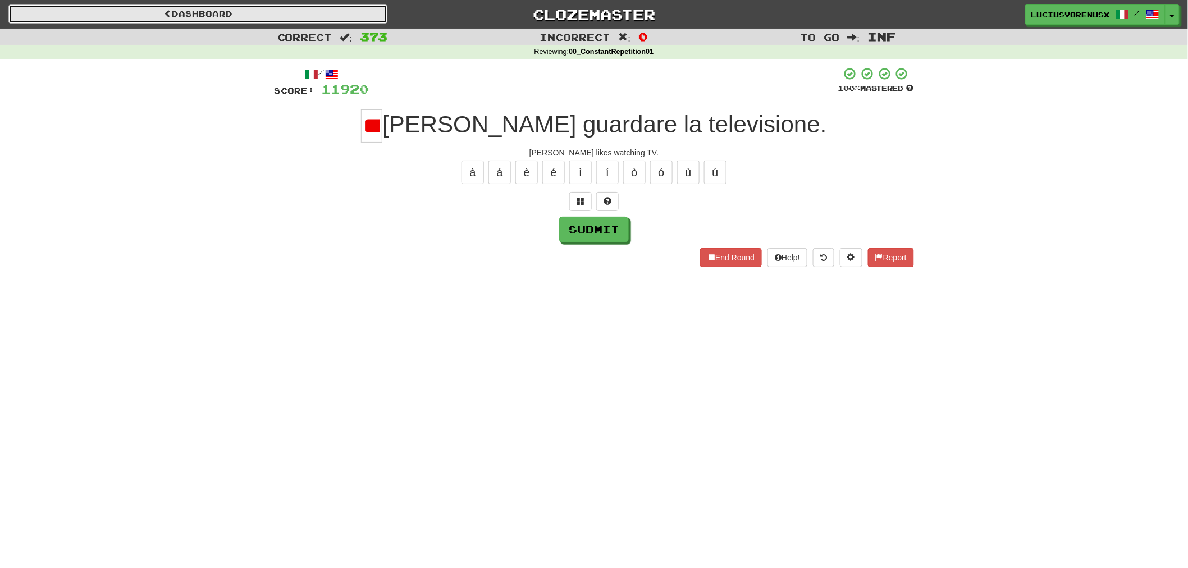
click at [168, 10] on span at bounding box center [168, 14] width 8 height 8
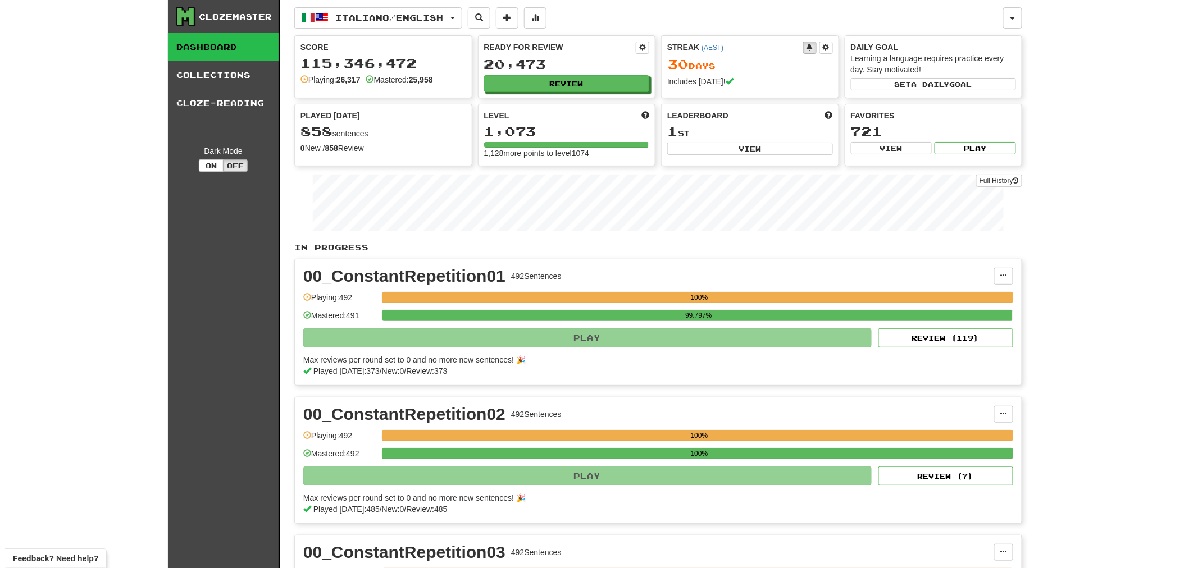
scroll to position [497, 0]
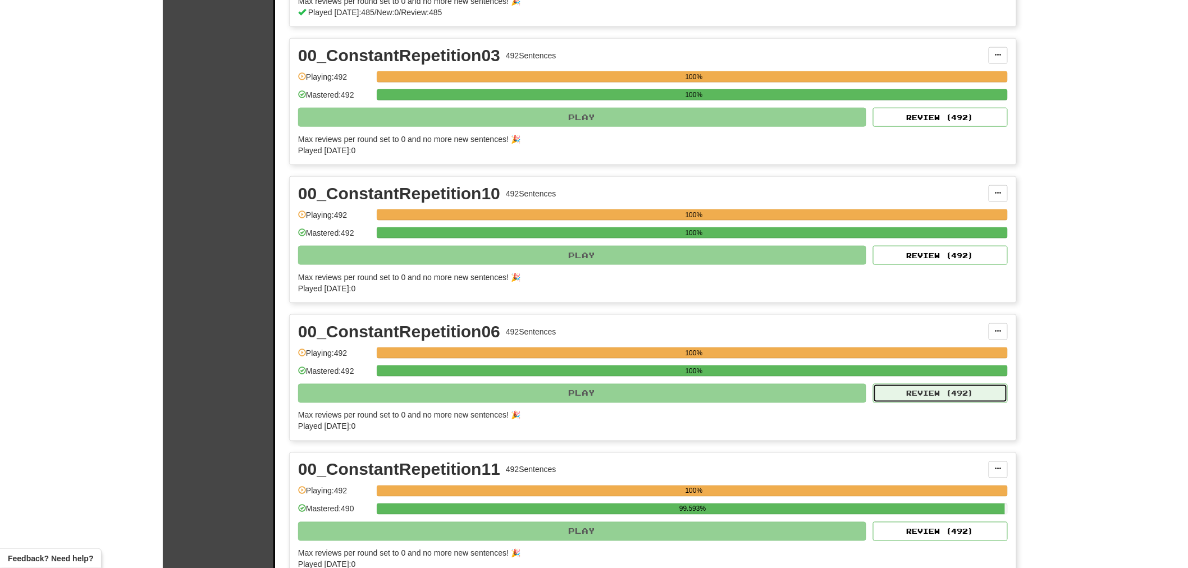
click at [968, 399] on button "Review ( 492 )" at bounding box center [940, 393] width 135 height 19
select select "********"
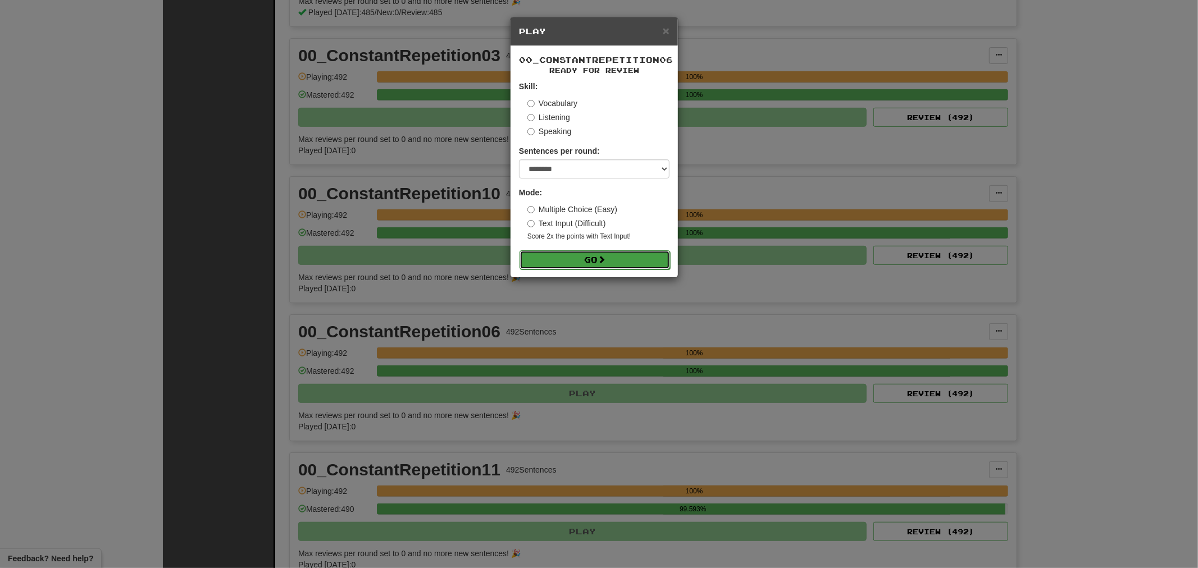
click at [583, 253] on button "Go" at bounding box center [594, 259] width 151 height 19
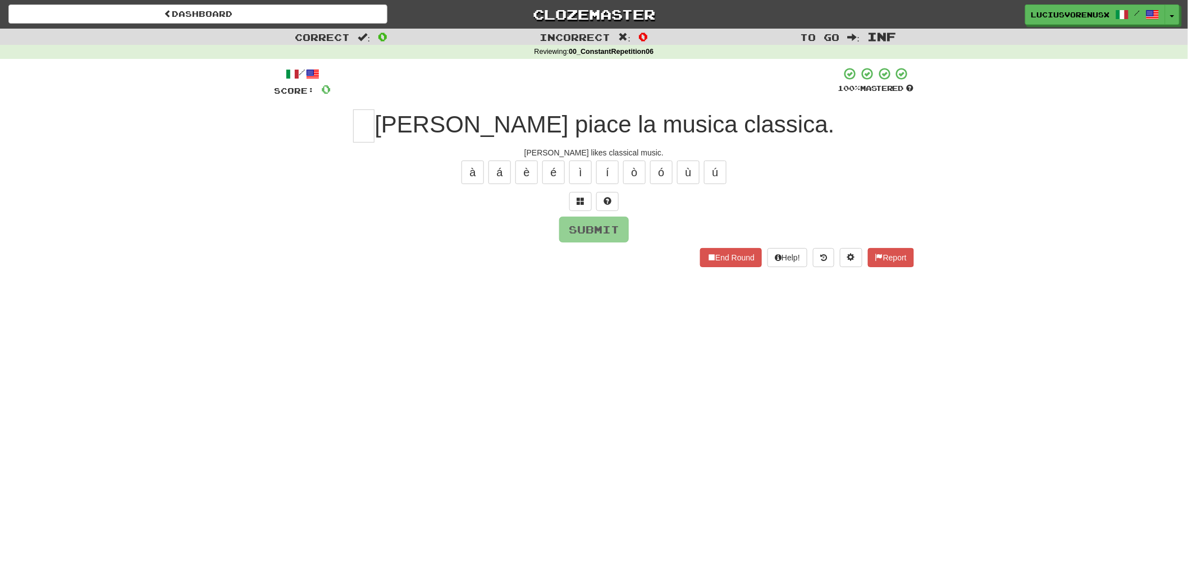
click at [57, 284] on div "Dashboard Clozemaster [PERSON_NAME] / Toggle Dropdown Dashboard Leaderboard Act…" at bounding box center [594, 284] width 1188 height 568
click at [375, 125] on input "text" at bounding box center [363, 126] width 21 height 33
type input "*"
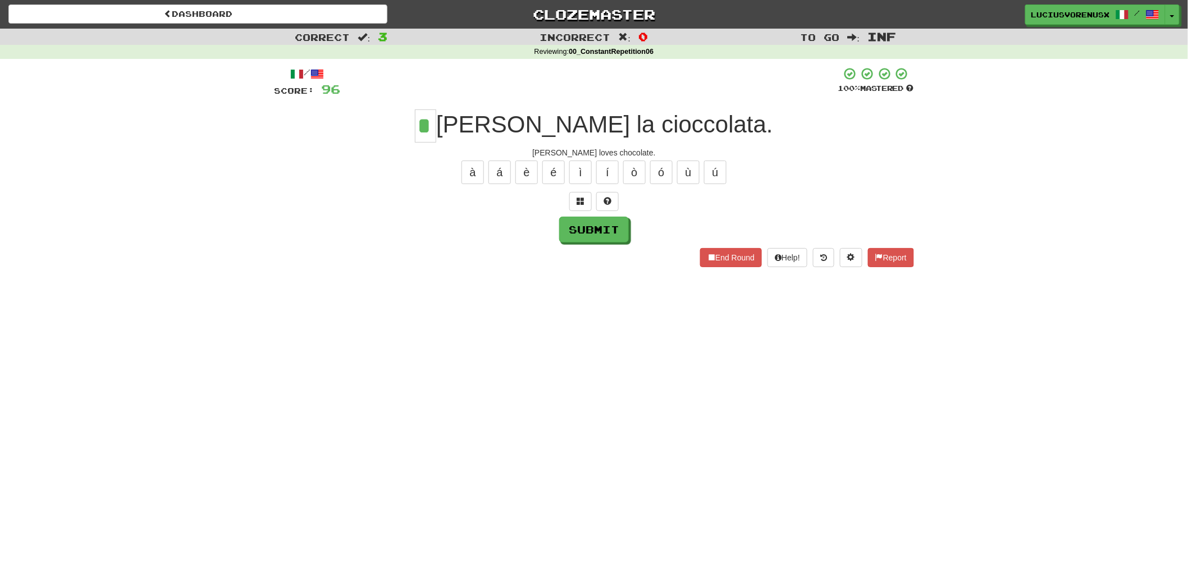
type input "*"
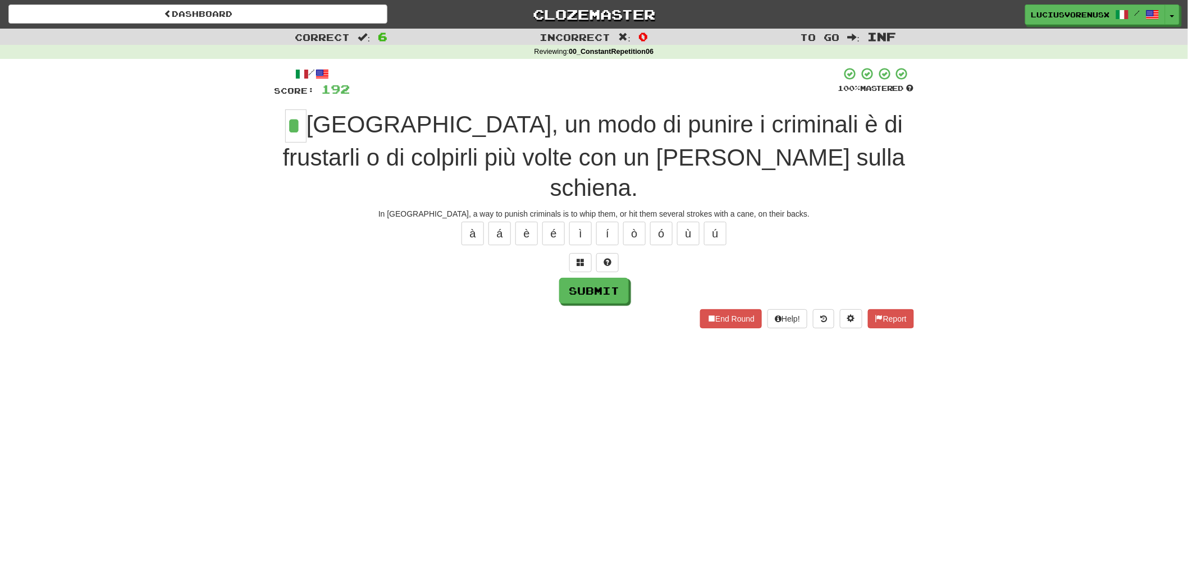
type input "*"
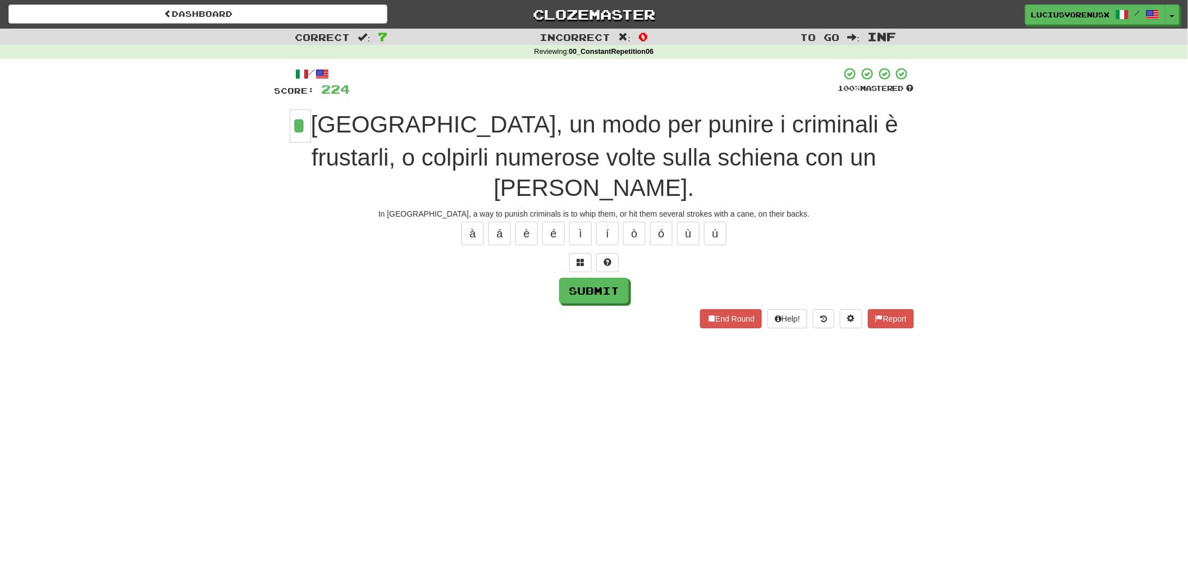
type input "*"
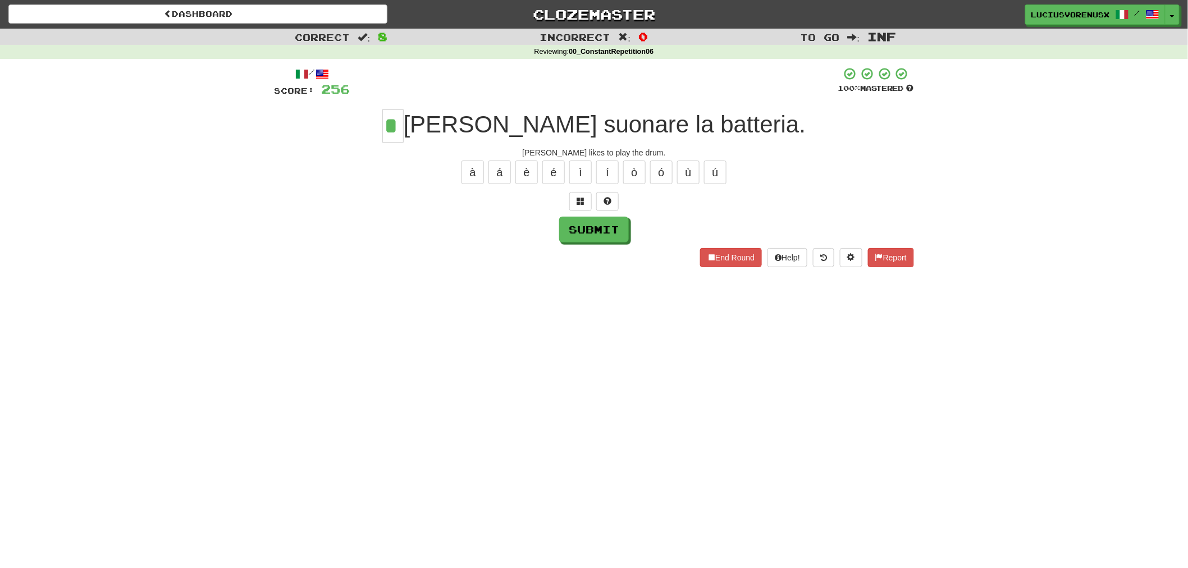
type input "*"
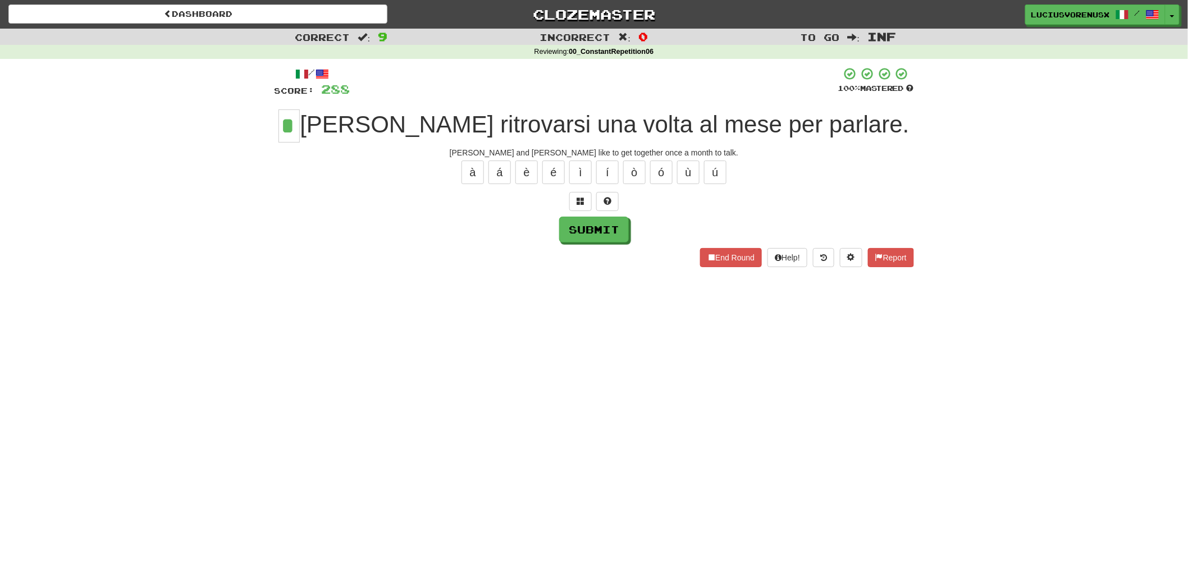
type input "*"
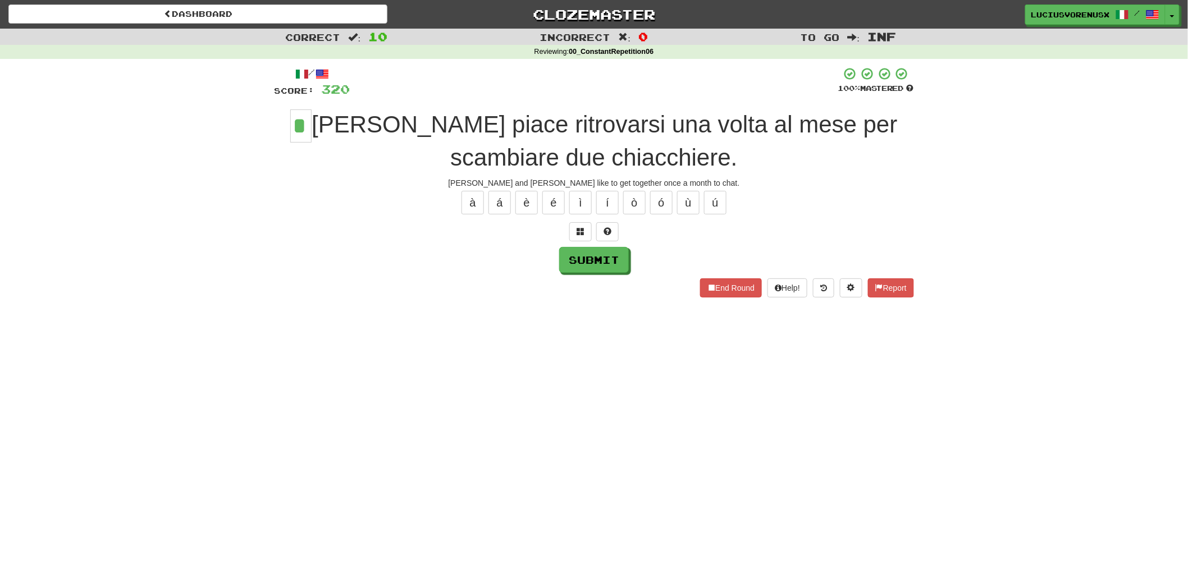
type input "*"
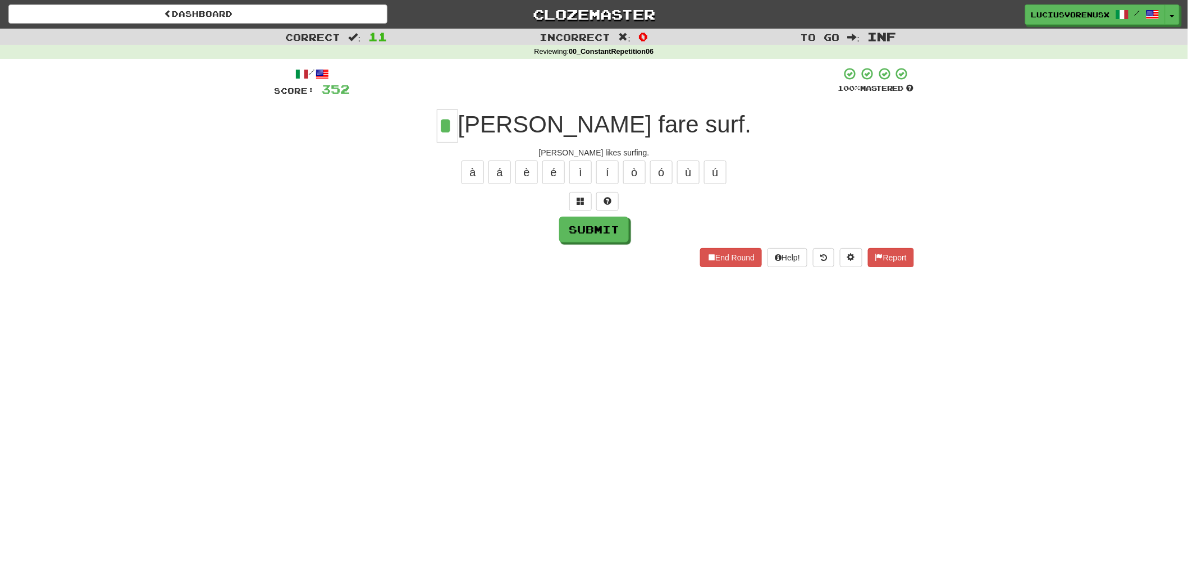
type input "*"
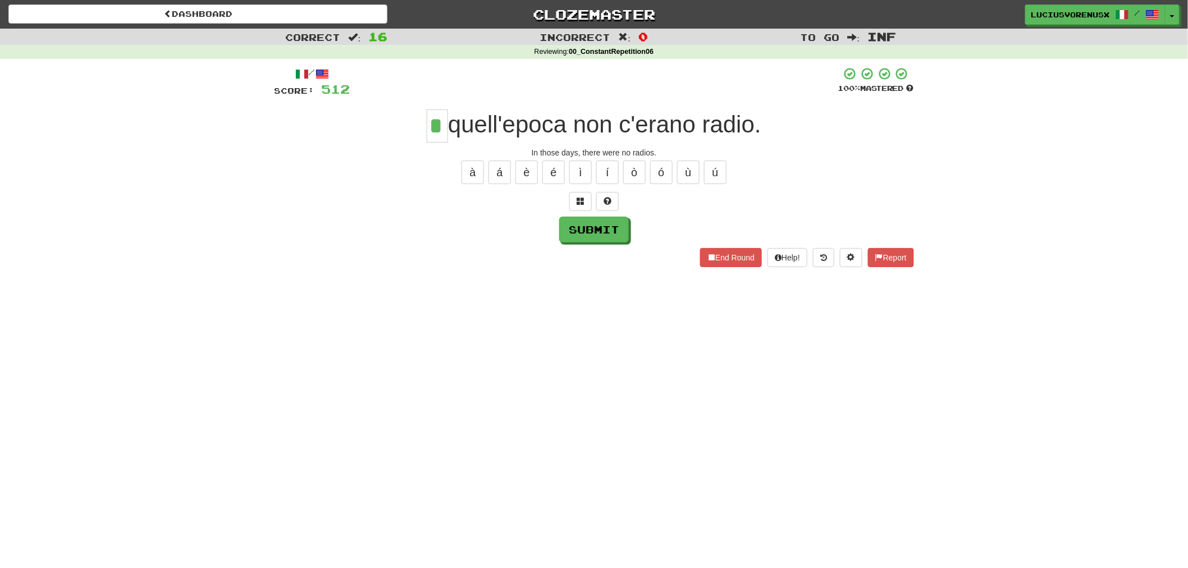
type input "*"
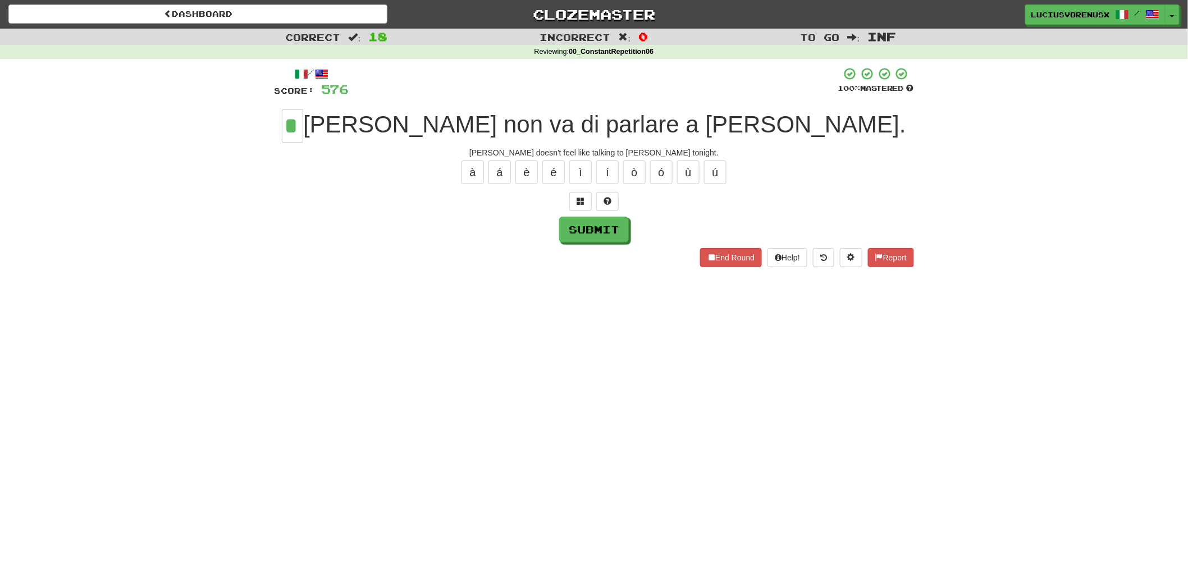
type input "*"
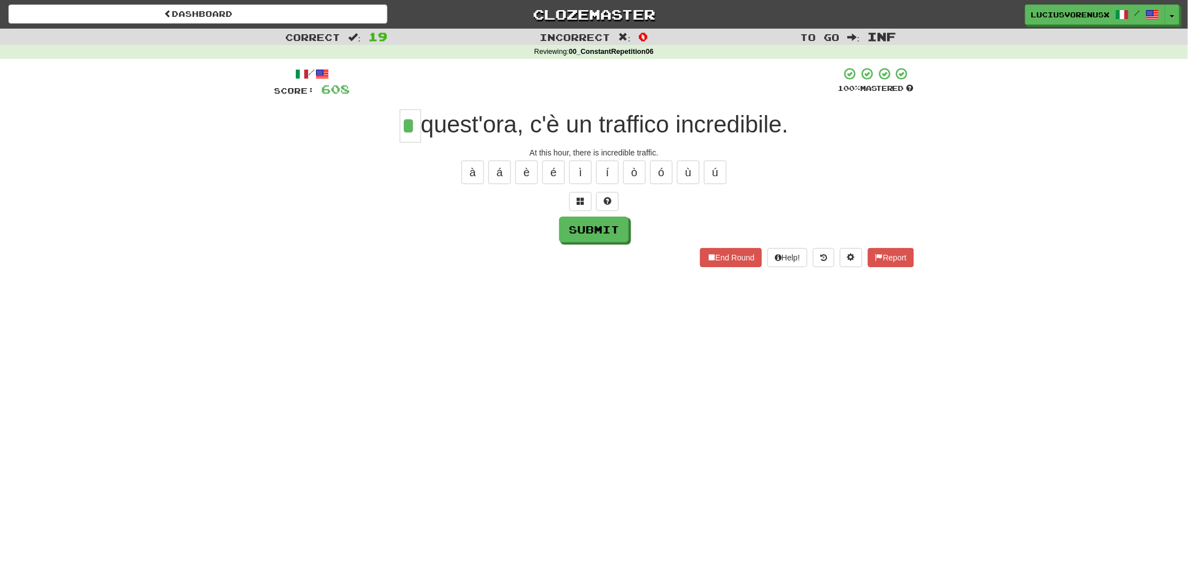
type input "*"
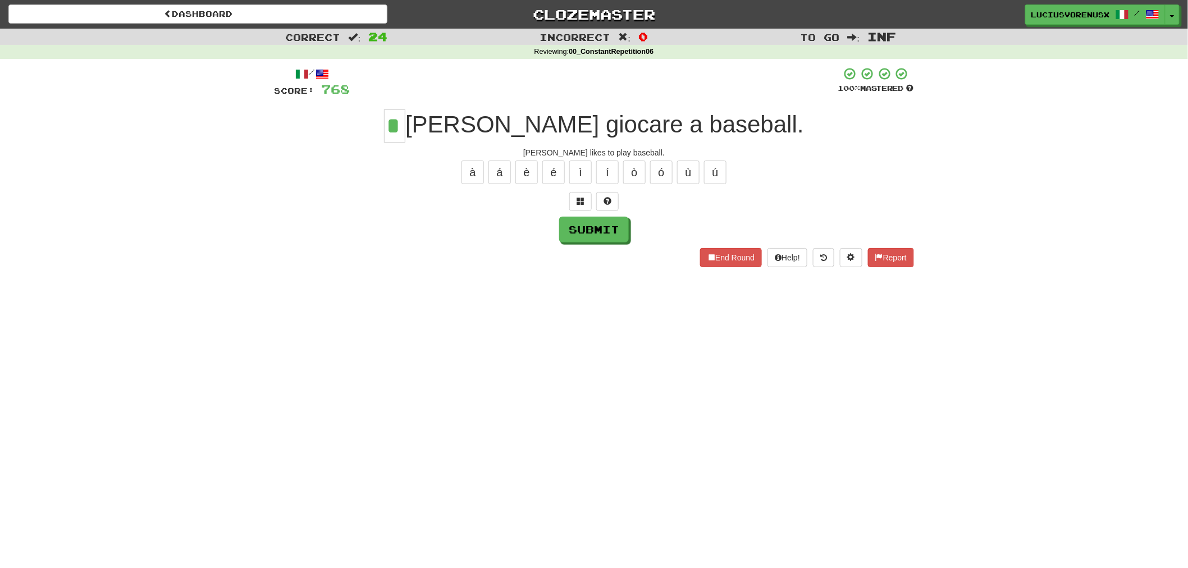
type input "*"
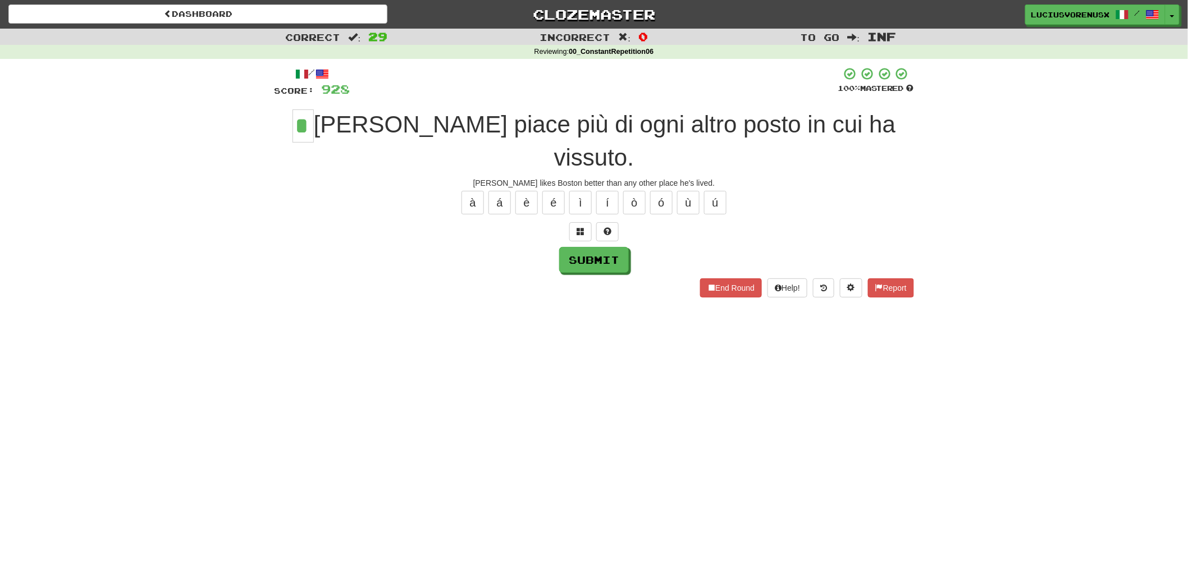
type input "*"
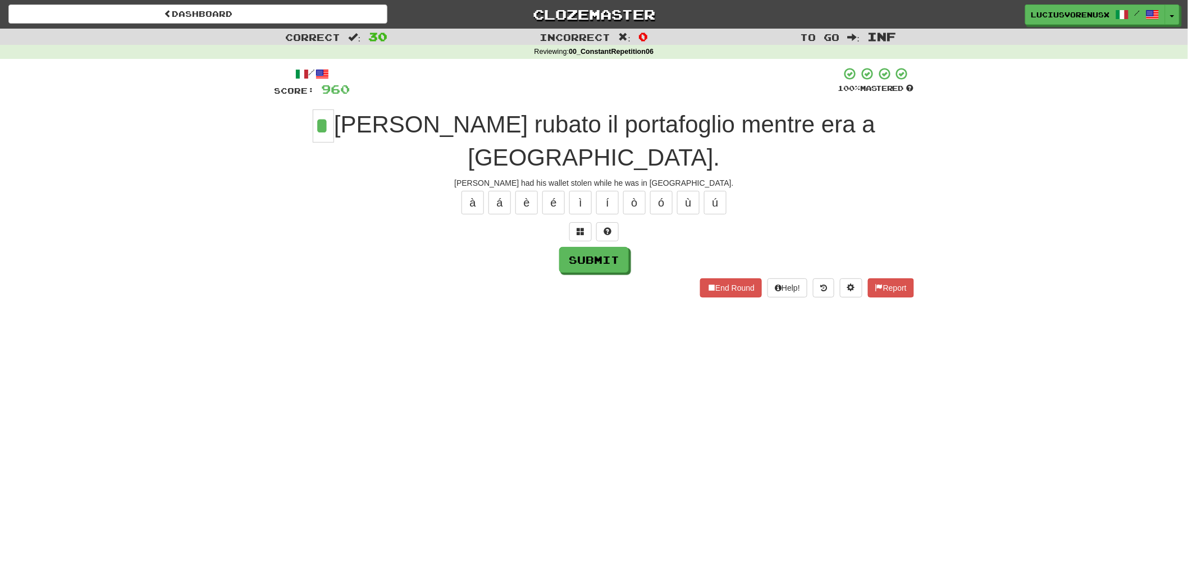
type input "*"
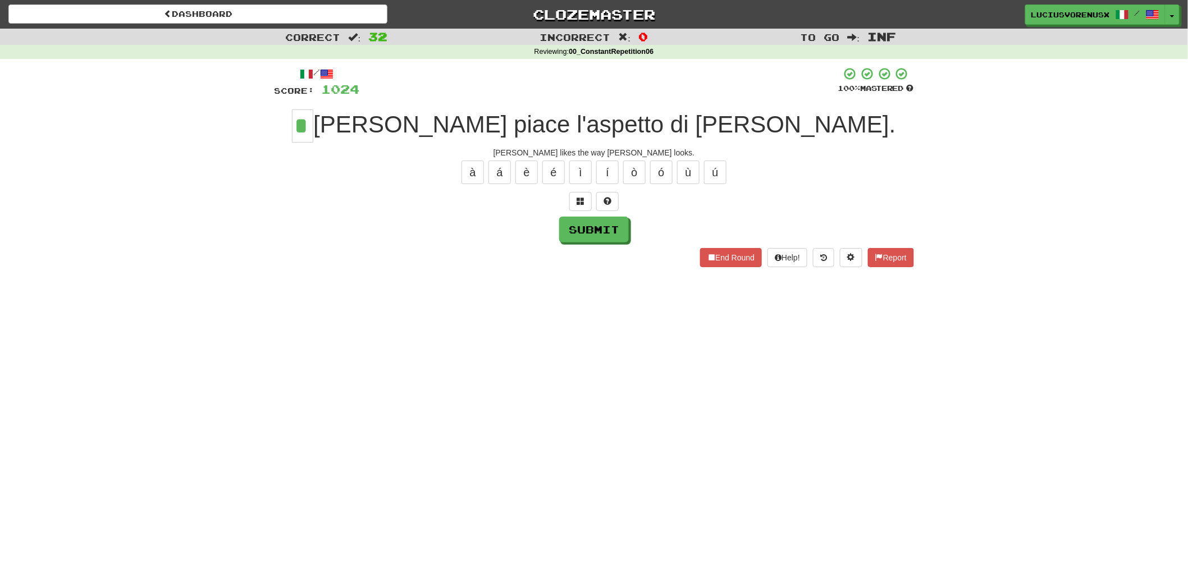
type input "*"
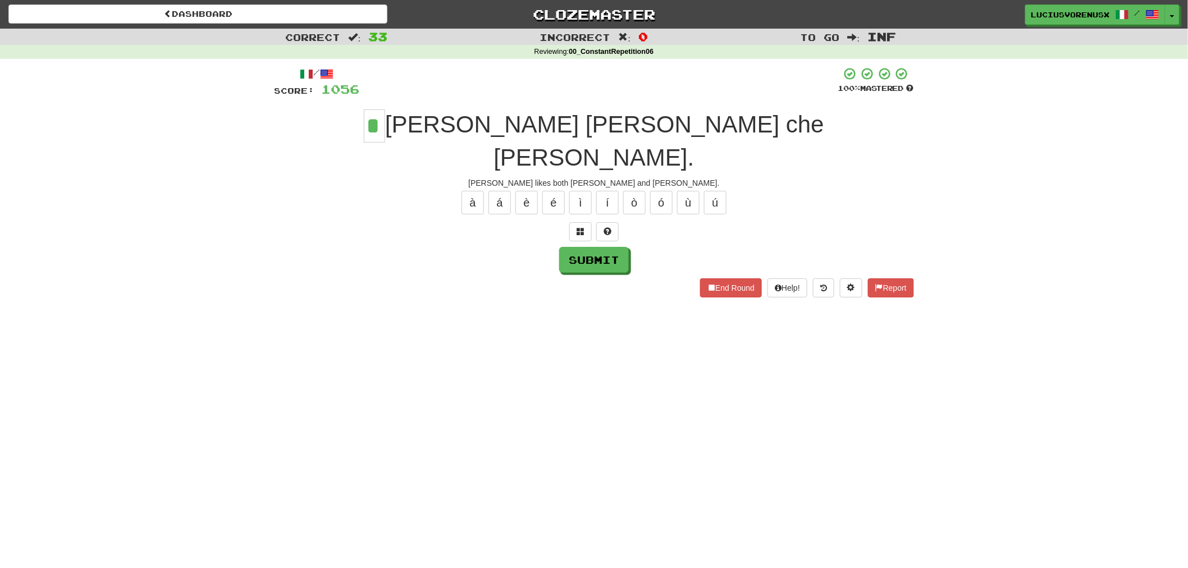
type input "*"
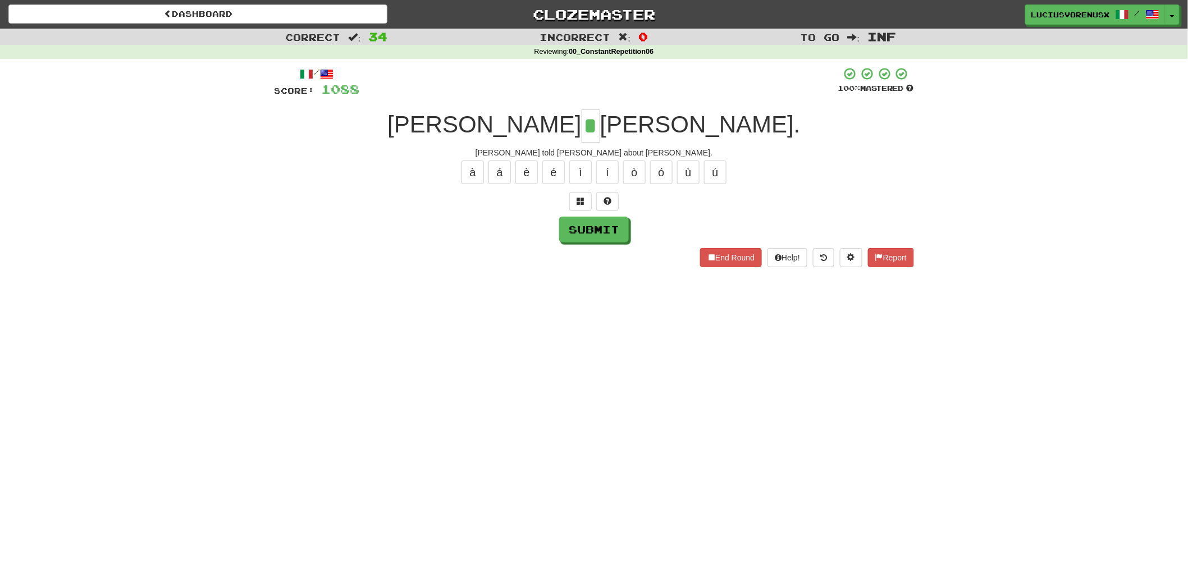
type input "*"
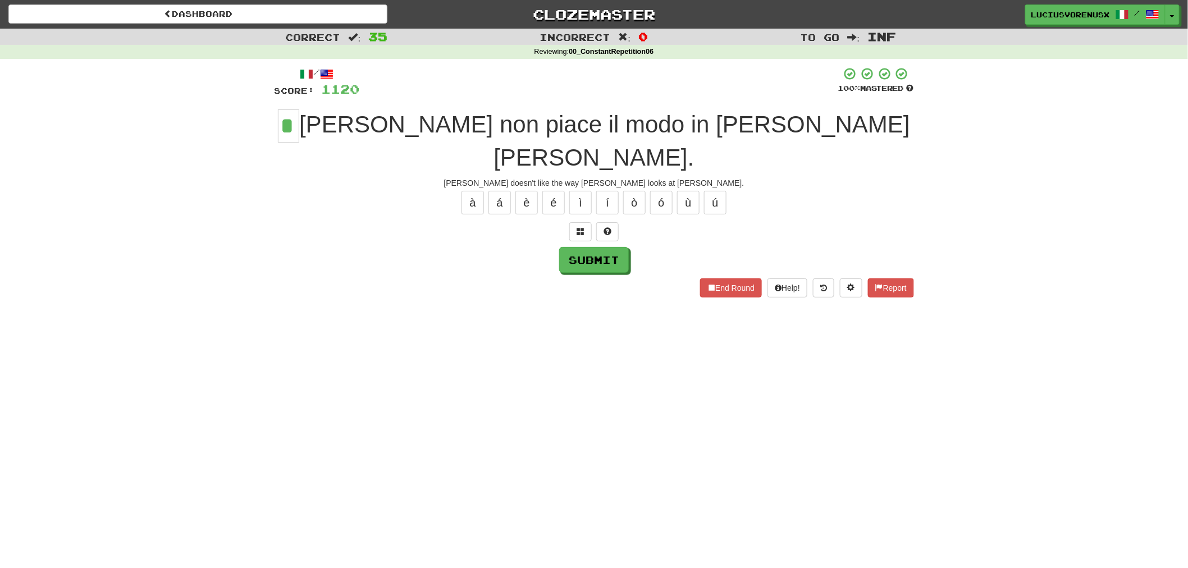
type input "*"
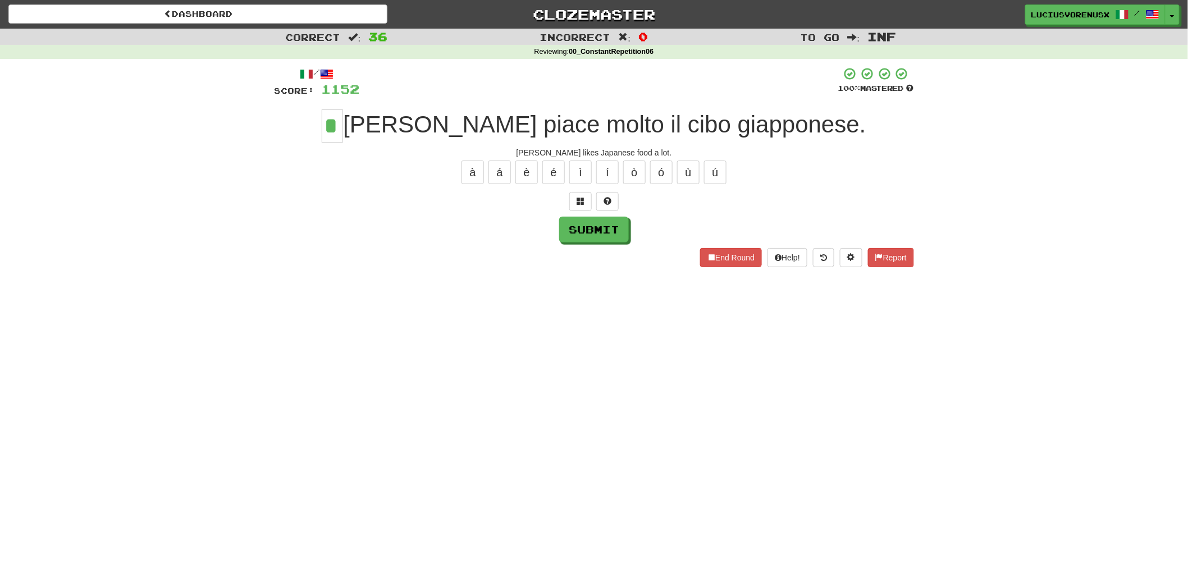
type input "*"
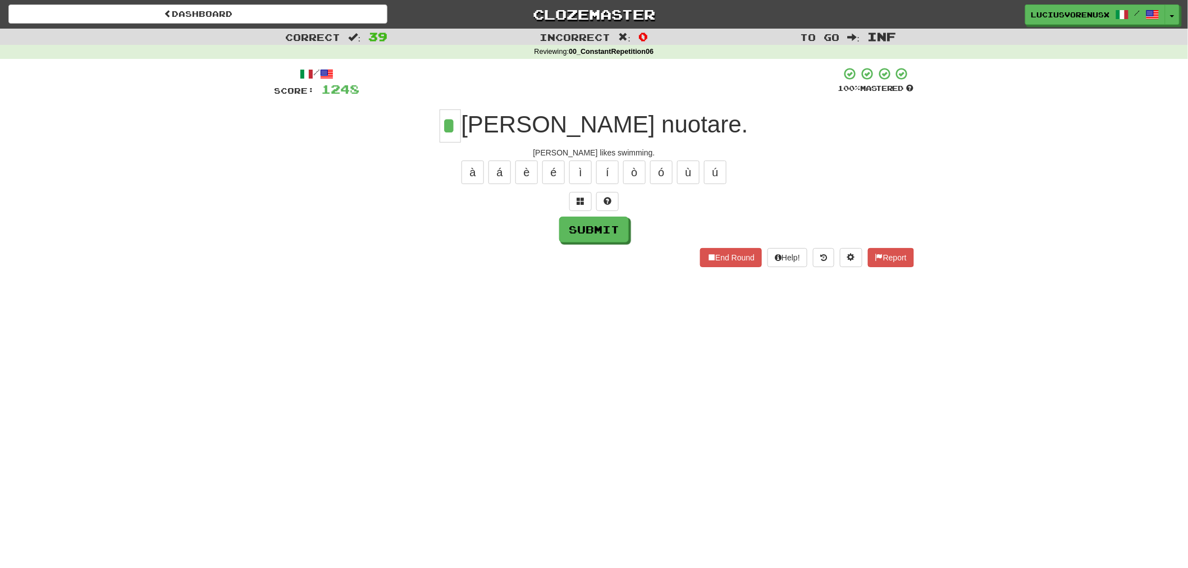
type input "*"
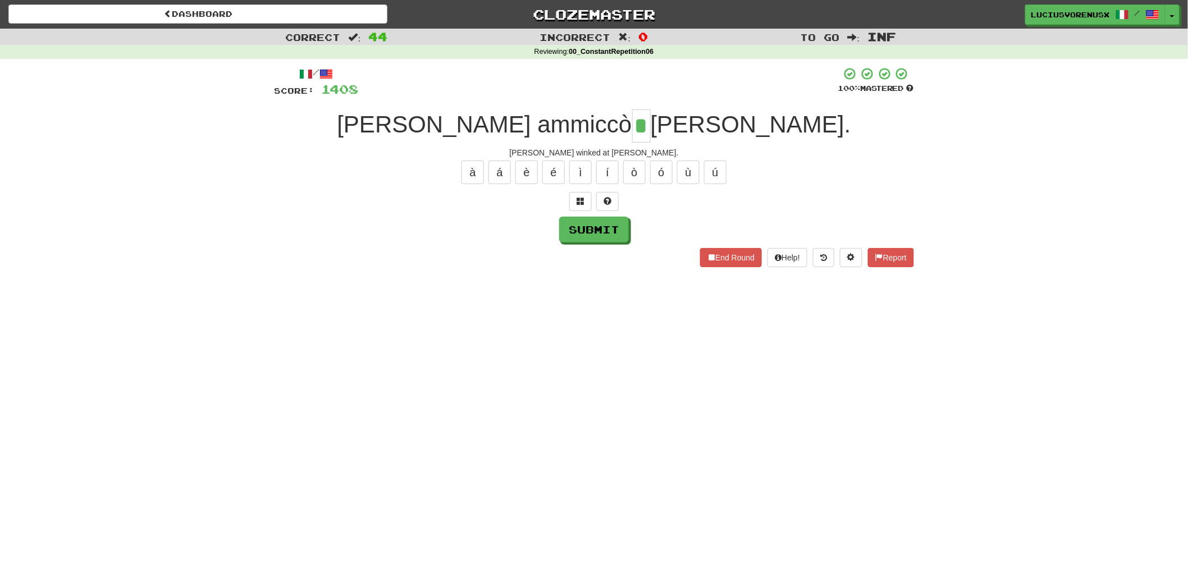
type input "*"
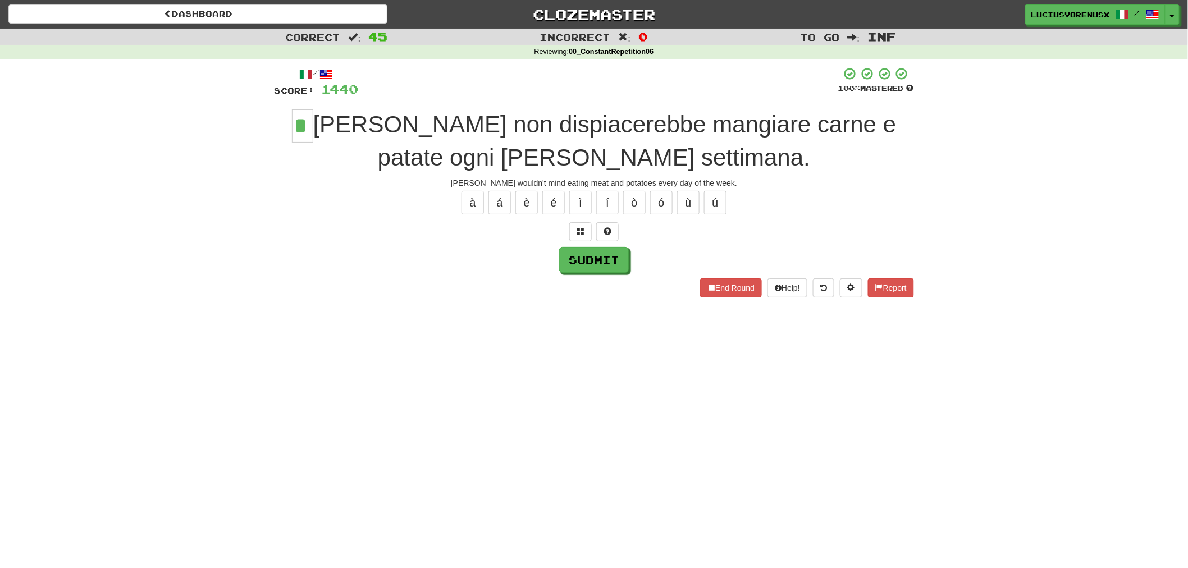
type input "*"
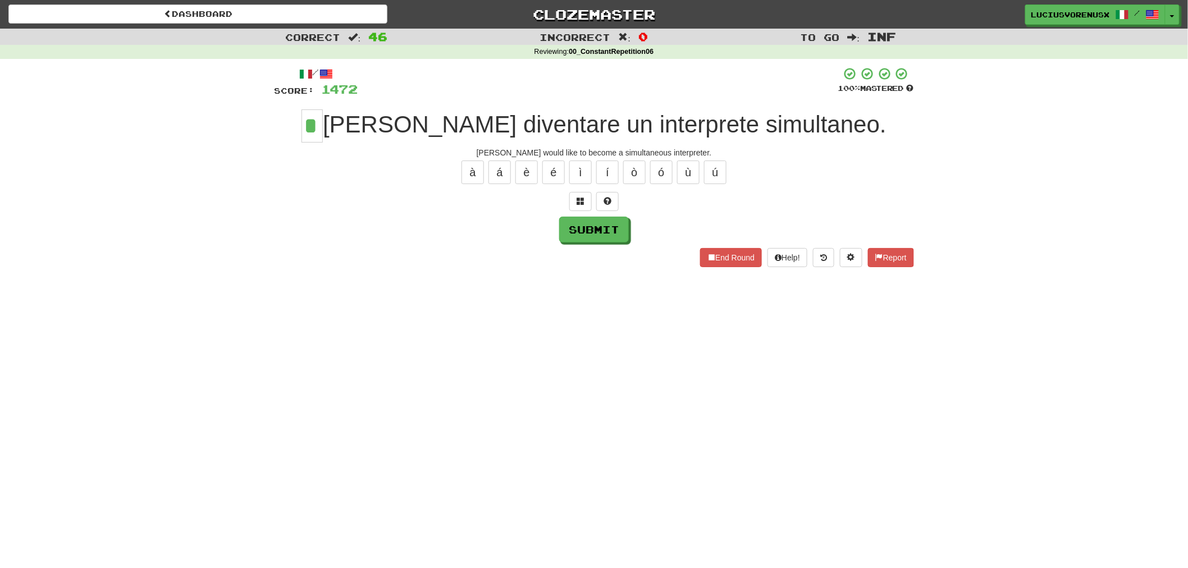
type input "*"
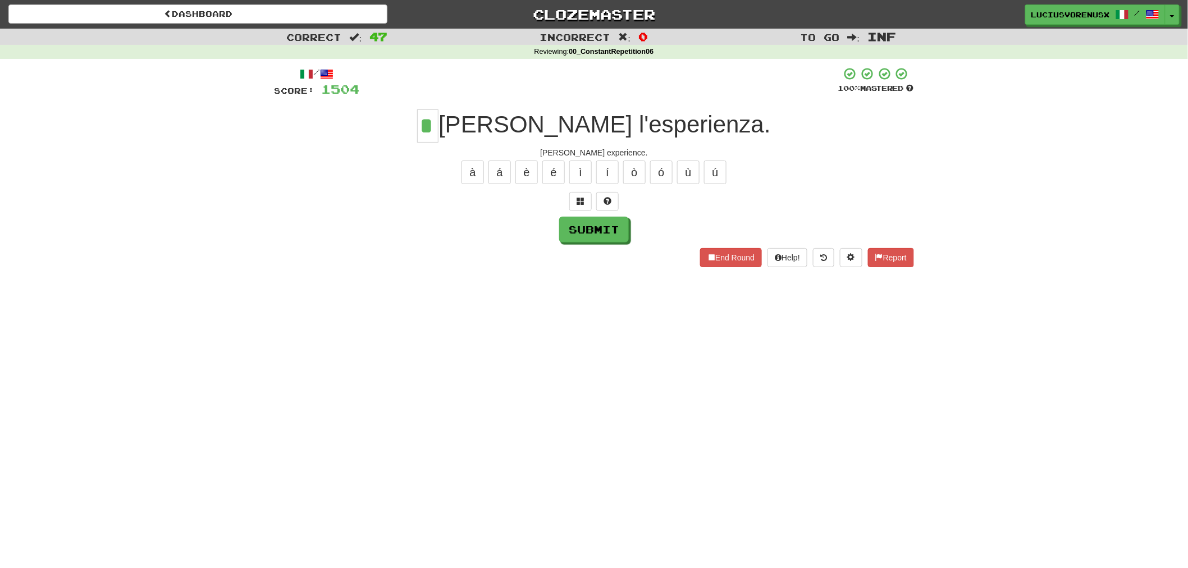
type input "*"
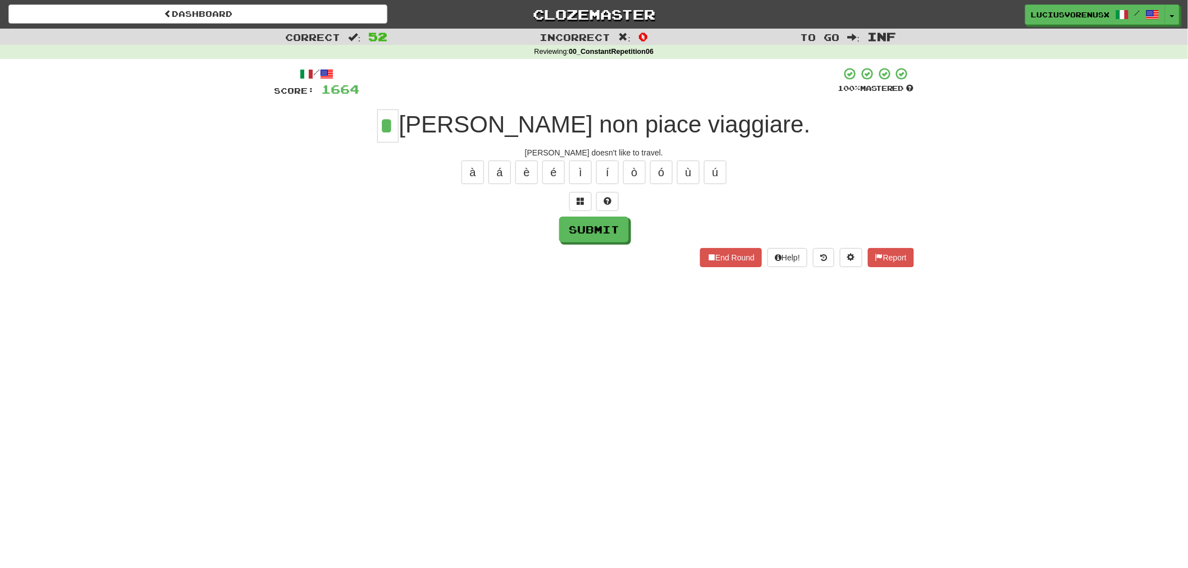
type input "*"
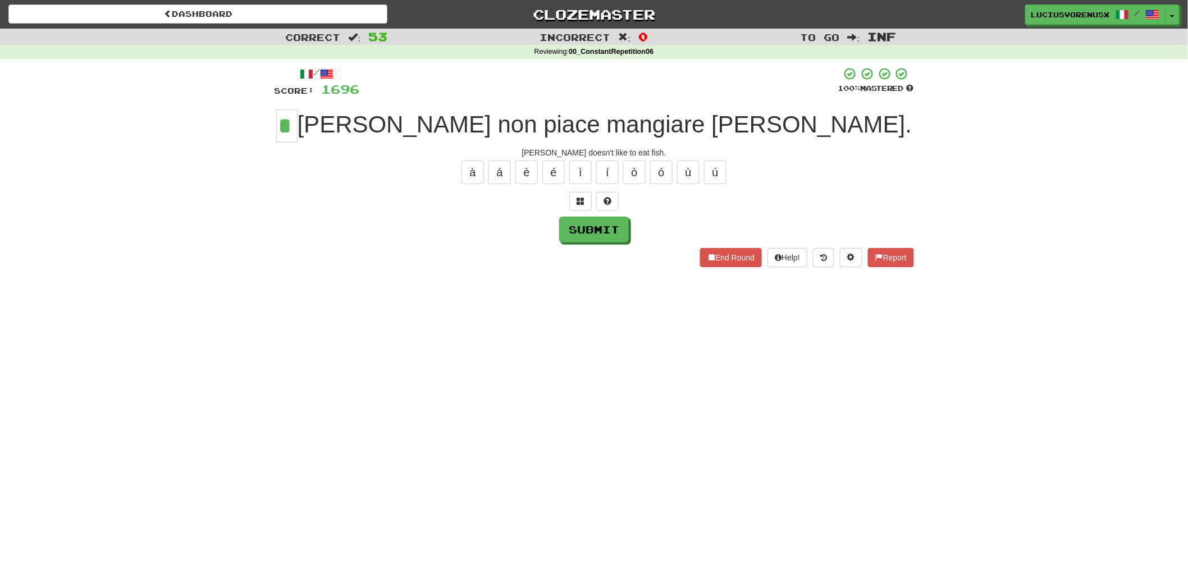
type input "*"
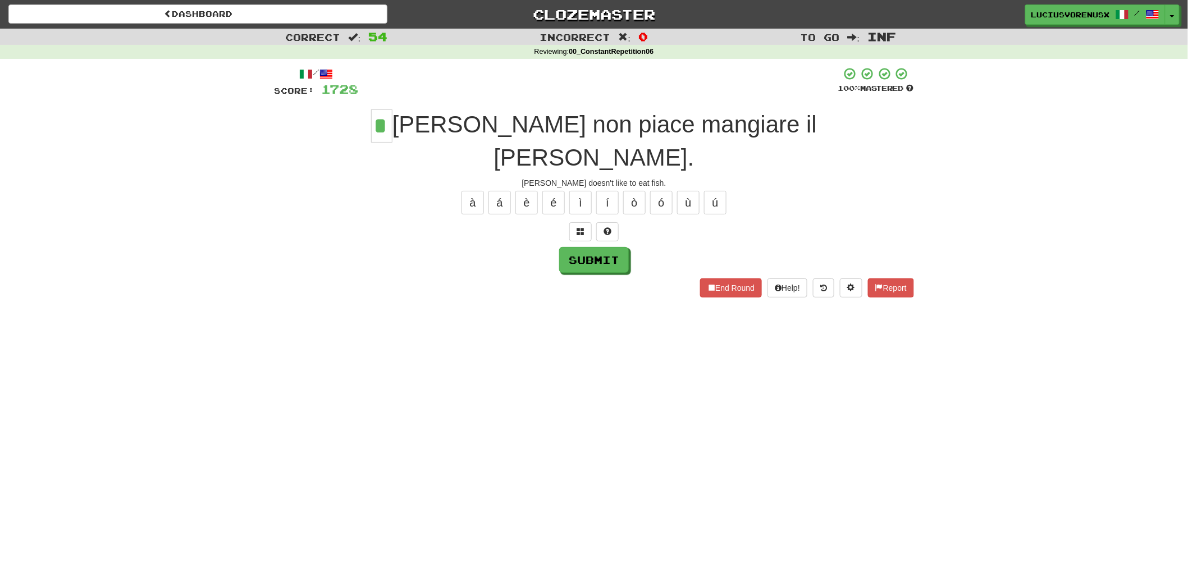
type input "*"
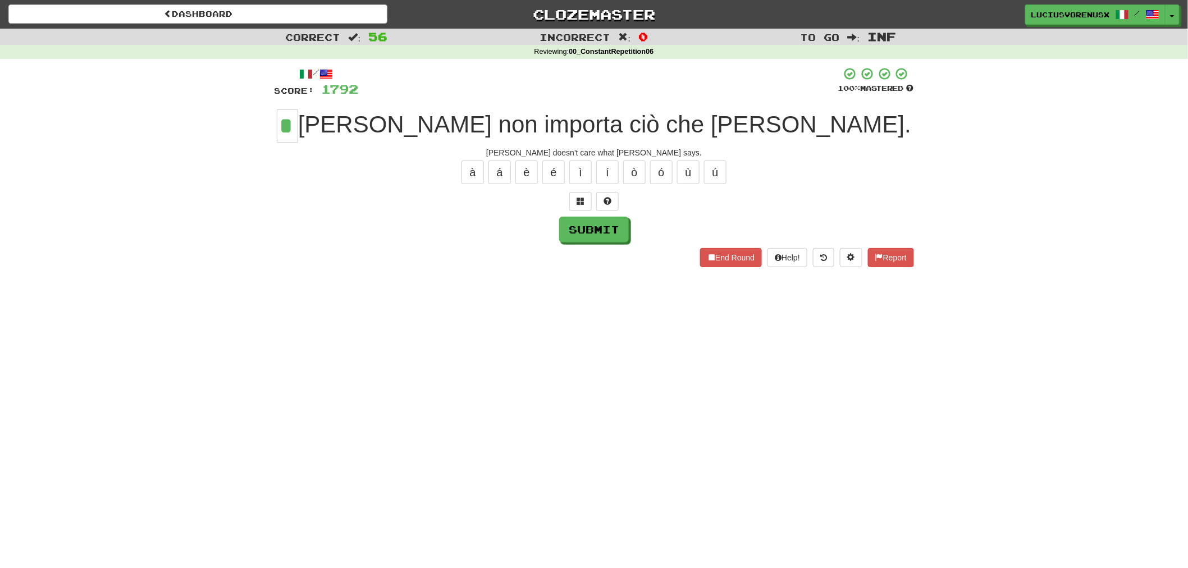
type input "*"
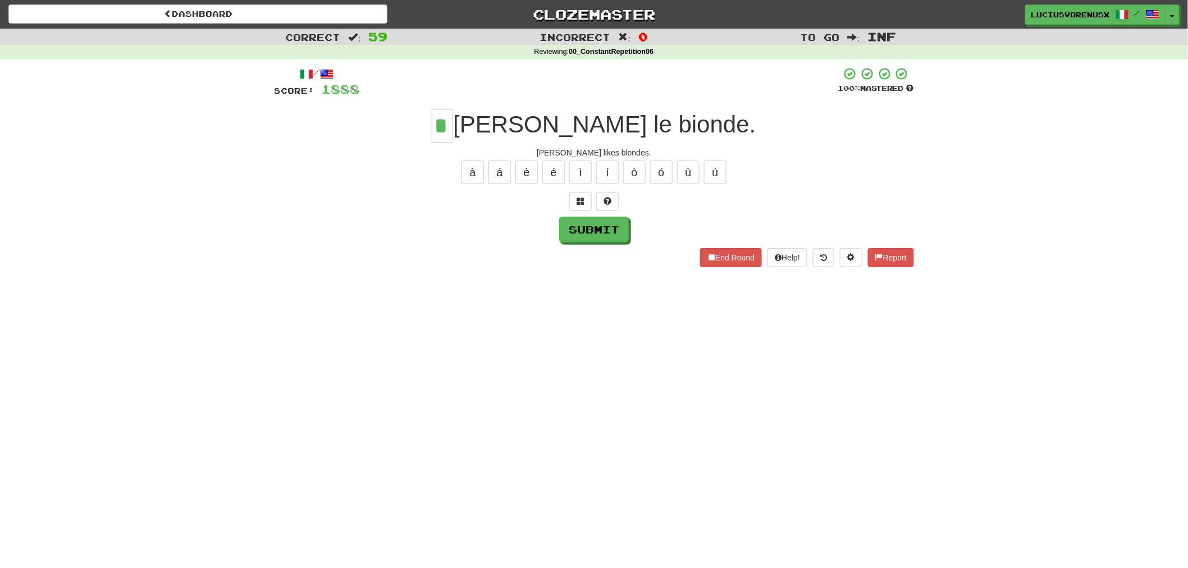
type input "*"
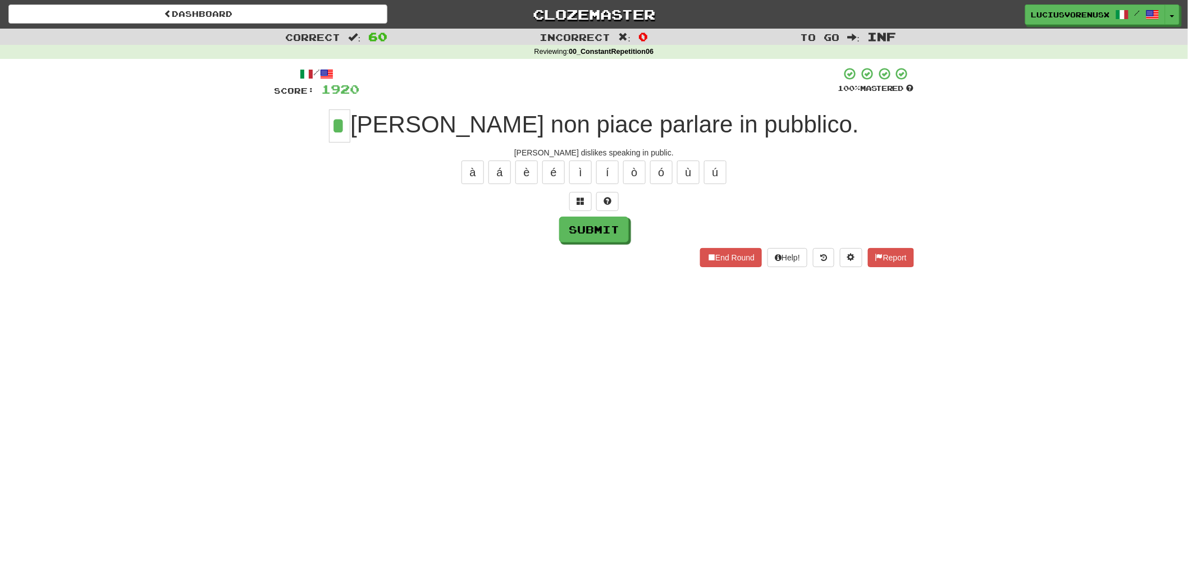
type input "*"
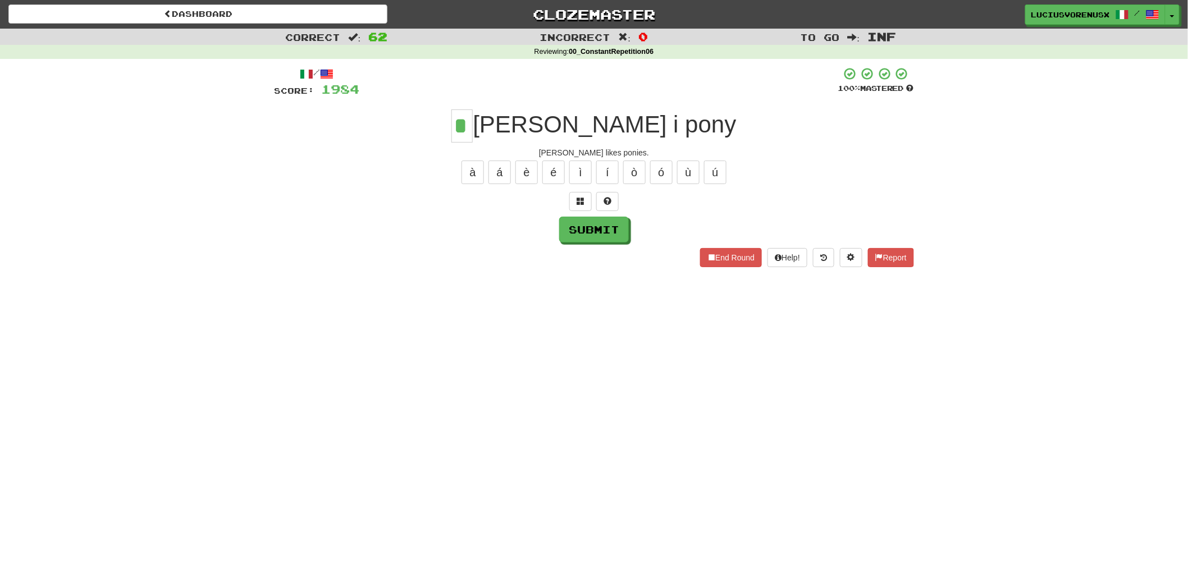
type input "*"
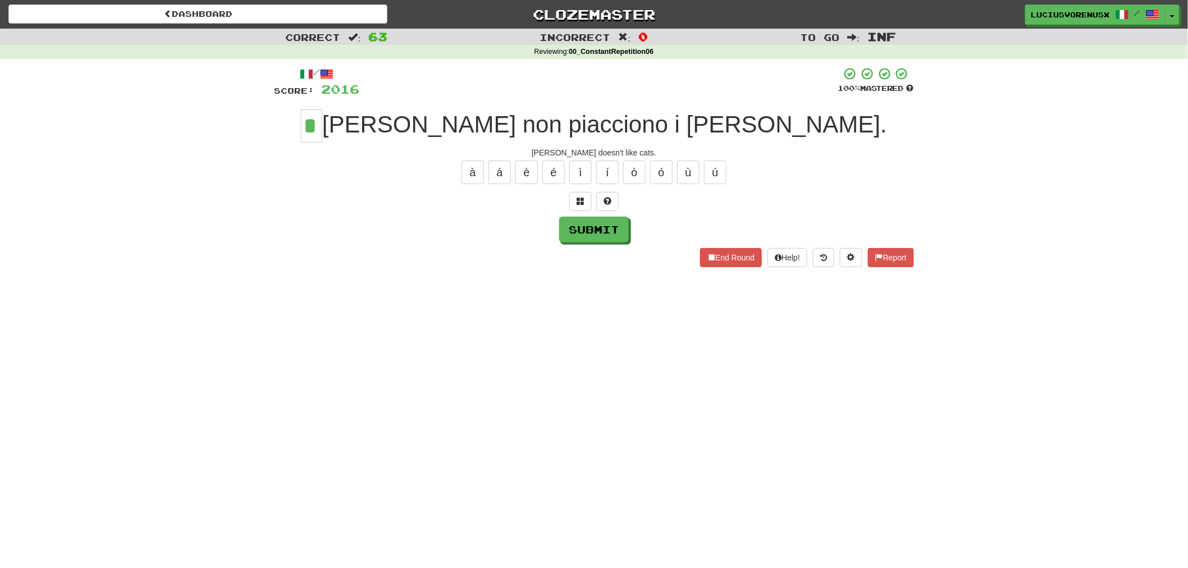
type input "*"
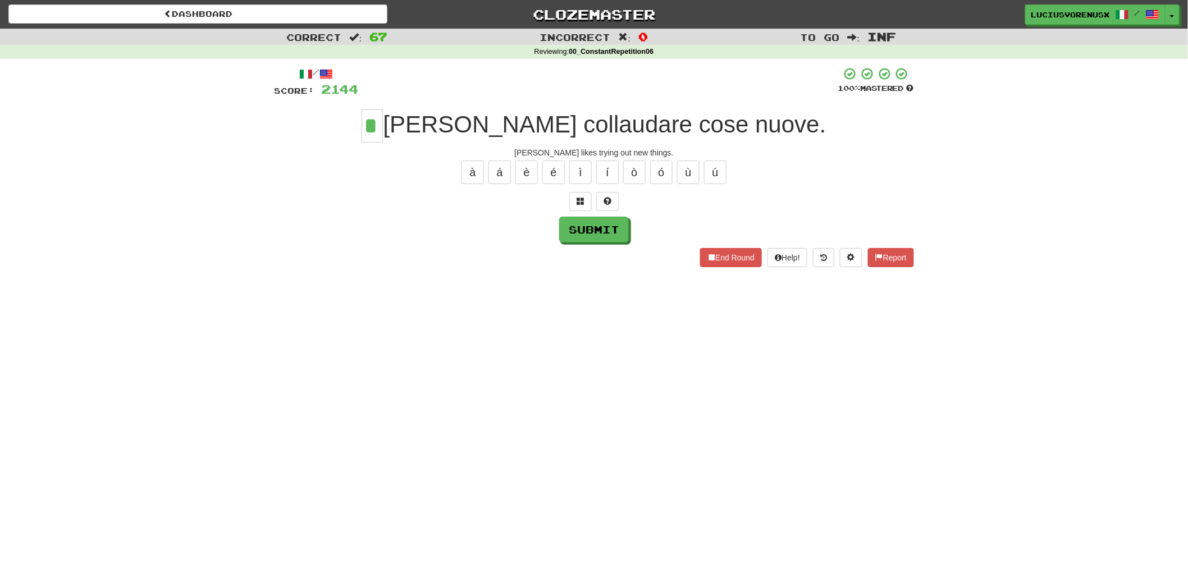
type input "*"
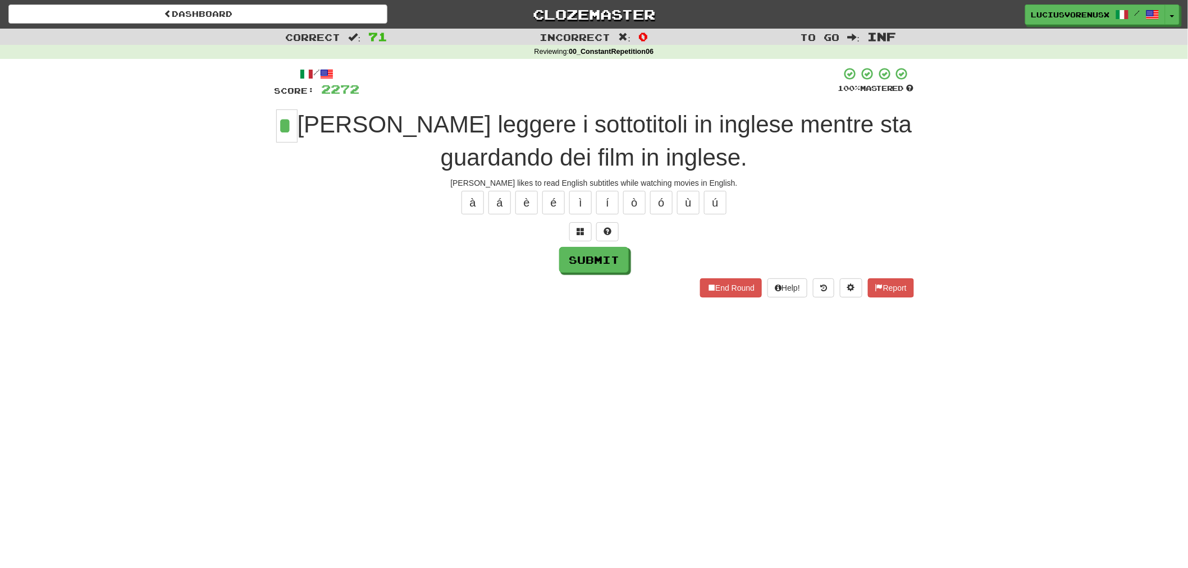
type input "*"
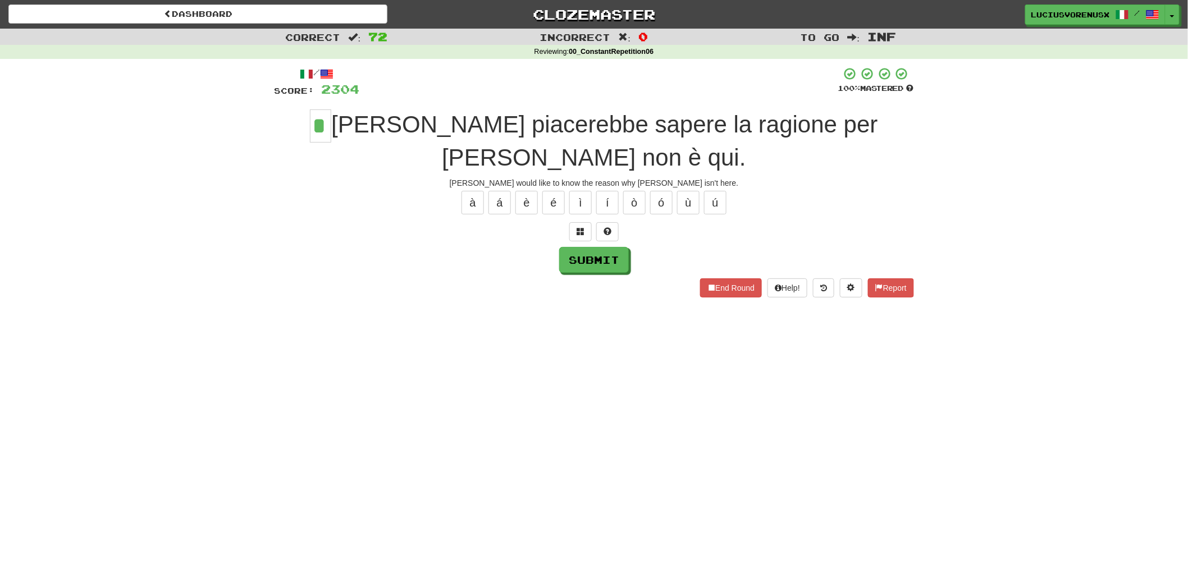
type input "*"
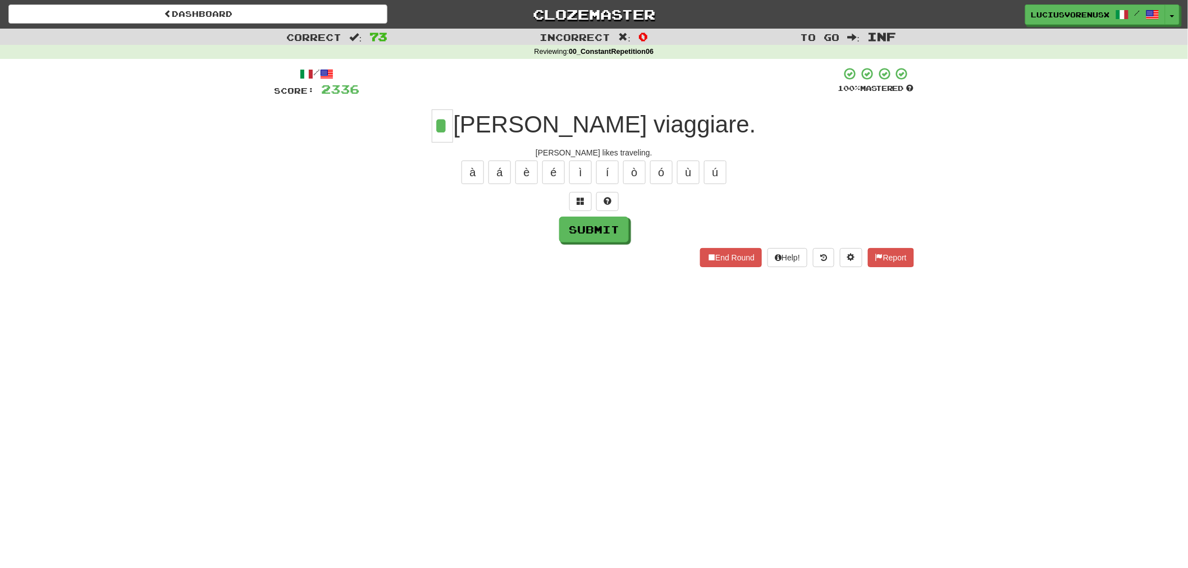
type input "*"
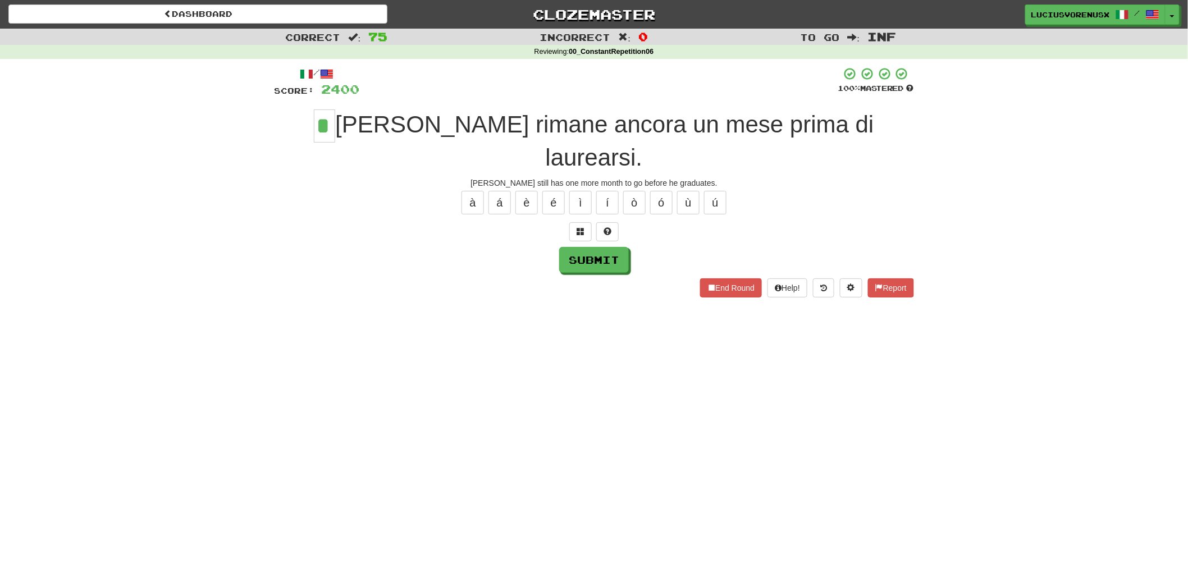
type input "*"
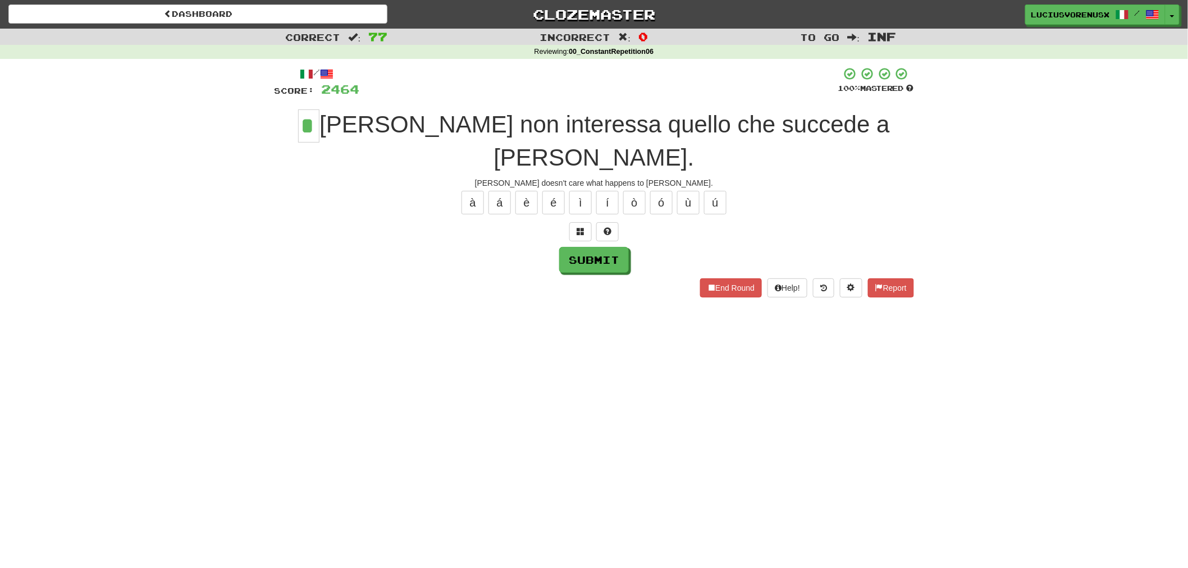
type input "*"
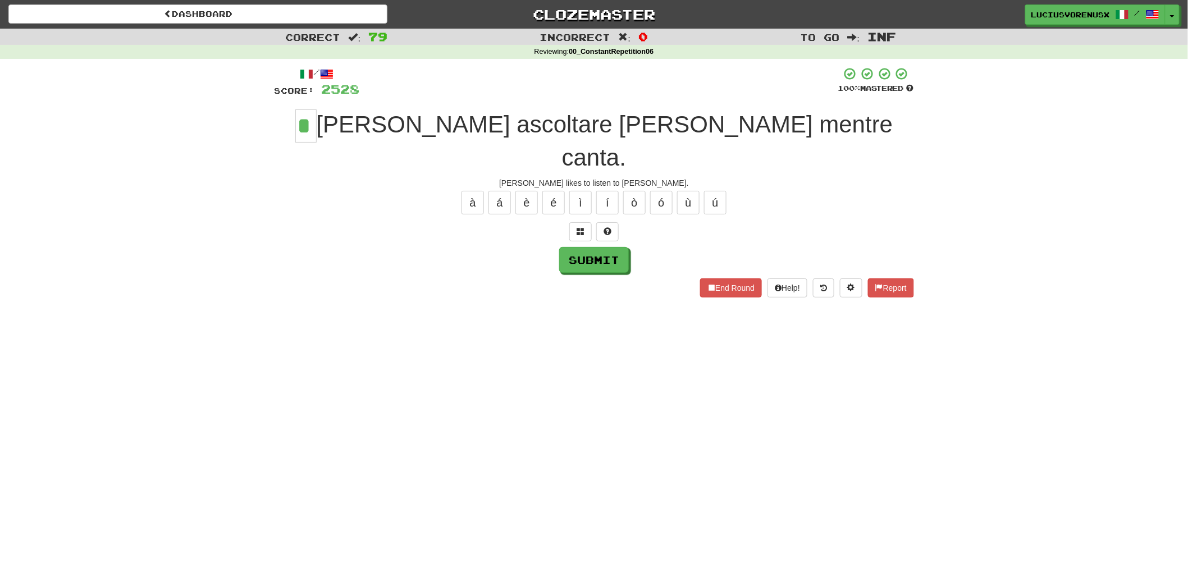
type input "*"
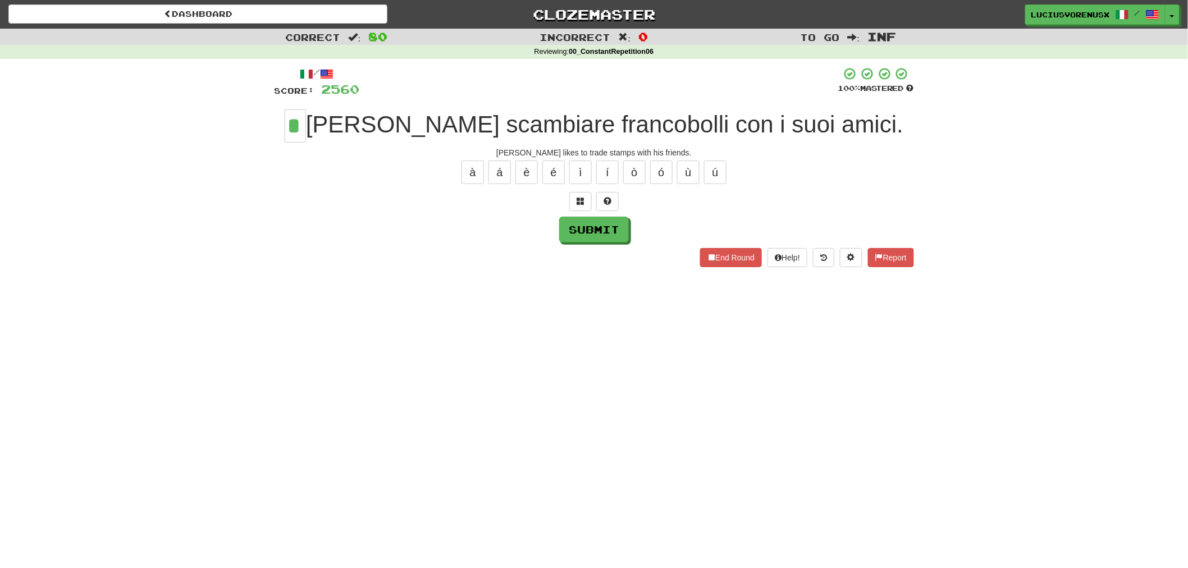
type input "*"
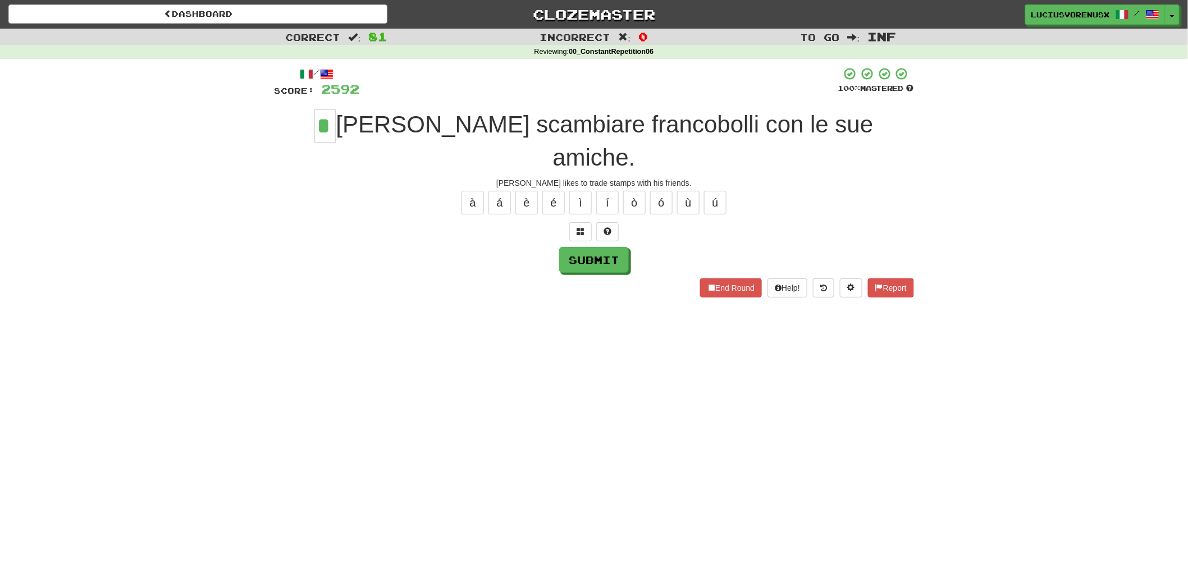
type input "*"
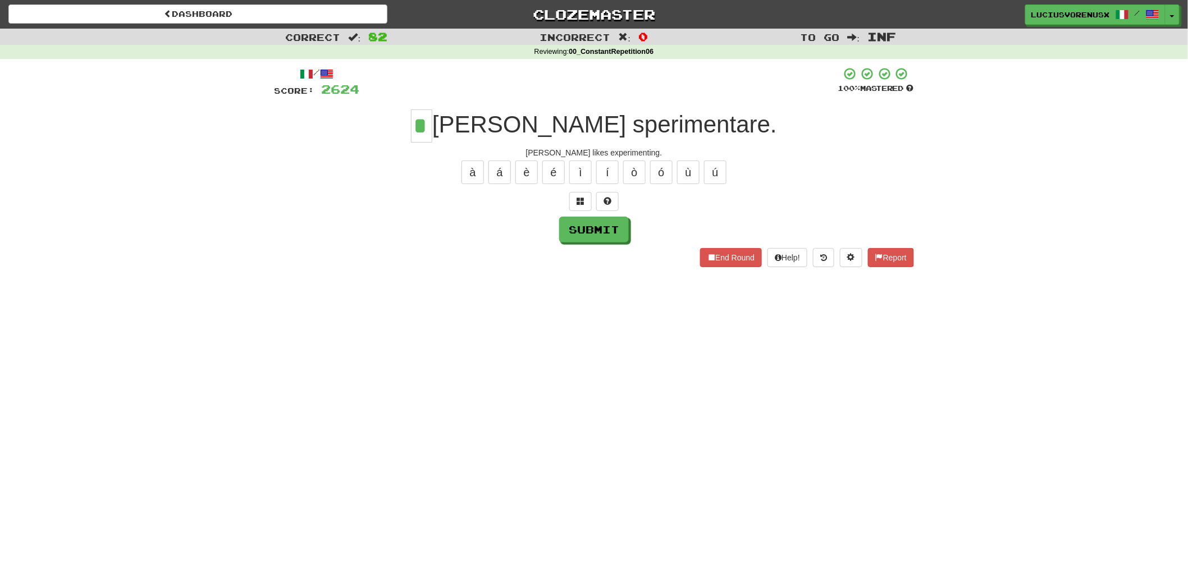
type input "*"
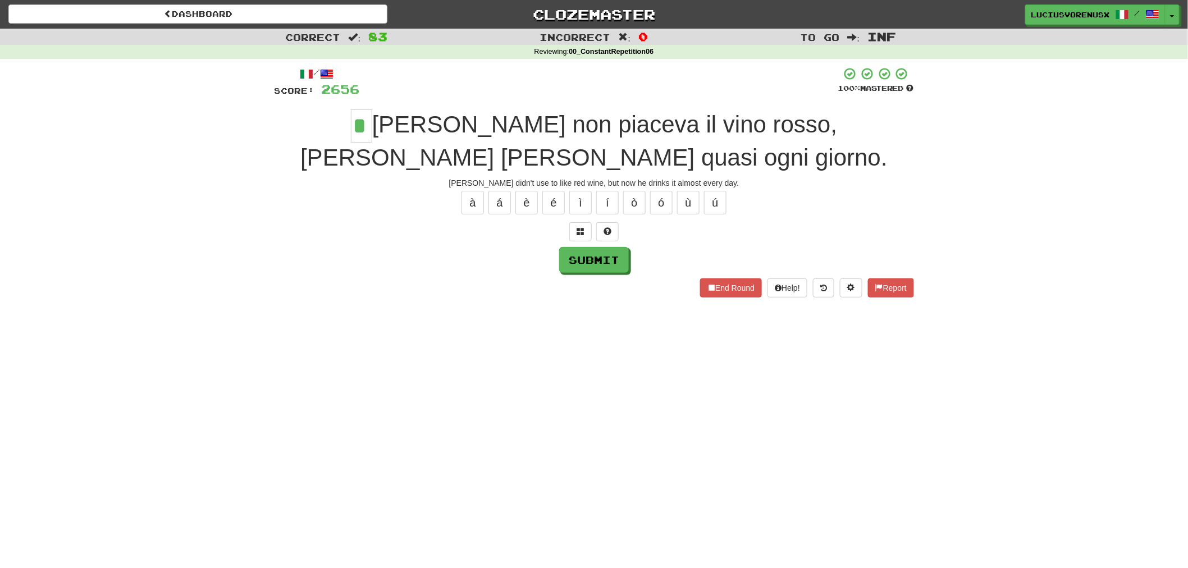
type input "*"
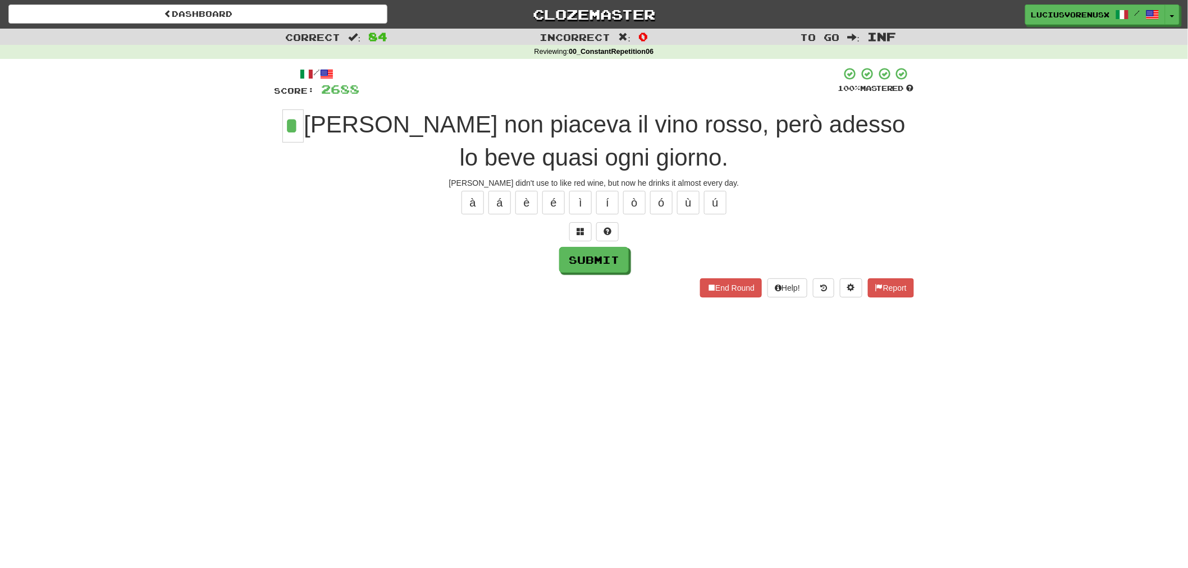
type input "*"
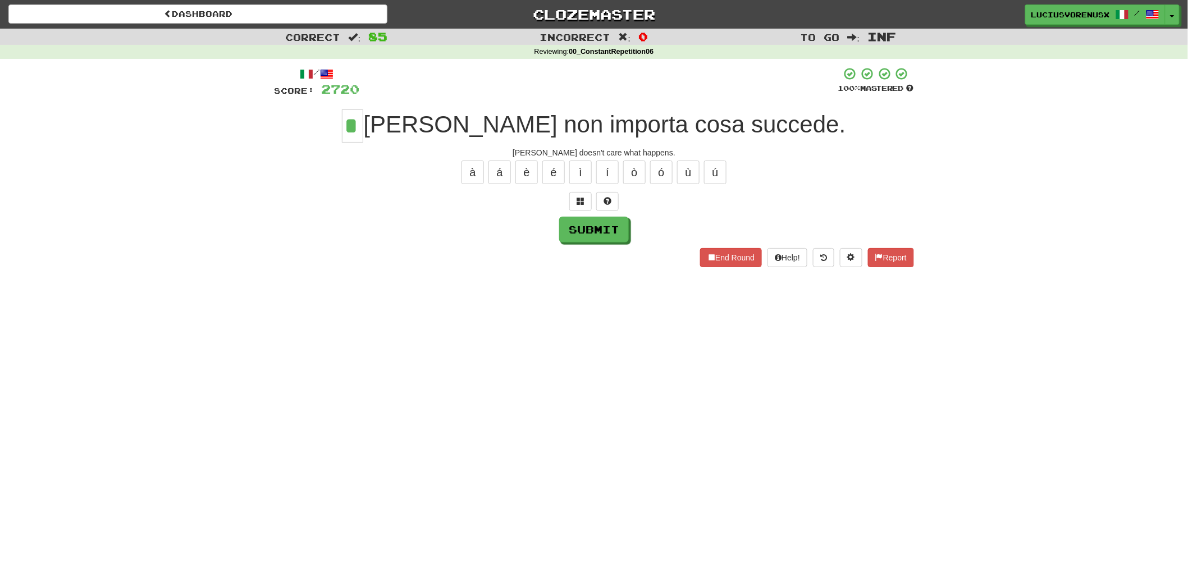
type input "*"
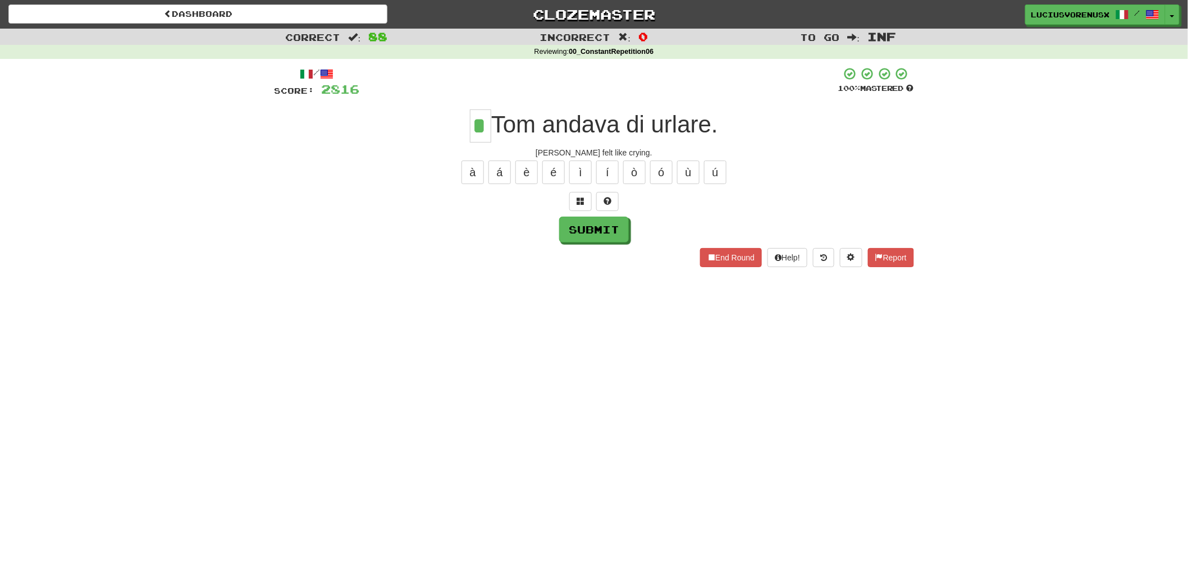
type input "*"
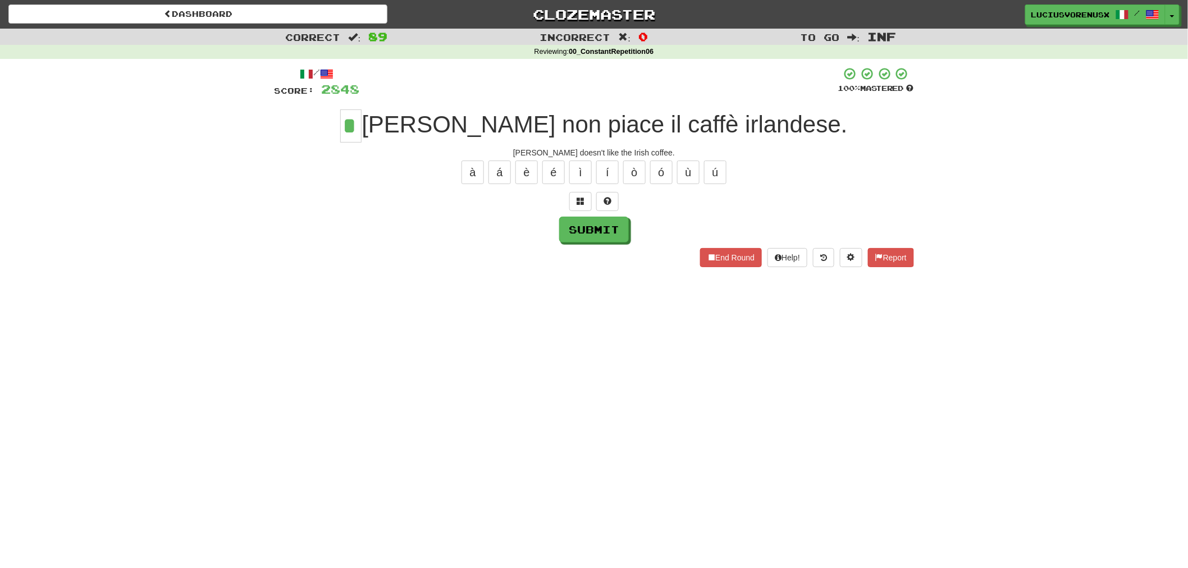
type input "*"
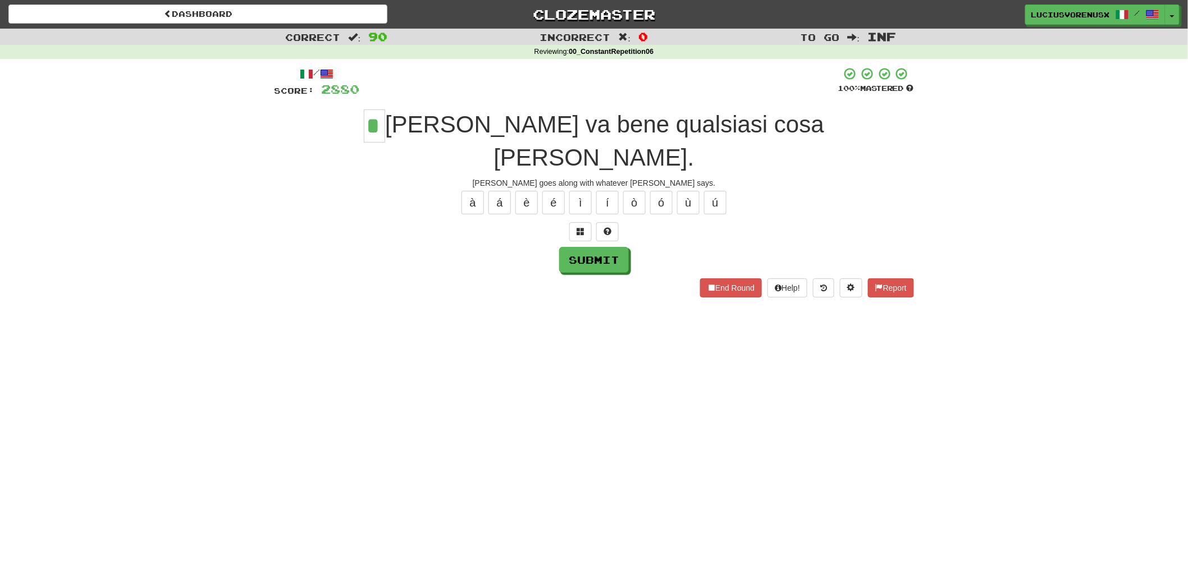
type input "*"
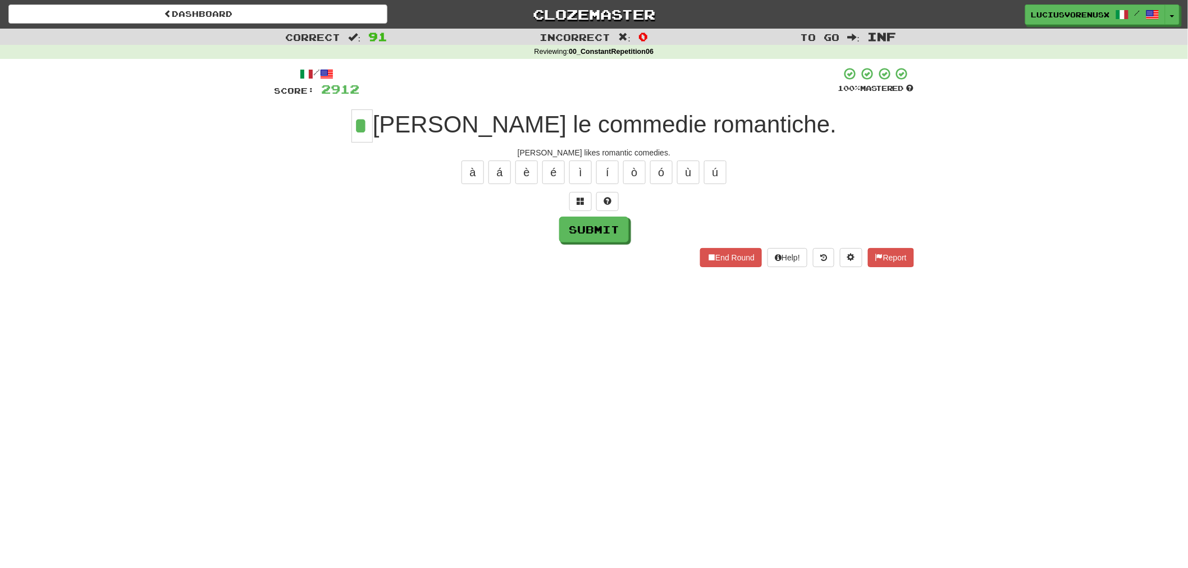
type input "*"
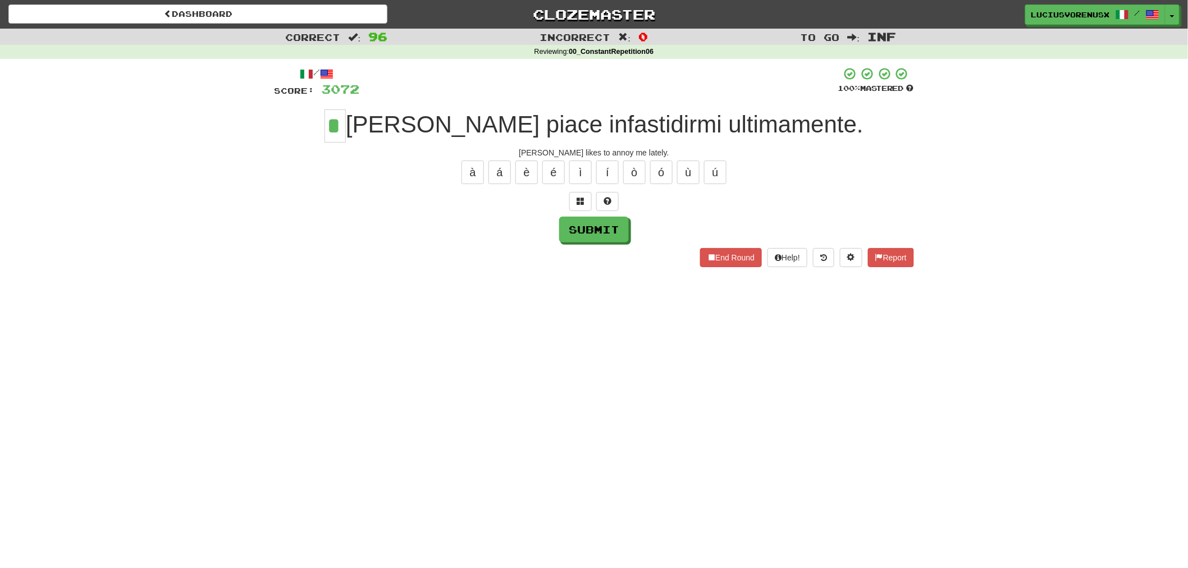
type input "*"
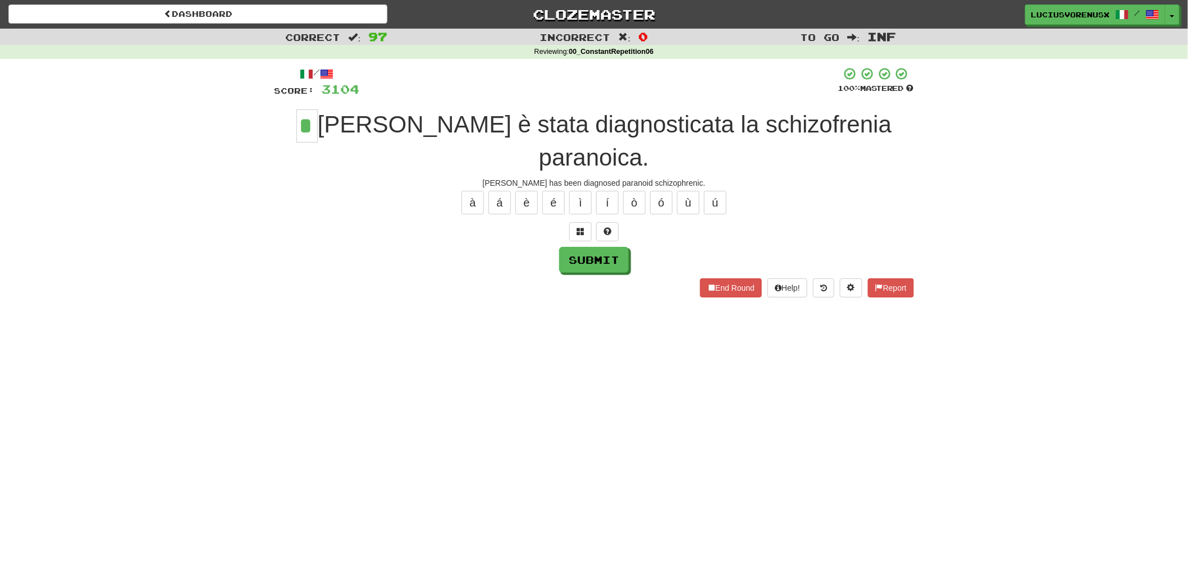
type input "*"
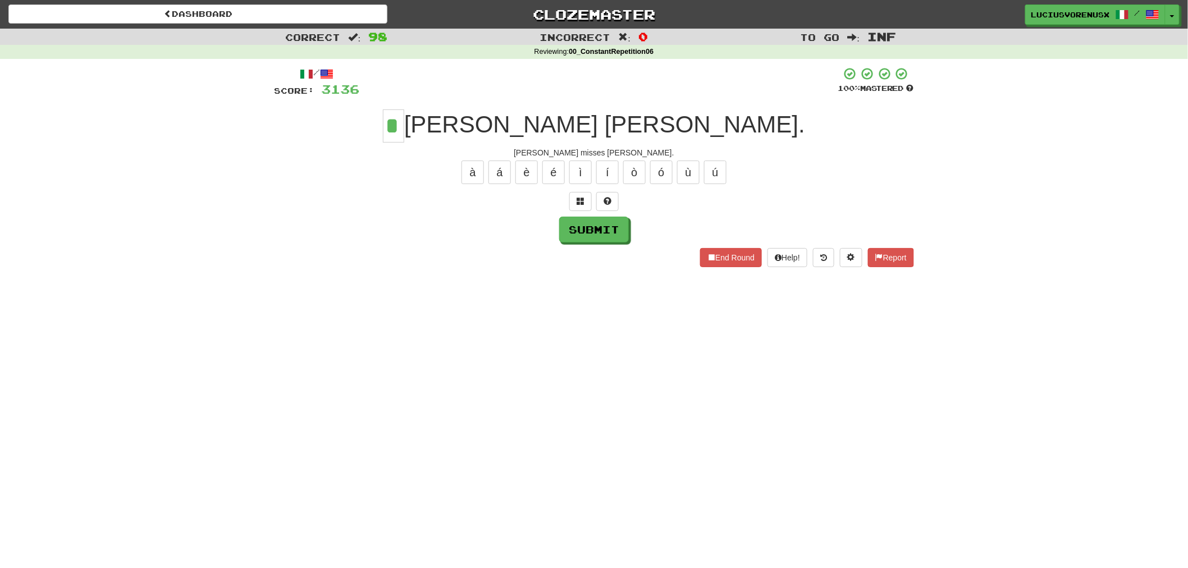
type input "*"
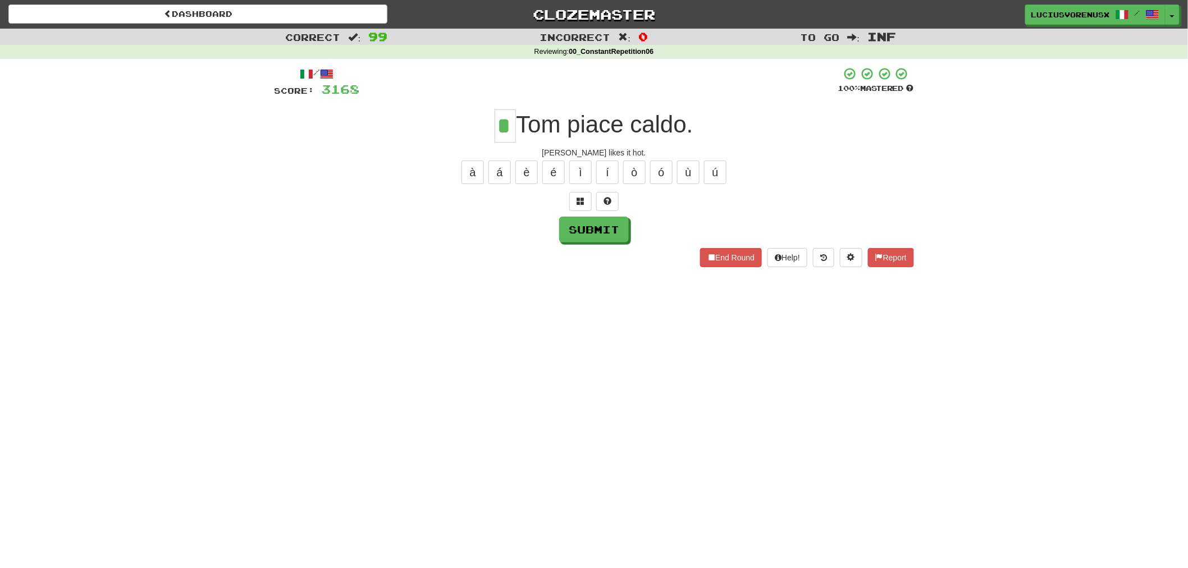
type input "*"
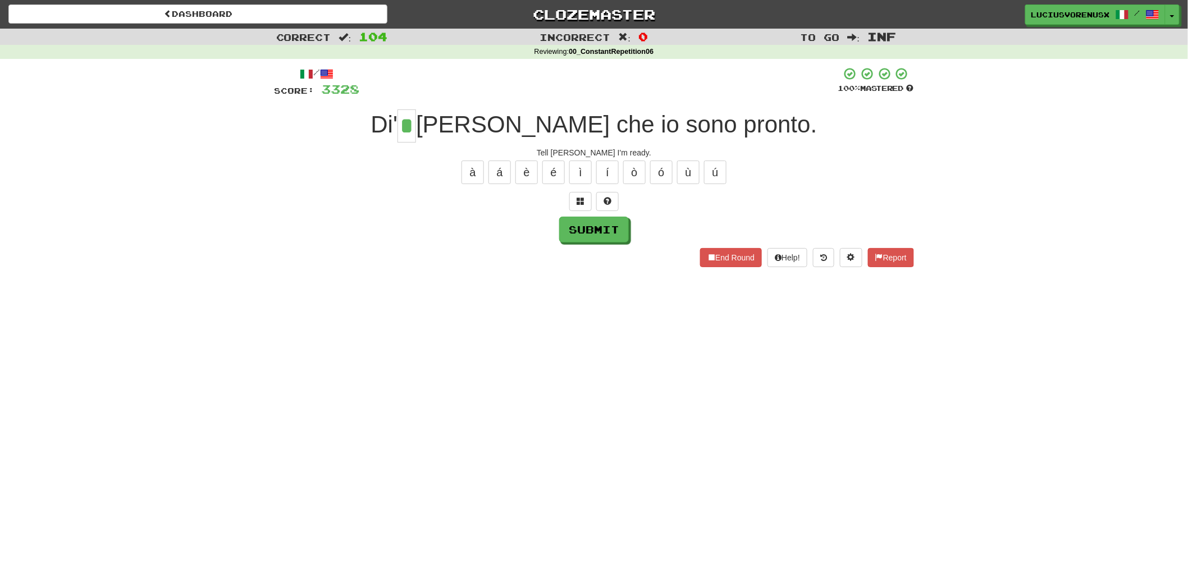
type input "*"
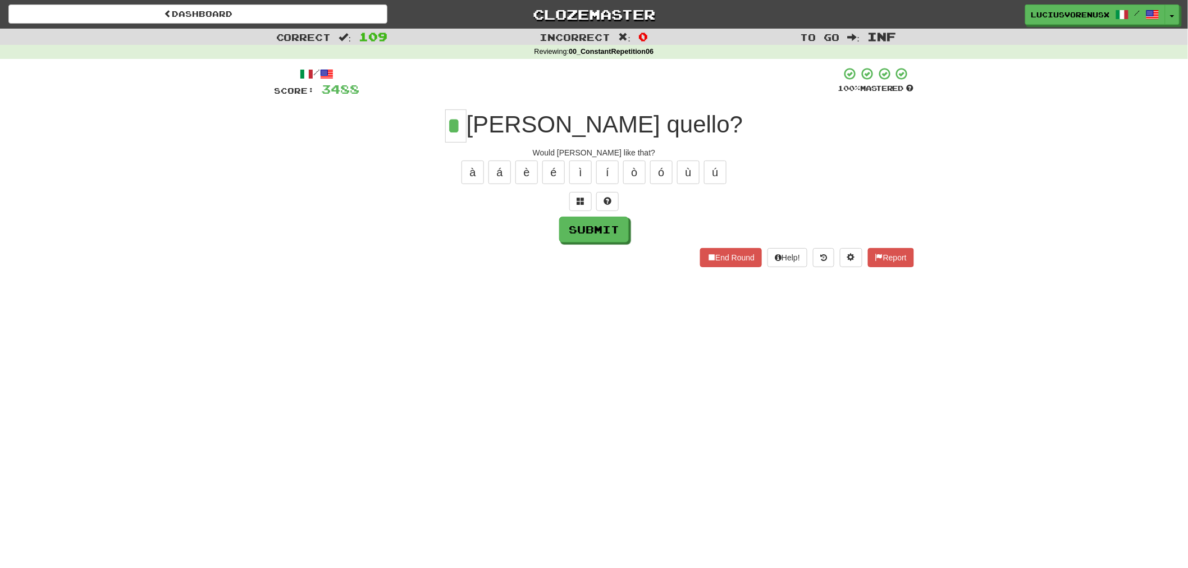
type input "*"
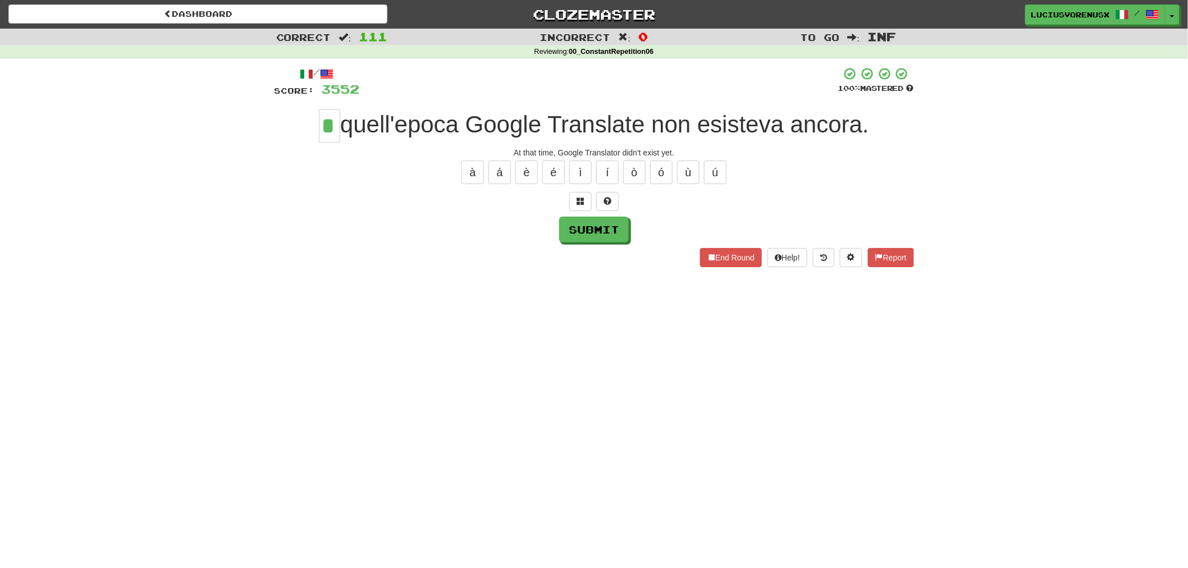
type input "*"
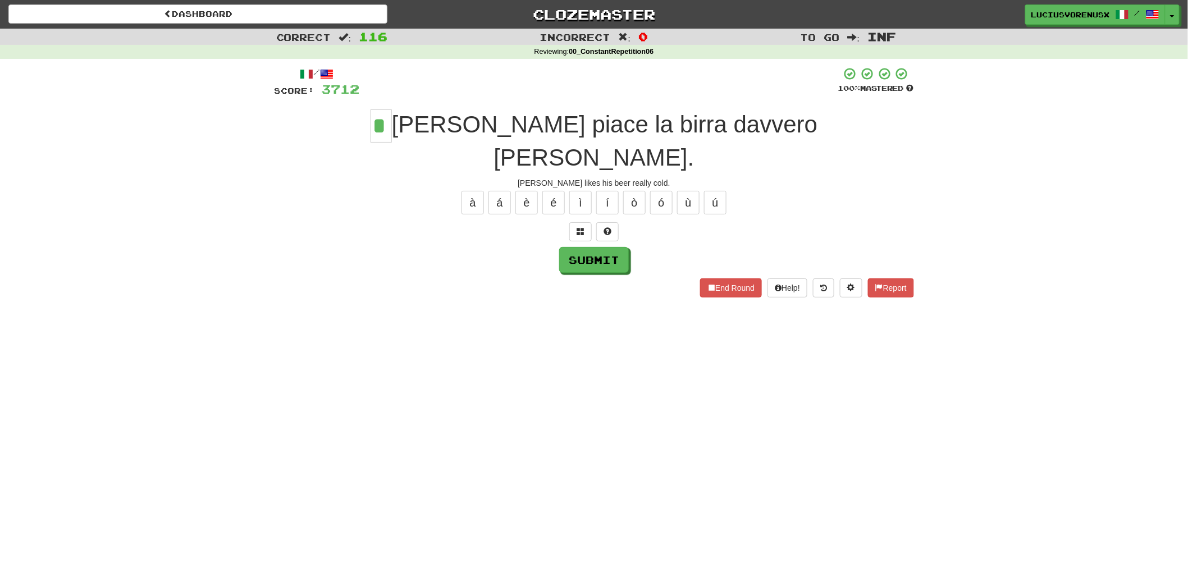
type input "*"
